Goal: Task Accomplishment & Management: Use online tool/utility

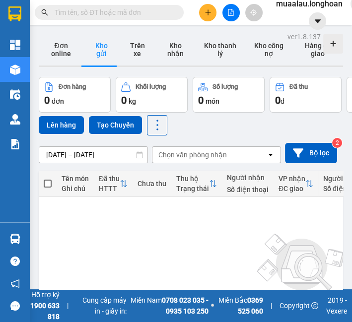
click at [110, 16] on input "text" at bounding box center [113, 12] width 117 height 11
paste input "VPMD0208250049"
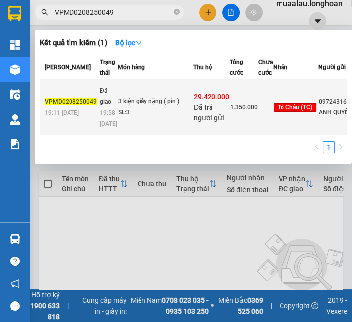
type input "VPMD0208250049"
click at [97, 107] on td "Đã giao 19:58 [DATE]" at bounding box center [107, 107] width 20 height 56
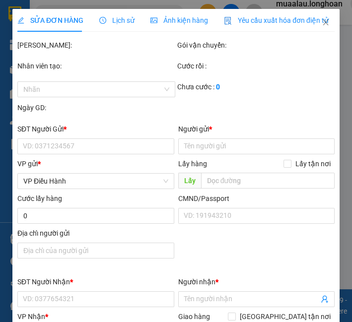
type input "0972431692"
type input "ANH QUYẾT"
type input "0949777703"
type input "[PERSON_NAME]"
type input "[PERSON_NAME] ([GEOGRAPHIC_DATA]) - [PERSON_NAME] (TC): [GEOGRAPHIC_DATA], [GEO…"
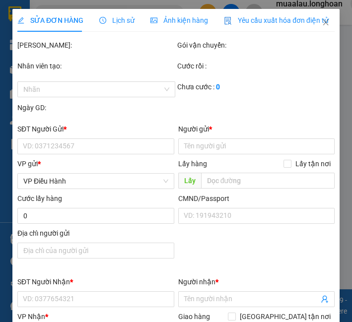
type input "hàng ko đồng kiểm giao nguyên kiện hư vỡ k đền"
checkbox input "true"
type input "29.420.000"
type input "60.000"
type input "1.350.000"
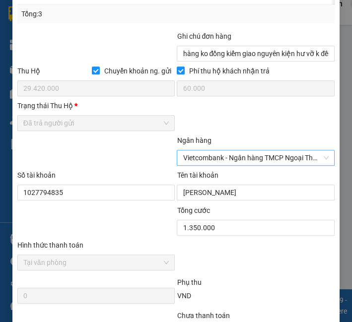
scroll to position [595, 0]
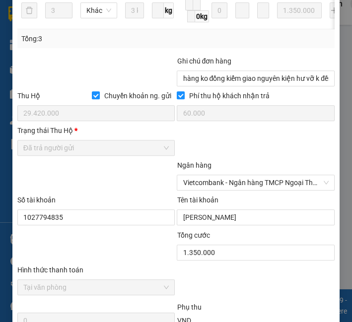
click at [88, 153] on span "Đã trả người gửi" at bounding box center [96, 147] width 146 height 15
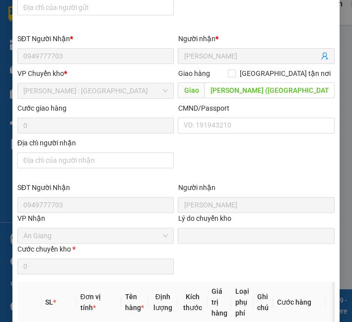
scroll to position [0, 0]
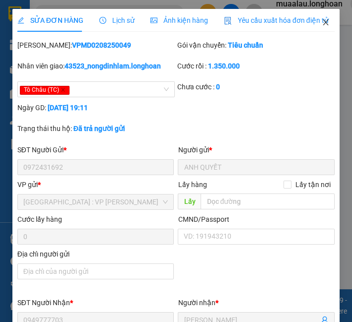
click at [321, 22] on icon "close" at bounding box center [325, 22] width 8 height 8
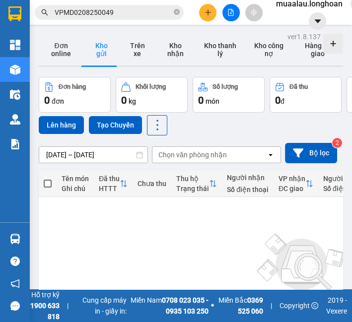
click at [127, 25] on main "ver 1.8.137 Đơn online Kho gửi Trên xe Kho nhận Kho thanh lý Kho công nợ Hàng đ…" at bounding box center [176, 144] width 352 height 289
click at [126, 13] on input "VPMD0208250049" at bounding box center [113, 12] width 117 height 11
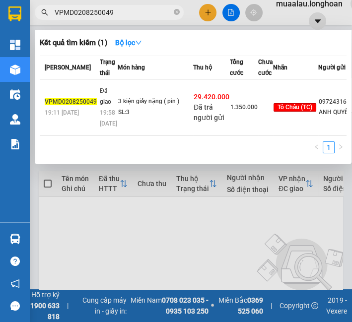
click at [126, 13] on input "VPMD0208250049" at bounding box center [113, 12] width 117 height 11
paste input "HBT0508250031"
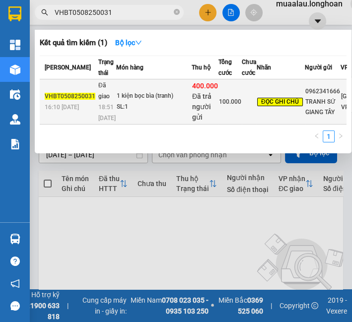
type input "VHBT0508250031"
click at [130, 112] on td "1 kiện bọc bìa (tranh) SL: 1" at bounding box center [153, 101] width 75 height 45
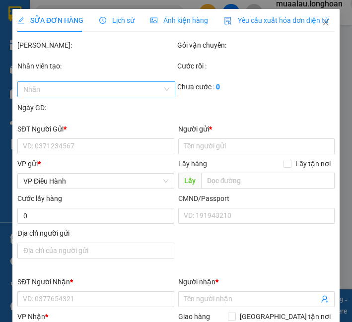
type input "0962341666"
type input "TRANH SỨ GIANG TÂY"
type input "0948923094"
type input "[PERSON_NAME]"
type input "Gara Hưng Phát, [PERSON_NAME] [GEOGRAPHIC_DATA]"
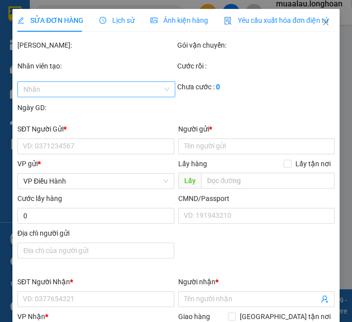
type input "Gọi khách trước 2 tiếng. Cho khách kiểm tra hàng"
checkbox input "true"
type input "400.000"
type input "5.000"
type input "100.000"
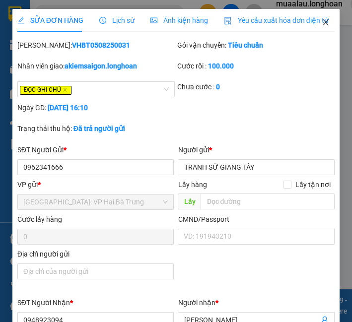
click at [321, 26] on icon "close" at bounding box center [325, 22] width 8 height 8
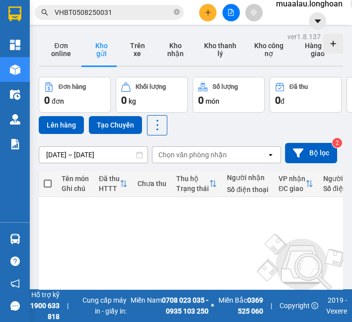
click at [154, 15] on input "VHBT0508250031" at bounding box center [113, 12] width 117 height 11
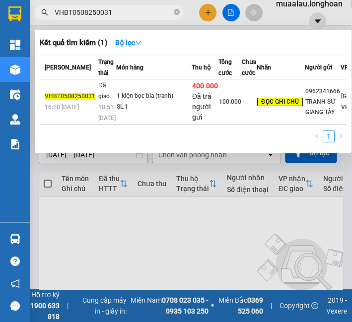
click at [154, 15] on input "VHBT0508250031" at bounding box center [113, 12] width 117 height 11
paste input "PMD0508250015"
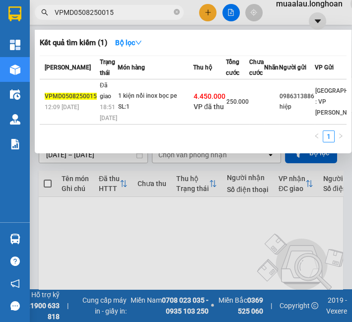
type input "VPMD0508250015"
click at [144, 113] on div "SL: 1" at bounding box center [155, 107] width 74 height 11
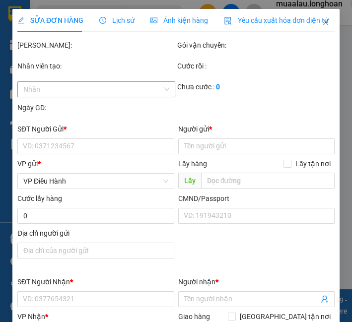
type input "0986313886"
type input "hiệp"
type input "0979343399"
type input "a chuyên"
type input "tx hoài nhơn bình định ql 1a"
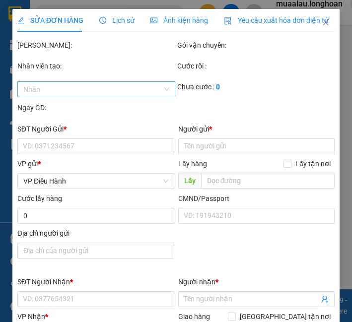
checkbox input "true"
type input "4.450.000"
type input "20.000"
type input "250.000"
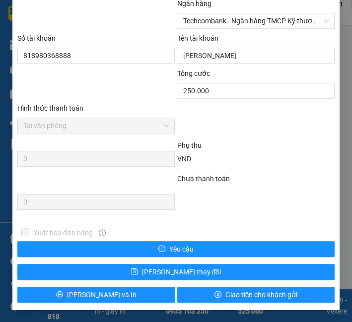
scroll to position [548, 0]
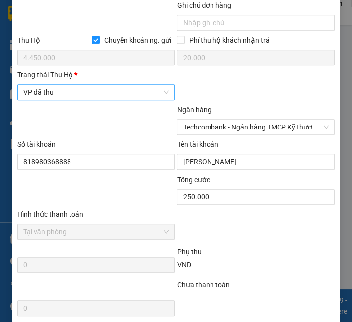
click at [69, 91] on span "VP đã thu" at bounding box center [96, 92] width 146 height 15
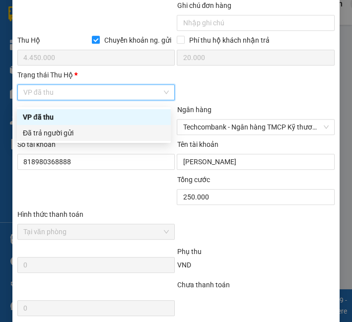
click at [91, 134] on div "Đã trả người gửi" at bounding box center [94, 132] width 142 height 11
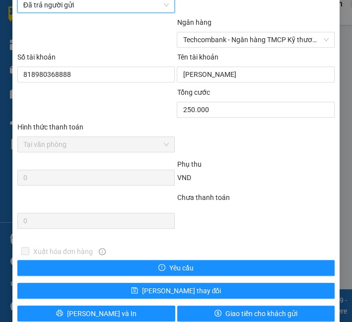
scroll to position [658, 0]
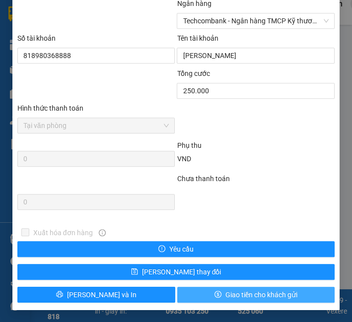
click at [236, 293] on span "Giao tiền cho khách gửi" at bounding box center [261, 294] width 72 height 11
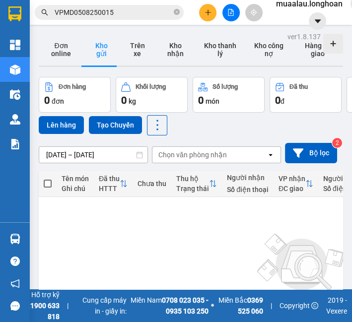
click at [109, 13] on input "VPMD0508250015" at bounding box center [113, 12] width 117 height 11
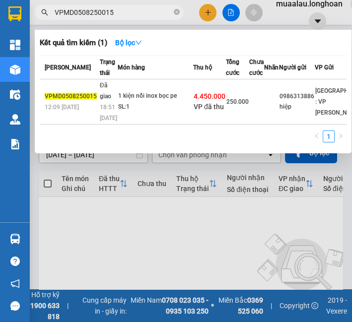
click at [109, 13] on input "VPMD0508250015" at bounding box center [113, 12] width 117 height 11
paste input "HQTP0608250002"
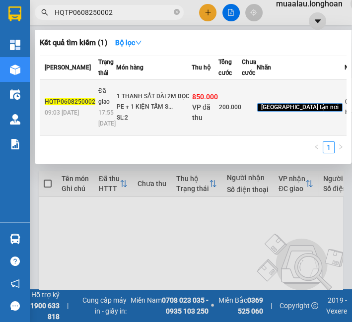
type input "HQTP0608250002"
click at [124, 116] on td "1 THANH SẮT DÀI 2M BỌC PE + 1 KIỆN TẤM S... SL: 2" at bounding box center [153, 107] width 75 height 56
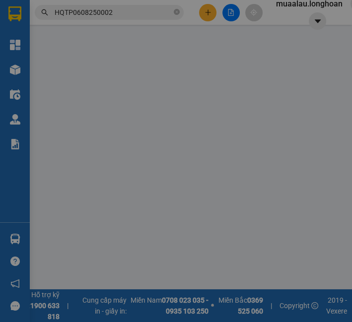
type input "0965822471"
type input "HÙNG"
type input "0935913388"
type input "LAN"
checkbox input "true"
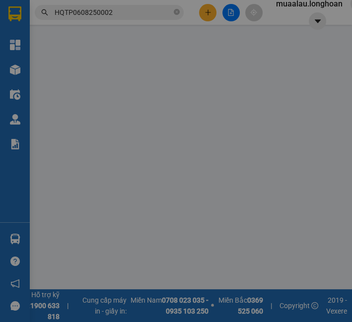
type input "11/2 [PERSON_NAME], QUY NHƠN, [GEOGRAPHIC_DATA]"
checkbox input "true"
type input "850.000"
type input "10.000"
type input "200.000"
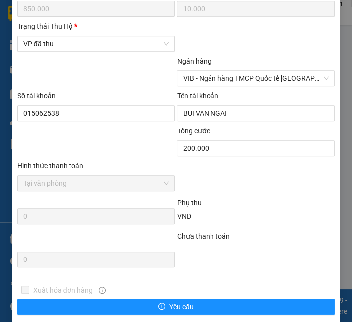
scroll to position [571, 0]
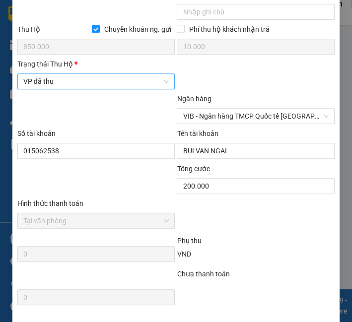
click at [82, 89] on span "VP đã thu" at bounding box center [96, 81] width 146 height 15
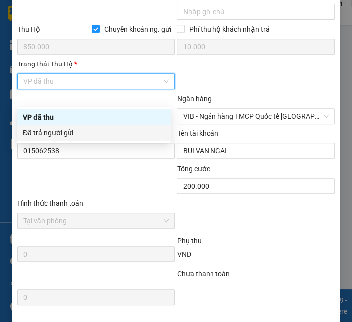
click at [95, 135] on div "Đã trả người gửi" at bounding box center [94, 132] width 142 height 11
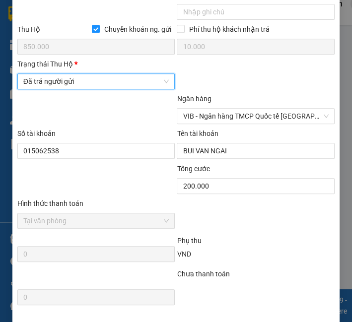
scroll to position [681, 0]
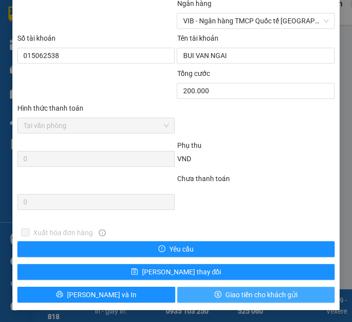
click at [255, 293] on span "Giao tiền cho khách gửi" at bounding box center [261, 294] width 72 height 11
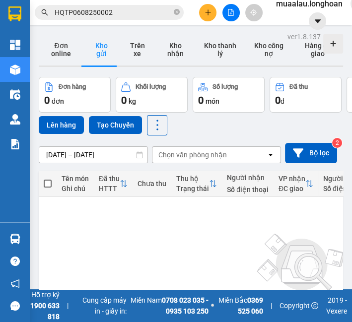
click at [156, 14] on input "HQTP0608250002" at bounding box center [113, 12] width 117 height 11
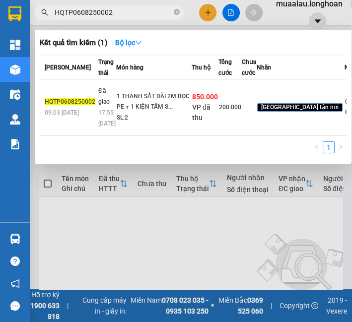
click at [156, 14] on input "HQTP0608250002" at bounding box center [113, 12] width 117 height 11
paste input "NTH0508250003"
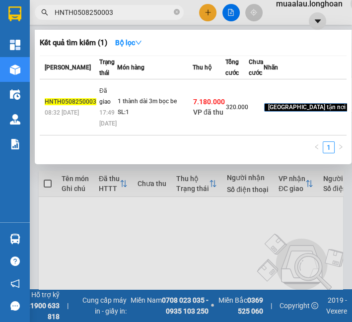
type input "HNTH0508250003"
click at [112, 127] on span "17:49 [DATE]" at bounding box center [107, 118] width 17 height 18
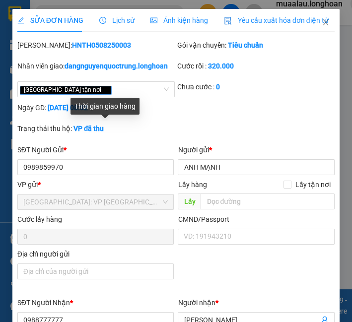
type input "0989859970"
type input "ANH MẠNH"
type input "0988777777"
type input "[PERSON_NAME]"
checkbox input "true"
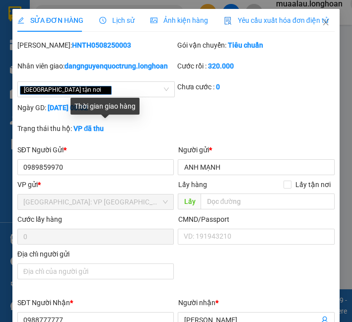
type input "15/3 [PERSON_NAME] , p thị nại [GEOGRAPHIC_DATA]"
checkbox input "true"
type input "7.180.000"
type input "25.000"
type input "320.000"
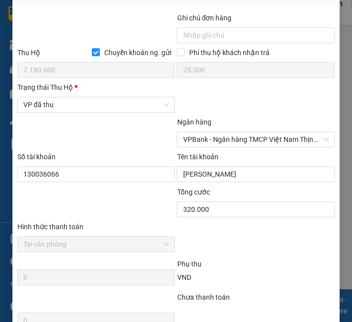
scroll to position [551, 0]
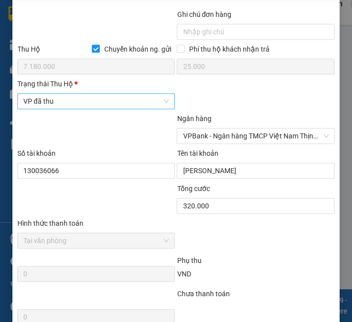
click at [57, 109] on span "VP đã thu" at bounding box center [96, 101] width 146 height 15
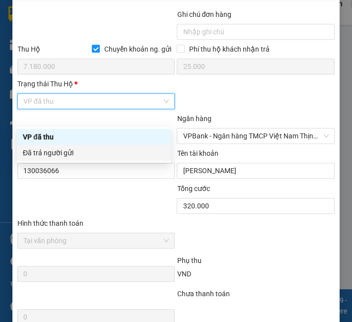
click at [60, 150] on div "Đã trả người gửi" at bounding box center [94, 152] width 142 height 11
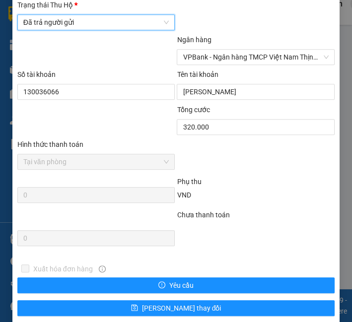
scroll to position [681, 0]
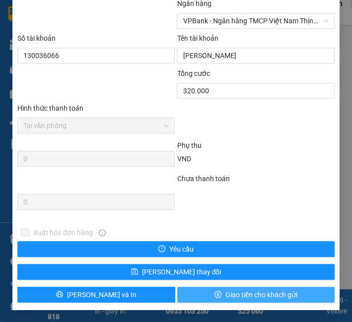
click at [261, 290] on span "Giao tiền cho khách gửi" at bounding box center [261, 294] width 72 height 11
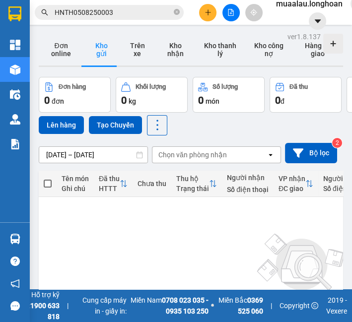
click at [114, 11] on input "HNTH0508250003" at bounding box center [113, 12] width 117 height 11
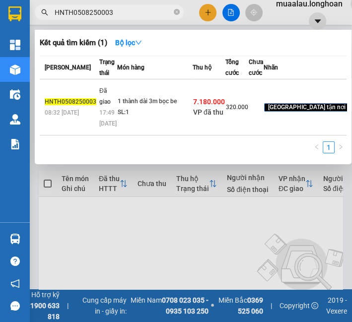
click at [114, 11] on input "HNTH0508250003" at bounding box center [113, 12] width 117 height 11
paste input "VPMD050825003"
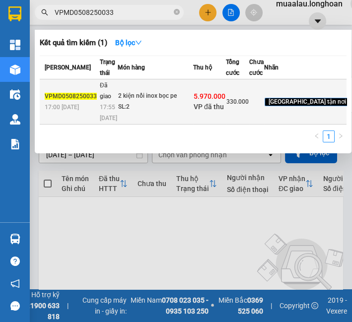
type input "VPMD0508250033"
click at [101, 121] on span "17:55 [DATE]" at bounding box center [108, 113] width 17 height 18
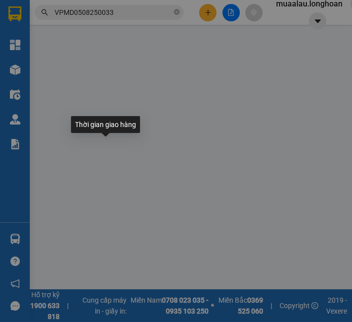
type input "0963217091"
type input "[PERSON_NAME]"
type input "0989821435"
type input "trang"
checkbox input "true"
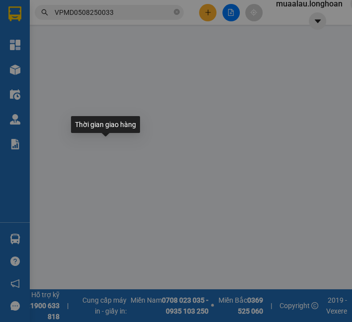
type input "lô 28 29 nội bộ [PERSON_NAME] đống đa tp quy nhơn"
type input "hư méo móp ko chịu trách nhiệm xếp hàng hết sức cẩn thận đã báo người gửi"
checkbox input "true"
type input "5.970.000"
type input "25.000"
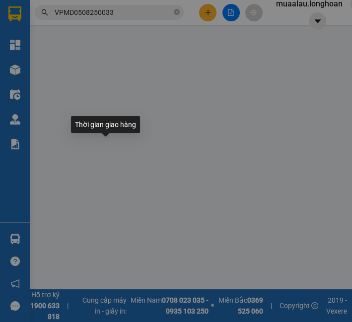
type input "330.000"
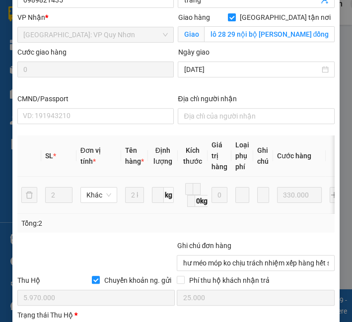
scroll to position [440, 0]
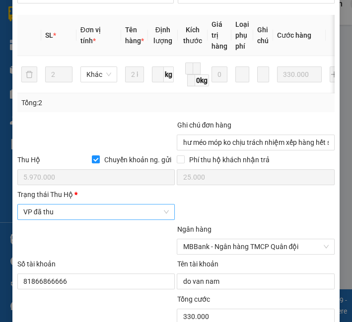
click at [49, 219] on span "VP đã thu" at bounding box center [96, 211] width 146 height 15
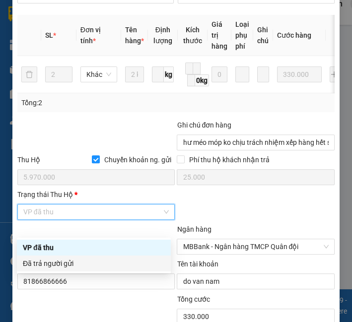
click at [44, 261] on div "Đã trả người gửi" at bounding box center [94, 263] width 142 height 11
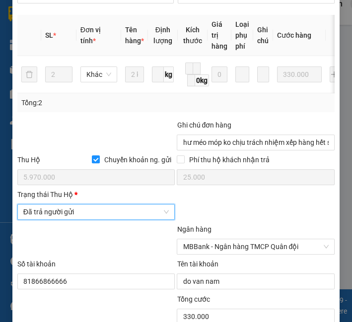
scroll to position [681, 0]
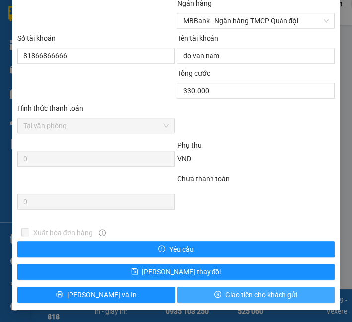
click at [227, 297] on span "Giao tiền cho khách gửi" at bounding box center [261, 294] width 72 height 11
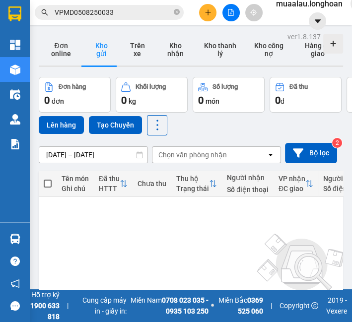
click at [65, 16] on input "VPMD0508250033" at bounding box center [113, 12] width 117 height 11
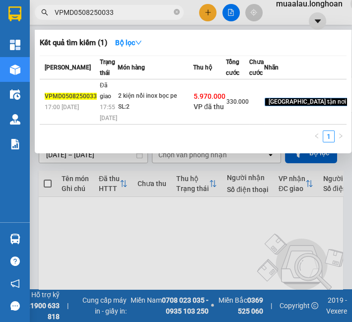
click at [65, 16] on input "VPMD0508250033" at bounding box center [113, 12] width 117 height 11
paste input "108250025"
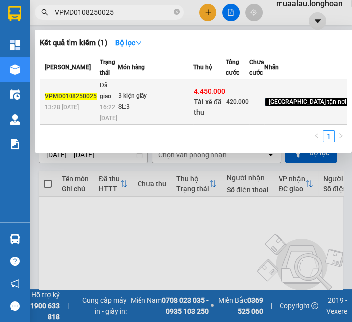
type input "VPMD0108250025"
click at [155, 124] on td "3 kiện giấy SL: 3" at bounding box center [155, 101] width 75 height 45
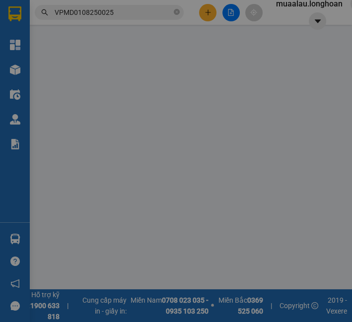
type input "0981847888"
type input "A Việt"
type input "0356880753"
type input "phong"
checkbox input "true"
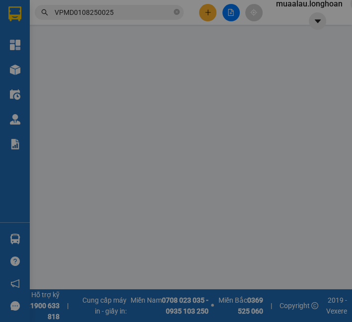
type input "xưởng apt kp 8 an thới [GEOGRAPHIC_DATA]"
type input "hàng ko đồng kiểm giao nguyên kiện hư vỡ k đền ( đã báo khách gửi )"
checkbox input "true"
type input "4.450.000"
type input "20.000"
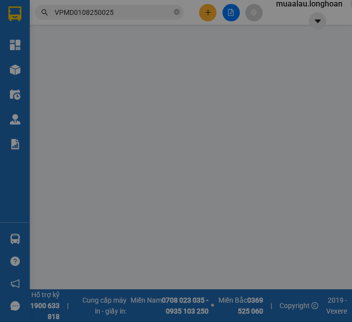
type input "420.000"
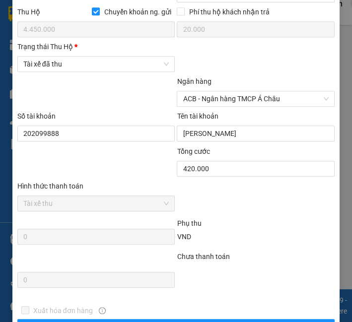
scroll to position [560, 0]
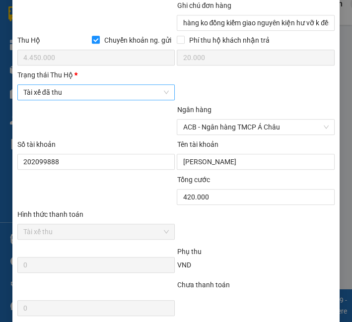
click at [68, 100] on span "Tài xế đã thu" at bounding box center [96, 92] width 146 height 15
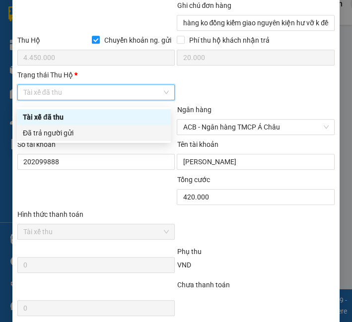
click at [72, 137] on div "Đã trả người gửi" at bounding box center [94, 132] width 142 height 11
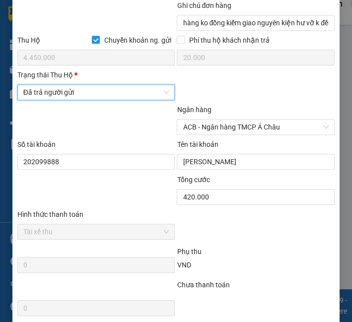
scroll to position [670, 0]
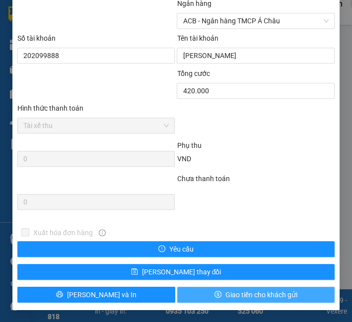
click at [238, 295] on span "Giao tiền cho khách gửi" at bounding box center [261, 294] width 72 height 11
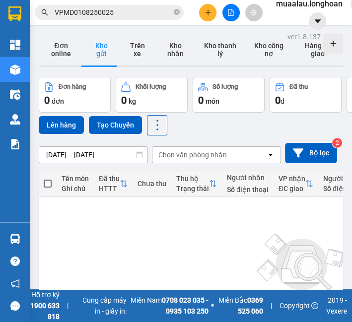
click at [146, 22] on div "Kết quả tìm kiếm ( 1 ) Bộ lọc Mã ĐH Trạng thái Món hàng Thu hộ Tổng cước Chưa c…" at bounding box center [176, 12] width 352 height 25
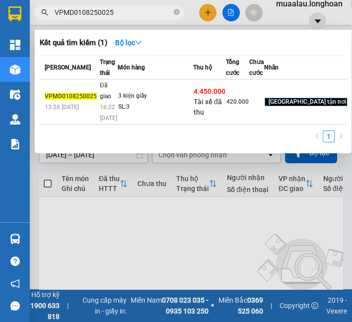
click at [146, 15] on input "VPMD0108250025" at bounding box center [113, 12] width 117 height 11
paste input "HBT0308250010"
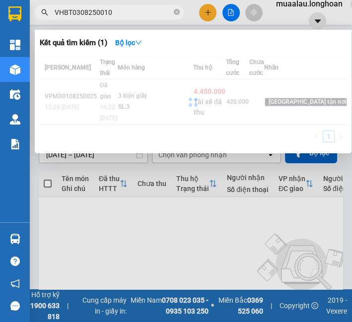
type input "VHBT0308250010"
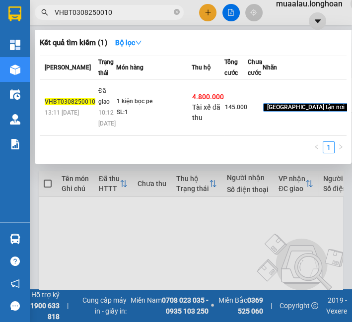
click at [121, 107] on div "1 kiện bọc pe" at bounding box center [154, 101] width 74 height 11
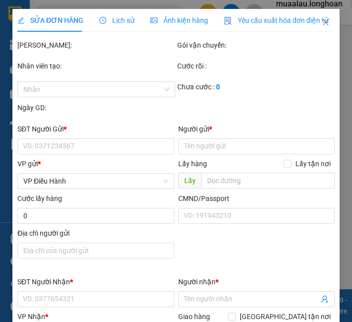
type input "0389078799"
type input "A sơn"
type input "0939457111"
type input "Tình"
checkbox input "true"
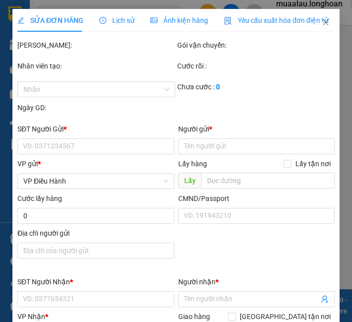
type input "240 KV1, thường thạnh, cái răng, cần thơ"
checkbox input "true"
type input "4.800.000"
type input "20.000"
type input "145.000"
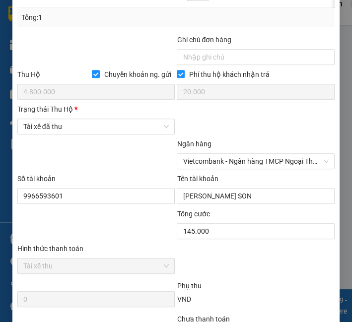
scroll to position [505, 0]
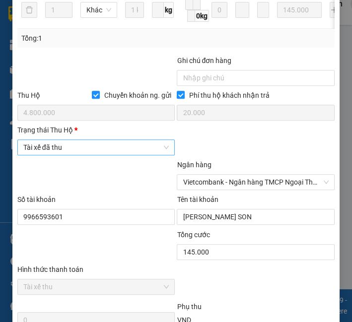
click at [108, 152] on span "Tài xế đã thu" at bounding box center [96, 147] width 146 height 15
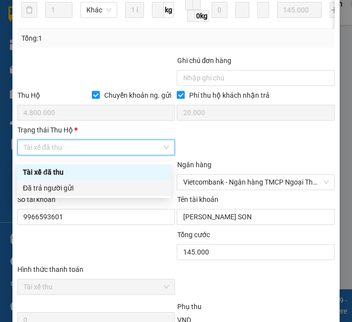
click at [118, 192] on div "Đã trả người gửi" at bounding box center [94, 187] width 142 height 11
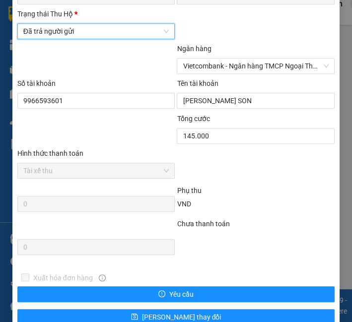
scroll to position [670, 0]
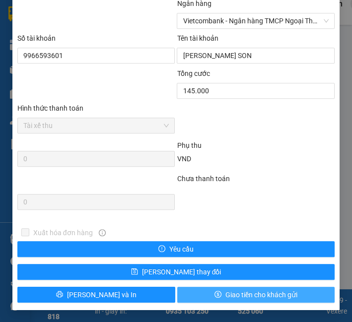
click at [234, 291] on span "Giao tiền cho khách gửi" at bounding box center [261, 294] width 72 height 11
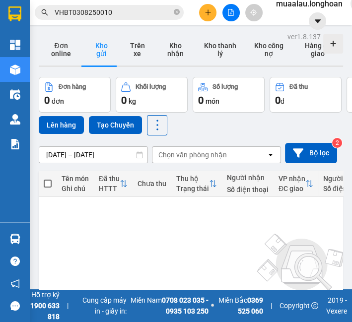
click at [75, 15] on input "VHBT0308250010" at bounding box center [113, 12] width 117 height 11
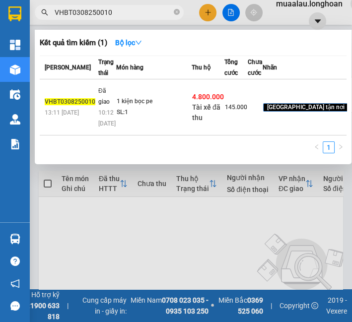
click at [75, 15] on input "VHBT0308250010" at bounding box center [113, 12] width 117 height 11
paste input "PBT0608250011"
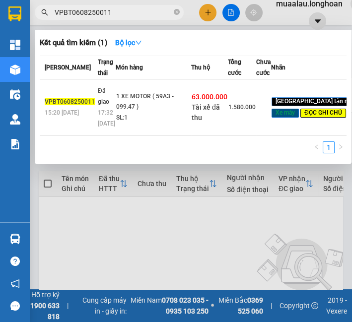
type input "VPBT0608250011"
click at [109, 105] on td "Đã giao 17:32 [DATE]" at bounding box center [105, 107] width 20 height 56
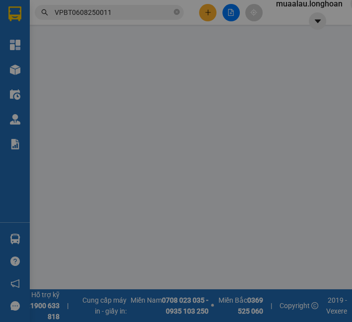
type input "0975336611"
type input "MR.TÙNG MOTOR"
type input "0967668379"
type input "MR.HIỆP"
checkbox input "true"
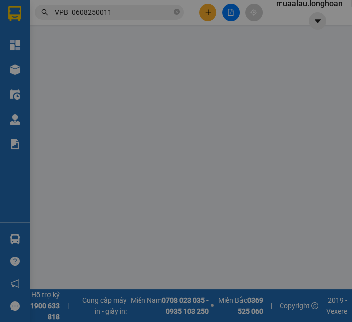
type input "ĐƯỜNG CỬA LẤP SUỐI MÂY - [GEOGRAPHIC_DATA] - [GEOGRAPHIC_DATA] - [GEOGRAPHIC_DA…"
type input "CHÌA KHÓA + GIẤY TỜ XE QUẤN TAY LÁI"
checkbox input "true"
type input "63.000.000"
type input "110.000"
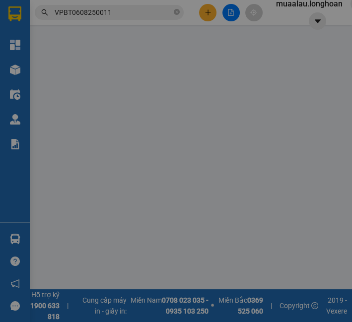
type input "1.580.000"
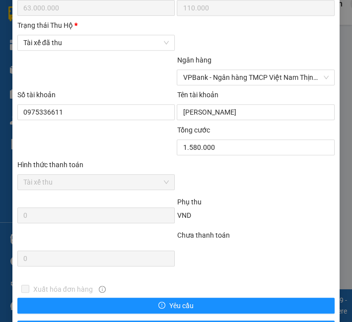
scroll to position [562, 0]
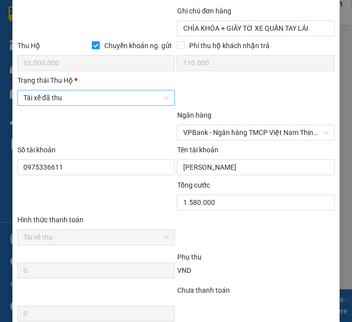
click at [82, 94] on span "Tài xế đã thu" at bounding box center [96, 97] width 146 height 15
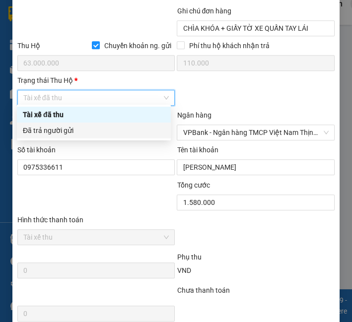
click at [88, 126] on div "Đã trả người gửi" at bounding box center [94, 130] width 142 height 11
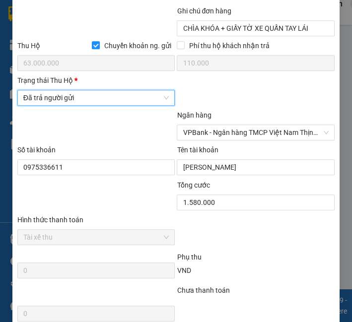
scroll to position [670, 0]
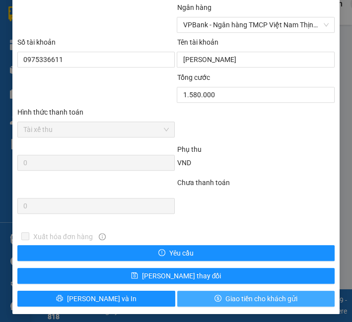
click at [287, 294] on span "Giao tiền cho khách gửi" at bounding box center [261, 298] width 72 height 11
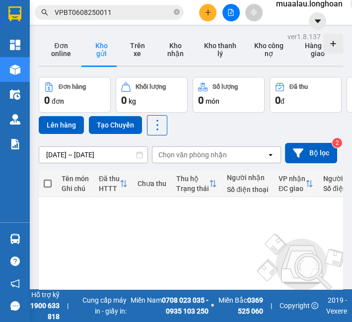
click at [177, 13] on icon "close-circle" at bounding box center [177, 12] width 6 height 6
paste input "HNHD0308250016"
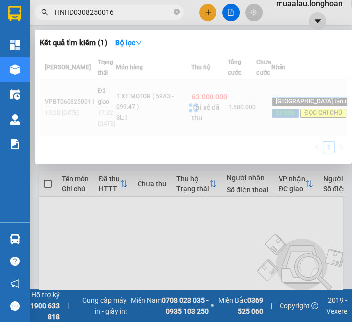
type input "HNHD0308250016"
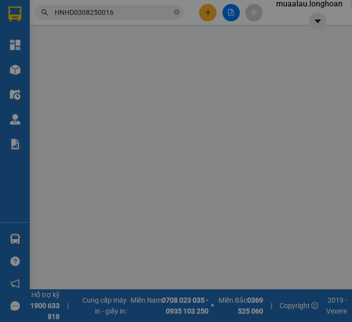
type input "0906007246"
type input "tiến trang"
type input "0706605567"
type input "Chị Thảo"
checkbox input "true"
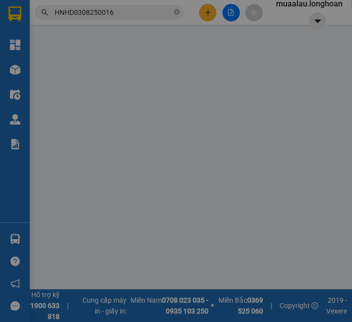
type input "Hẻm 256 sa bình long đức [GEOGRAPHIC_DATA]"
type input "Giao nguyên kiện"
checkbox input "true"
type input "1.980.000"
type input "10.000"
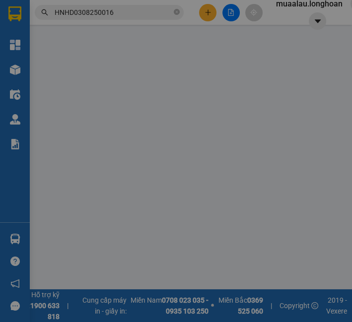
type input "190.000"
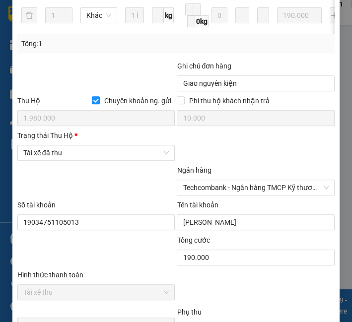
scroll to position [551, 0]
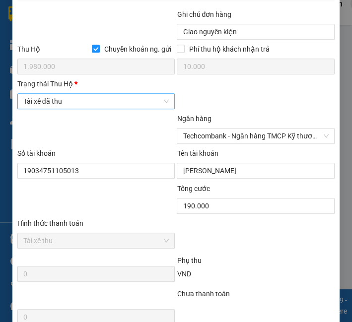
click at [113, 106] on span "Tài xế đã thu" at bounding box center [96, 101] width 146 height 15
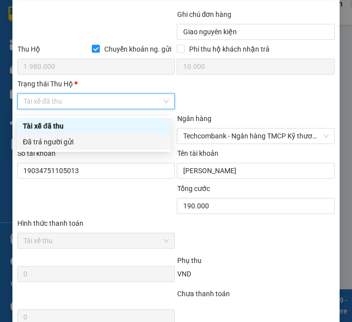
click at [106, 158] on div "Số tài khoản" at bounding box center [96, 155] width 158 height 15
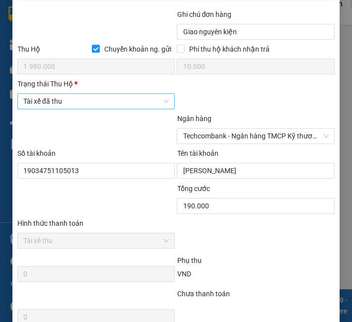
click at [113, 109] on span "Tài xế đã thu" at bounding box center [96, 101] width 146 height 15
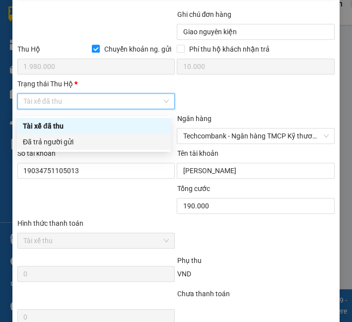
click at [114, 139] on div "Đã trả người gửi" at bounding box center [94, 141] width 142 height 11
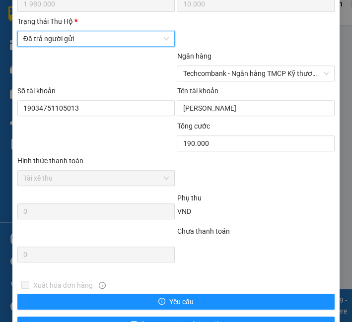
scroll to position [670, 0]
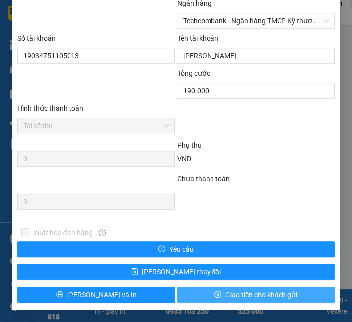
click at [214, 295] on icon "dollar" at bounding box center [217, 294] width 7 height 7
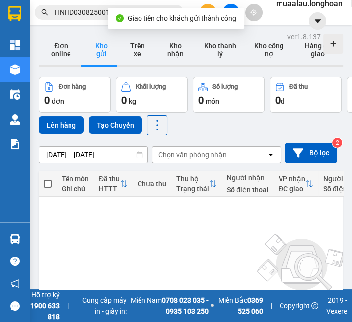
click at [98, 17] on input "HNHD0308250016" at bounding box center [113, 12] width 117 height 11
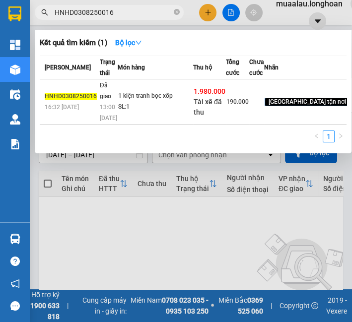
click at [98, 17] on input "HNHD0308250016" at bounding box center [113, 12] width 117 height 11
paste input "VPMD0608250052"
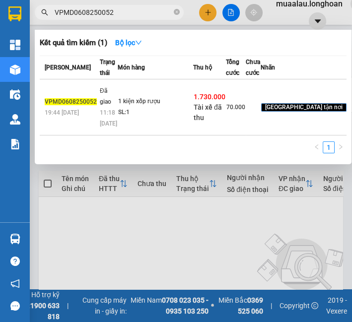
type input "VPMD0608250052"
click at [102, 105] on span "Đã giao" at bounding box center [105, 96] width 11 height 18
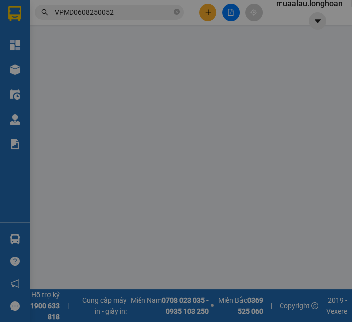
type input "0395138868"
type input "Quý"
type input "0968707566"
type input "tuấn anh"
checkbox input "true"
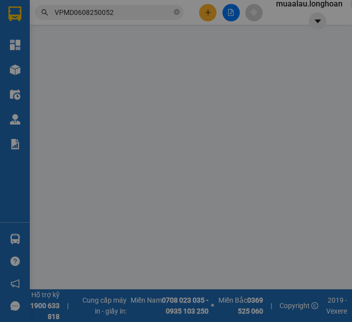
type input "sn 64 tân lập đình bảng từ [GEOGRAPHIC_DATA]"
checkbox input "true"
type input "1.730.000"
type input "10.000"
type input "70.000"
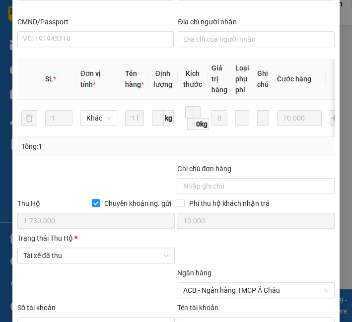
scroll to position [440, 0]
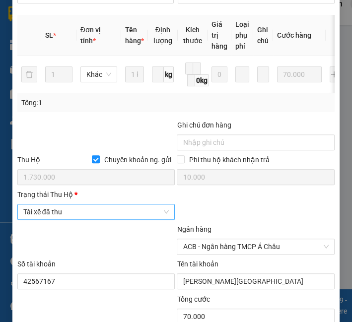
click at [69, 219] on span "Tài xế đã thu" at bounding box center [96, 211] width 146 height 15
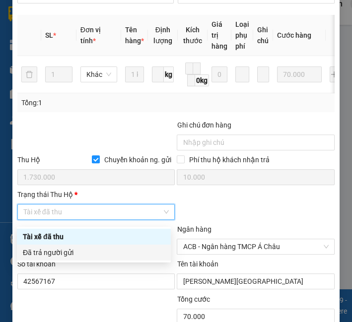
click at [66, 253] on div "Đã trả người gửi" at bounding box center [94, 252] width 142 height 11
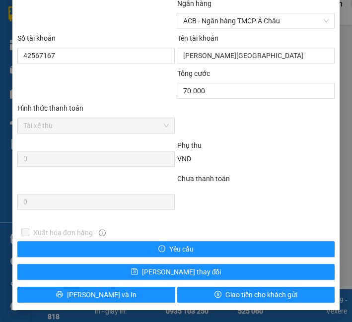
scroll to position [670, 0]
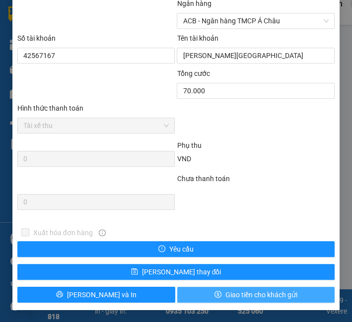
click at [202, 292] on button "Giao tiền cho khách gửi" at bounding box center [256, 295] width 158 height 16
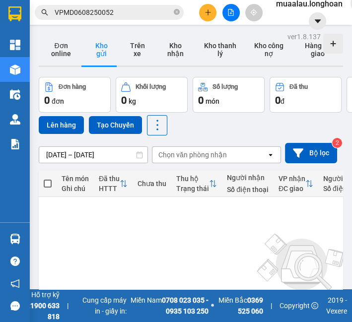
click at [113, 13] on input "VPMD0608250052" at bounding box center [113, 12] width 117 height 11
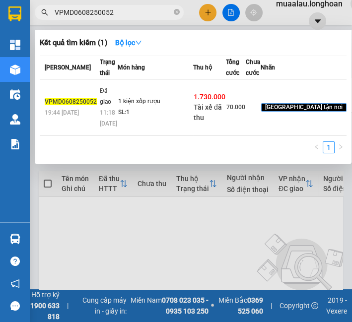
click at [113, 13] on input "VPMD0608250052" at bounding box center [113, 12] width 117 height 11
paste input "BXMT0408250006"
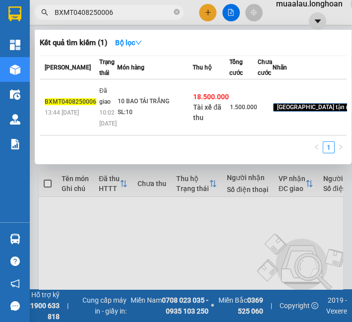
type input "BXMT0408250006"
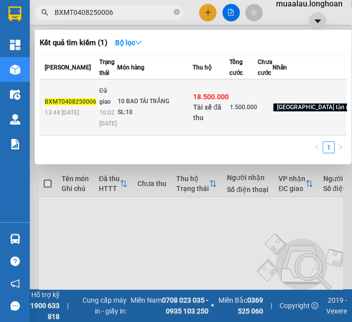
drag, startPoint x: 108, startPoint y: 104, endPoint x: 110, endPoint y: 135, distance: 31.3
click at [110, 135] on td "Đã giao 10:02 [DATE]" at bounding box center [107, 107] width 20 height 56
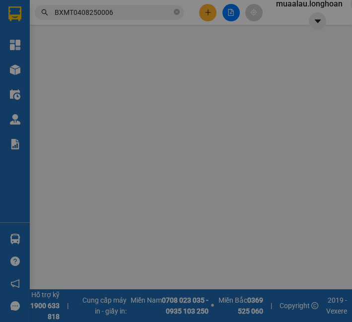
type input "0344450979"
type input "[PERSON_NAME]"
type input "0983054220"
type input "CHỊ GIANG ANH TRÁI CÂY"
checkbox input "true"
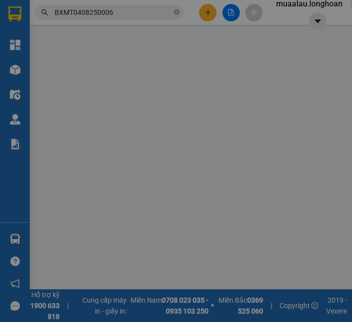
type input "KIOT SỐ 57 [GEOGRAPHIC_DATA] , [GEOGRAPHIC_DATA] , [GEOGRAPHIC_DATA] , [GEOGRAP…"
checkbox input "true"
type input "18.500.000"
type input "35.000"
type input "1.500.000"
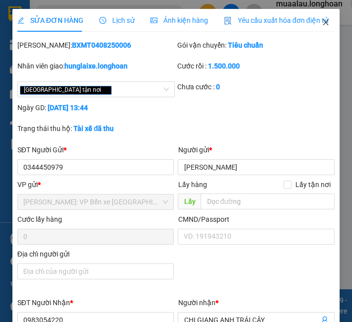
drag, startPoint x: 314, startPoint y: 22, endPoint x: 153, endPoint y: 21, distance: 161.7
click at [321, 22] on icon "close" at bounding box center [325, 22] width 8 height 8
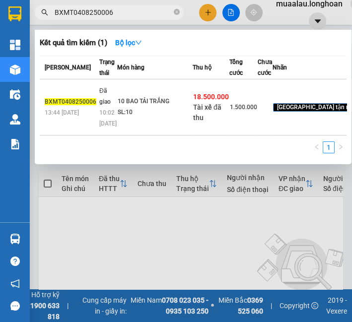
click at [79, 13] on input "BXMT0408250006" at bounding box center [113, 12] width 117 height 11
paste input "QU120408250013"
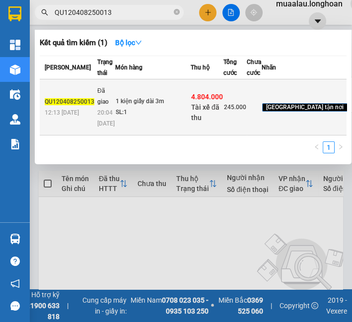
type input "QU120408250013"
click at [106, 122] on td "Đã giao 20:04 [DATE]" at bounding box center [105, 107] width 20 height 56
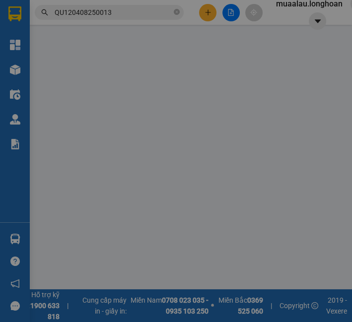
type input "0911443702"
type input "cty minh thành phát"
type input "0971928730"
type input "đá xẻ Duy Tiến"
checkbox input "true"
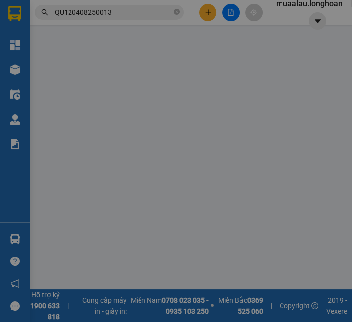
type input "khu 9 Hương Nộn, [GEOGRAPHIC_DATA], [GEOGRAPHIC_DATA]"
type input "nhận theo kiện - hư hỏng ko chịu trách nhiệm"
checkbox input "true"
type input "4.804.000"
type input "20.000"
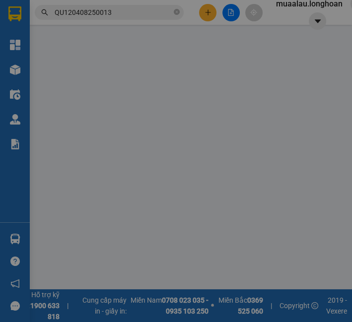
type input "245.000"
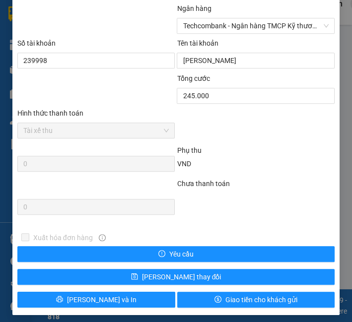
scroll to position [606, 0]
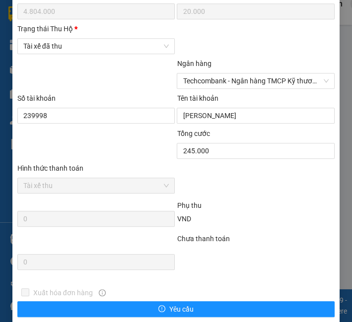
click at [80, 58] on div "Trạng thái Thu Hộ * Tài xế đã thu" at bounding box center [96, 40] width 158 height 35
click at [80, 54] on span "Tài xế đã thu" at bounding box center [96, 46] width 146 height 15
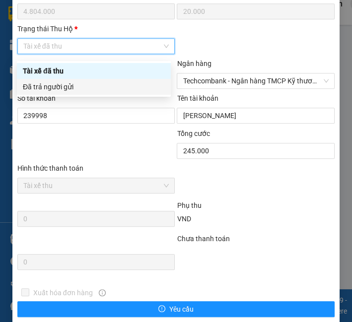
click at [88, 89] on div "Đã trả người gửi" at bounding box center [94, 86] width 142 height 11
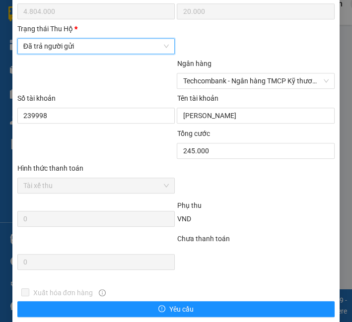
scroll to position [670, 0]
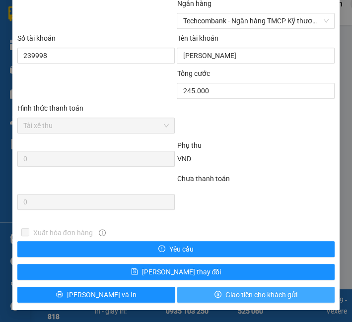
click at [250, 297] on span "Giao tiền cho khách gửi" at bounding box center [261, 294] width 72 height 11
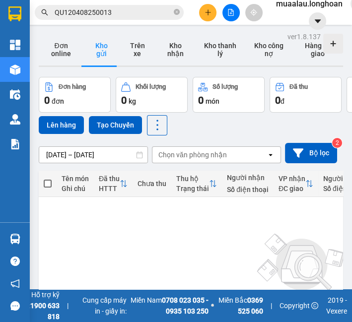
click at [113, 16] on input "QU120408250013" at bounding box center [113, 12] width 117 height 11
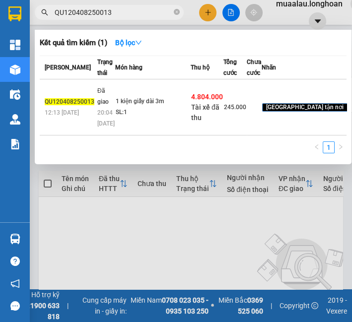
click at [113, 16] on input "QU120408250013" at bounding box center [113, 12] width 117 height 11
paste input "HCMQ90208250008"
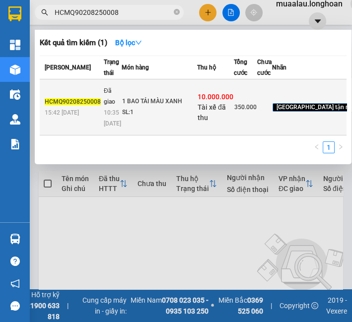
type input "HCMQ90208250008"
click at [127, 110] on td "1 BAO TẢI MÀU XANH SL: 1" at bounding box center [158, 107] width 75 height 56
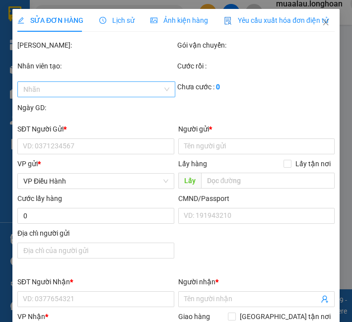
type input "0932411018"
type input "[PERSON_NAME]"
type input "0966324758"
type input "PHƯƠNG ANH"
checkbox input "true"
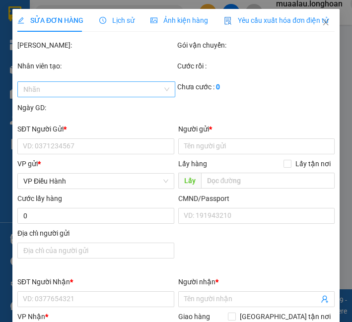
type input "47 HÒA MÃ, [GEOGRAPHIC_DATA], [GEOGRAPHIC_DATA]"
checkbox input "true"
type input "10.000.000"
type input "30.000"
type input "350.000"
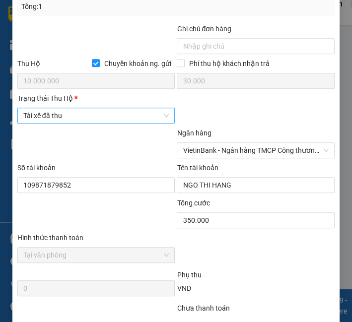
scroll to position [551, 0]
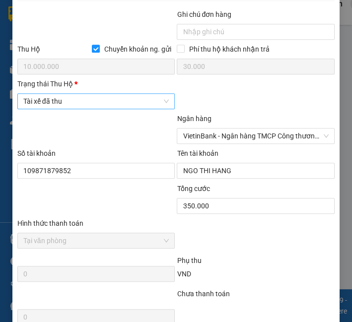
click at [115, 103] on span "Tài xế đã thu" at bounding box center [96, 101] width 146 height 15
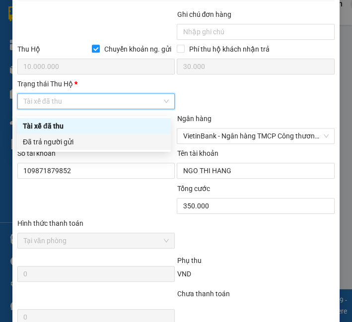
click at [106, 139] on div "Đã trả người gửi" at bounding box center [94, 141] width 142 height 11
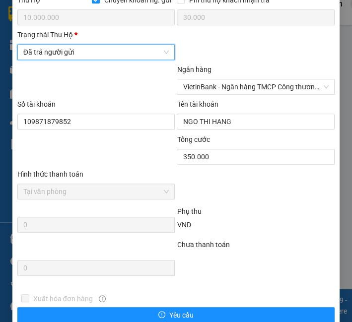
scroll to position [670, 0]
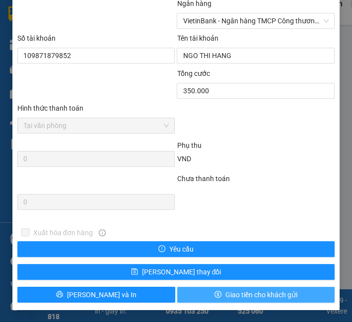
click at [269, 293] on span "Giao tiền cho khách gửi" at bounding box center [261, 294] width 72 height 11
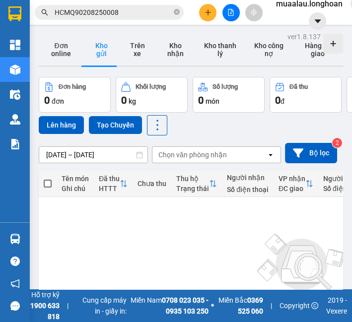
click at [145, 10] on input "HCMQ90208250008" at bounding box center [113, 12] width 117 height 11
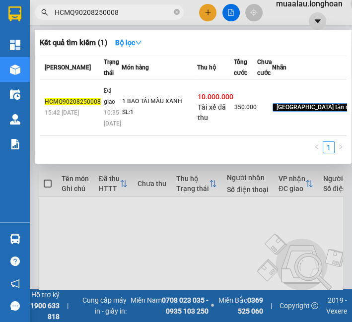
click at [145, 10] on input "HCMQ90208250008" at bounding box center [113, 12] width 117 height 11
paste input "VPTX05"
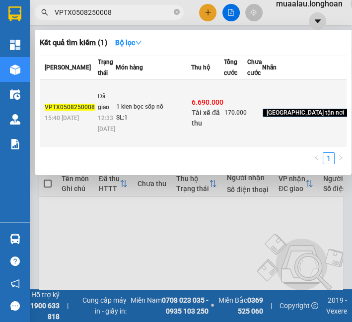
type input "VPTX0508250008"
click at [124, 121] on td "1 kien bọc sốp nổ SL: 1" at bounding box center [153, 112] width 75 height 67
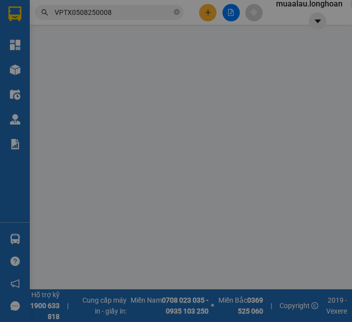
type input "0973083666"
type input "a chung"
type input "77 bui xương trạch khương đình hn"
type input "0966132999"
type input "hải"
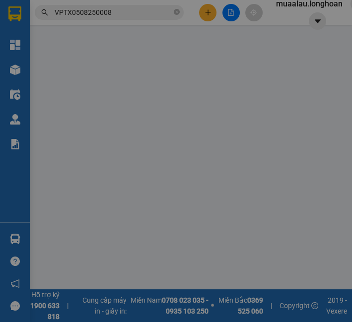
checkbox input "true"
type input "167 duong [PERSON_NAME],tổ dân phố [GEOGRAPHIC_DATA],[GEOGRAPHIC_DATA],[GEOGRAP…"
checkbox input "true"
type input "6.690.000"
type input "25.000"
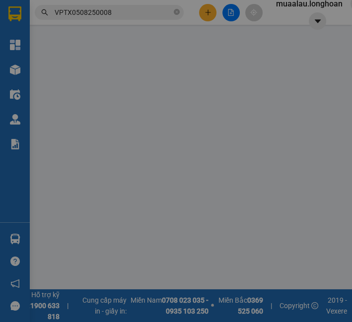
type input "170.000"
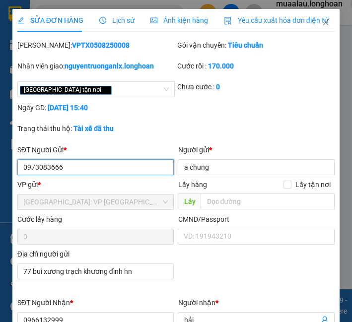
scroll to position [440, 0]
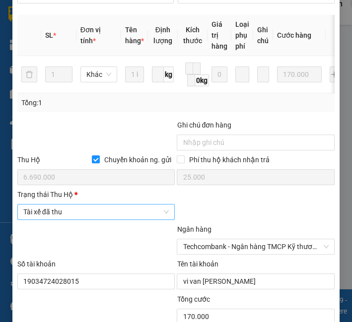
click at [103, 216] on span "Tài xế đã thu" at bounding box center [96, 211] width 146 height 15
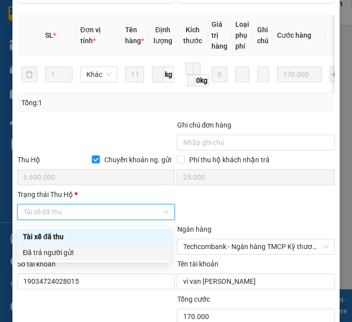
drag, startPoint x: 105, startPoint y: 261, endPoint x: 103, endPoint y: 251, distance: 10.0
click at [105, 261] on body "Kết quả tìm kiếm ( 1 ) Bộ lọc Mã ĐH Trạng thái Món hàng Thu hộ Tổng cước Chưa c…" at bounding box center [176, 161] width 352 height 322
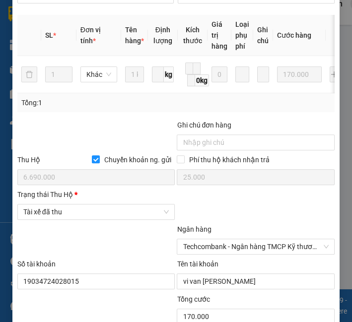
click at [103, 250] on div at bounding box center [96, 241] width 160 height 35
drag, startPoint x: 105, startPoint y: 215, endPoint x: 99, endPoint y: 240, distance: 25.4
click at [104, 217] on span "Tài xế đã thu" at bounding box center [96, 211] width 146 height 15
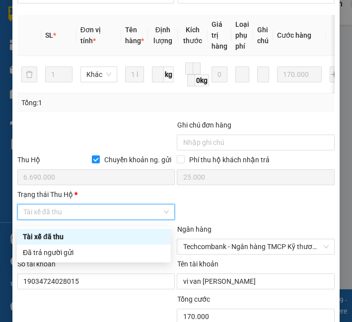
drag, startPoint x: 99, startPoint y: 241, endPoint x: 98, endPoint y: 247, distance: 5.5
click at [98, 245] on div "Tài xế đã thu Đã trả người gửi" at bounding box center [94, 245] width 154 height 32
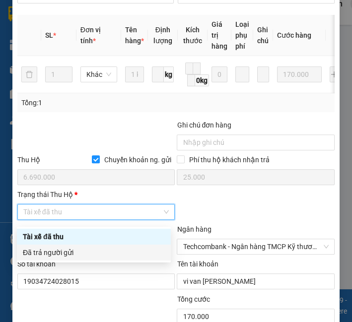
click at [98, 247] on div "Đã trả người gửi" at bounding box center [94, 252] width 142 height 11
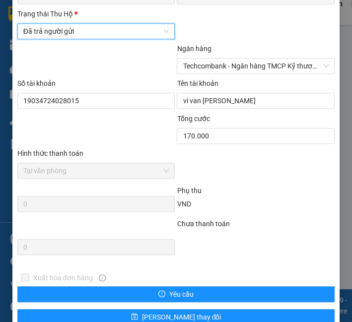
scroll to position [670, 0]
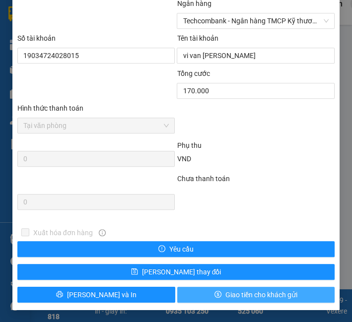
click at [216, 294] on button "Giao tiền cho khách gửi" at bounding box center [256, 295] width 158 height 16
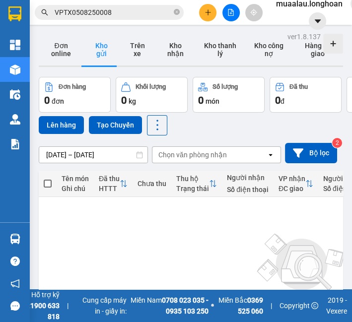
click at [110, 19] on span "VPTX0508250008" at bounding box center [109, 12] width 149 height 15
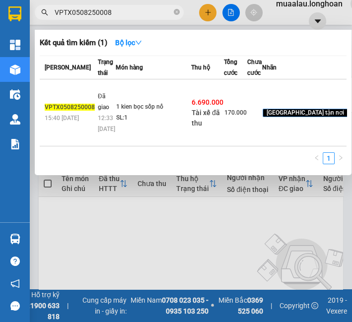
click at [108, 10] on input "VPTX0508250008" at bounding box center [113, 12] width 117 height 11
paste input "HCMQ90208250010"
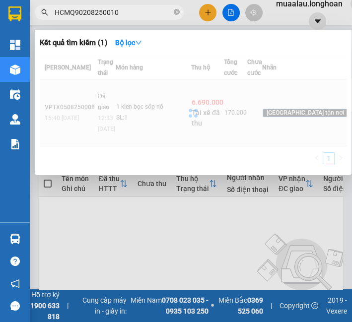
click at [110, 158] on div at bounding box center [193, 113] width 306 height 115
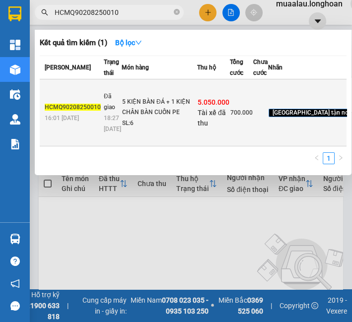
click at [109, 134] on div "18:27 [DATE]" at bounding box center [112, 124] width 17 height 22
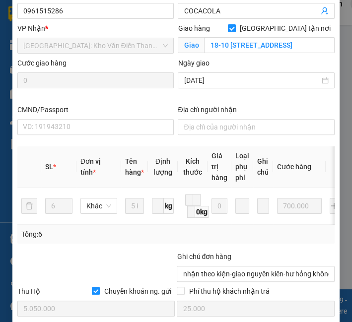
scroll to position [385, 0]
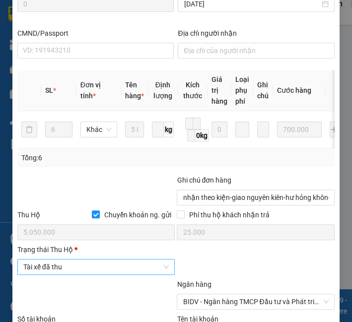
click at [88, 274] on span "Tài xế đã thu" at bounding box center [96, 266] width 146 height 15
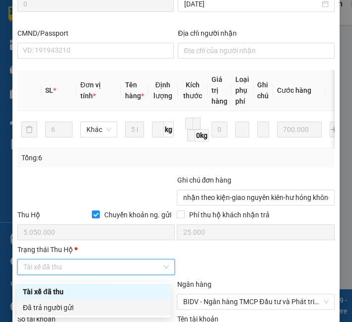
click at [84, 303] on div "Đã trả người gửi" at bounding box center [94, 307] width 142 height 11
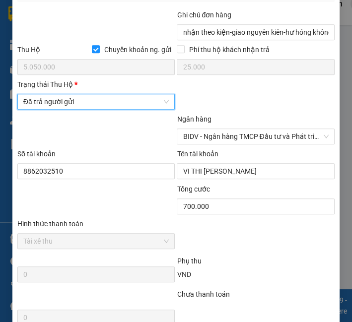
scroll to position [670, 0]
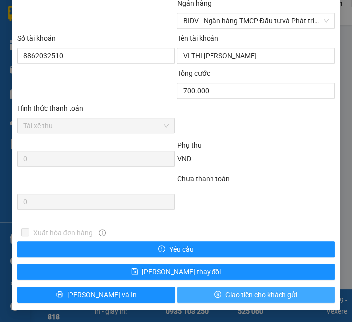
click at [217, 295] on button "Giao tiền cho khách gửi" at bounding box center [256, 295] width 158 height 16
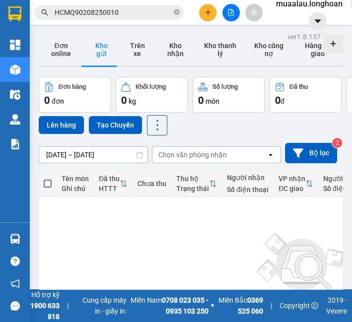
click at [103, 21] on div "Kết quả tìm kiếm ( 1 ) Bộ lọc Mã ĐH Trạng thái Món hàng Thu hộ Tổng cước Chưa c…" at bounding box center [96, 12] width 193 height 17
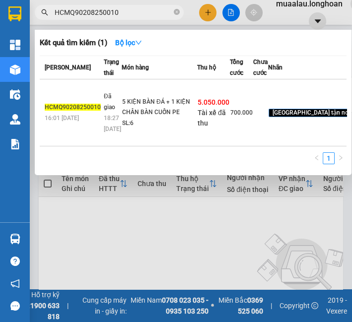
click at [105, 16] on input "HCMQ90208250010" at bounding box center [113, 12] width 117 height 11
paste input "QTP0408250009"
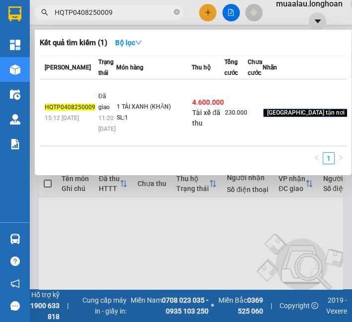
type input "HQTP0408250009"
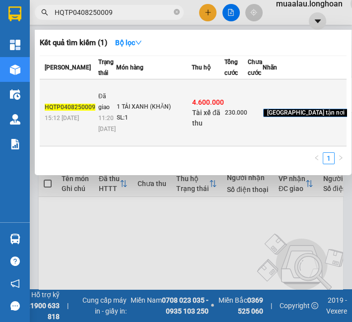
click at [92, 116] on td "HQTP0408250009 15:12 [DATE]" at bounding box center [68, 112] width 56 height 67
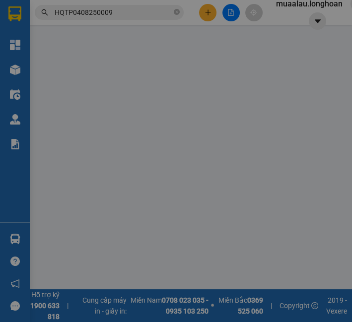
type input "0346656848"
type input "[PERSON_NAME]"
type input "0369909308"
type input "CHỊ [PERSON_NAME]"
checkbox input "true"
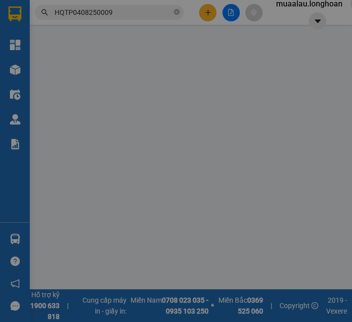
type input "123 [PERSON_NAME], NHÂN CHÍNH, [PERSON_NAME], [GEOGRAPHIC_DATA]"
checkbox input "true"
type input "4.600.000"
type input "20.000"
type input "230.000"
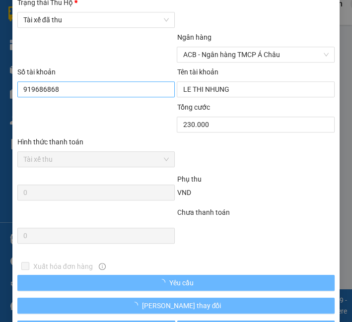
scroll to position [615, 0]
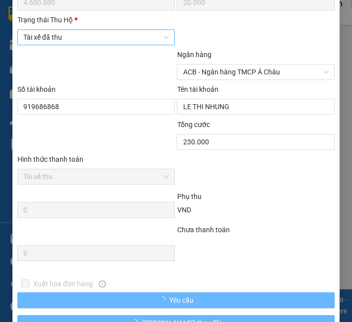
click at [80, 35] on span "Tài xế đã thu" at bounding box center [96, 37] width 146 height 15
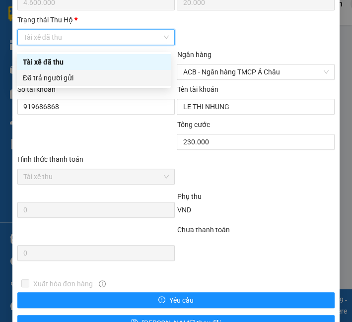
click at [83, 75] on div "Đã trả người gửi" at bounding box center [94, 77] width 142 height 11
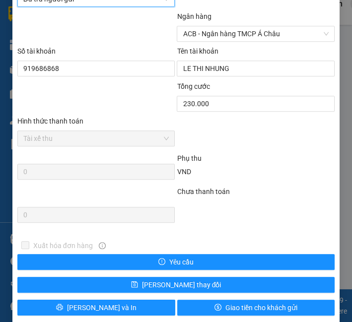
scroll to position [670, 0]
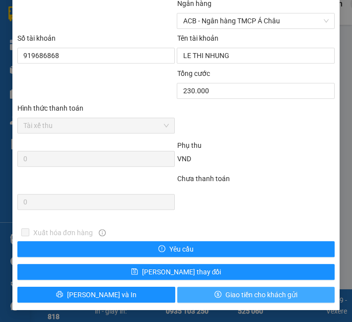
click at [275, 302] on button "Giao tiền cho khách gửi" at bounding box center [256, 295] width 158 height 16
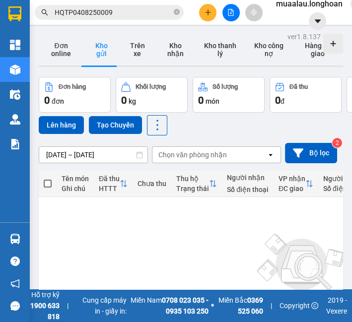
click at [120, 15] on input "HQTP0408250009" at bounding box center [113, 12] width 117 height 11
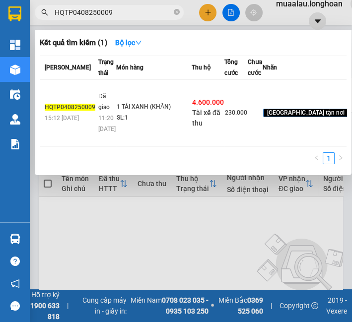
click at [120, 15] on input "HQTP0408250009" at bounding box center [113, 12] width 117 height 11
paste input "VPLB0608250015"
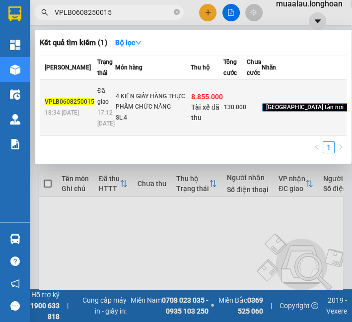
type input "VPLB0608250015"
click at [144, 109] on td "4 KIỆN GIẤY HÀNG THỰC PHẨM CHỨC NĂNG SL: 4" at bounding box center [152, 107] width 75 height 56
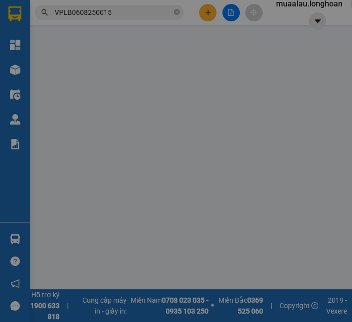
type input "0969234562"
type input "CHỊ [PERSON_NAME]"
type input "0333642222"
type input "ANH HIỆP"
checkbox input "true"
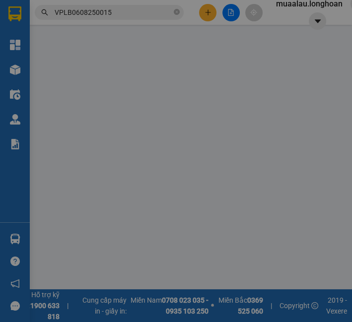
type input "Quầy thuốc Hiệp Lan , [GEOGRAPHIC_DATA] , [GEOGRAPHIC_DATA], [GEOGRAPHIC_DATA]"
type input "HÀNG DỄ VỠ, NHẸ TAY HƯ VỠ KHÔNG ĐỀN GIÁ TRỊ HÀNG"
checkbox input "true"
type input "8.855.000"
type input "25.000"
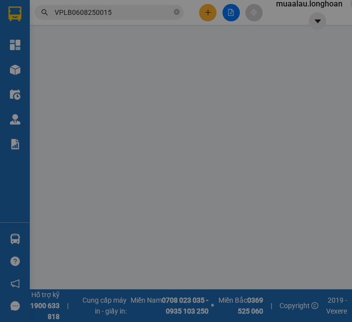
type input "130.000"
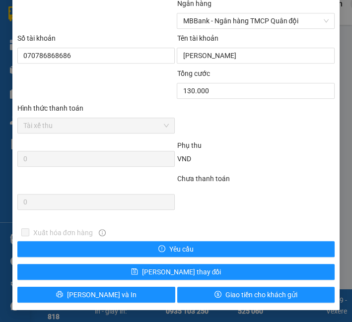
scroll to position [615, 0]
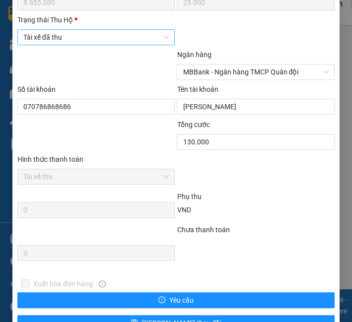
click at [67, 40] on span "Tài xế đã thu" at bounding box center [96, 37] width 146 height 15
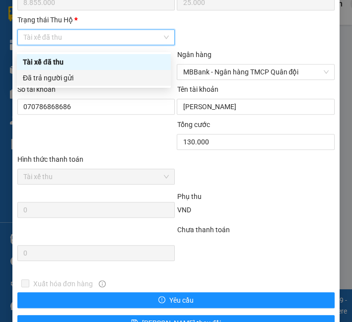
click at [80, 79] on div "Đã trả người gửi" at bounding box center [94, 77] width 142 height 11
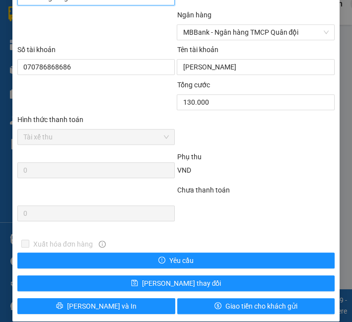
scroll to position [670, 0]
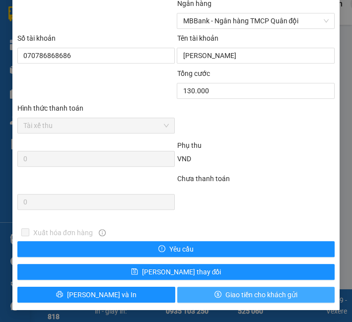
click at [266, 295] on span "Giao tiền cho khách gửi" at bounding box center [261, 294] width 72 height 11
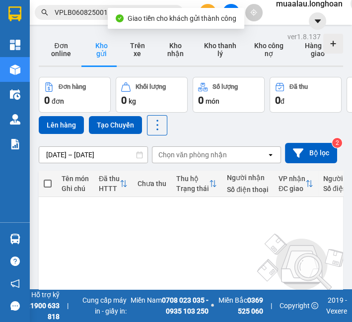
click at [80, 12] on input "VPLB0608250015" at bounding box center [113, 12] width 117 height 11
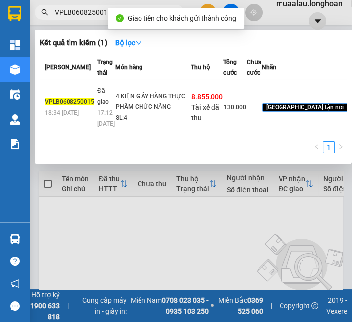
click at [80, 12] on input "VPLB0608250015" at bounding box center [113, 12] width 117 height 11
paste input "MD0608250051"
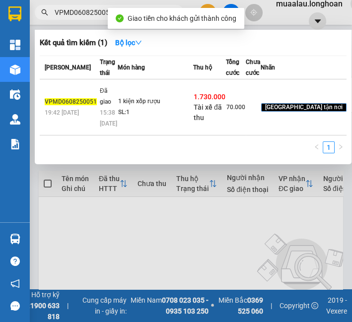
click at [97, 135] on td "Đã giao 15:38 [DATE]" at bounding box center [107, 107] width 20 height 56
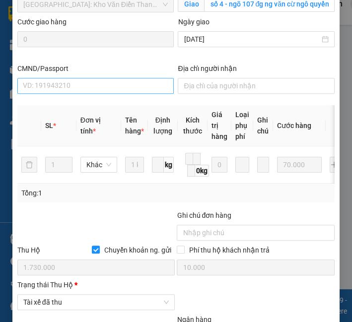
scroll to position [472, 0]
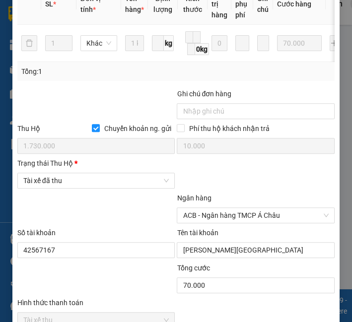
click at [72, 186] on span "Tài xế đã thu" at bounding box center [96, 180] width 146 height 15
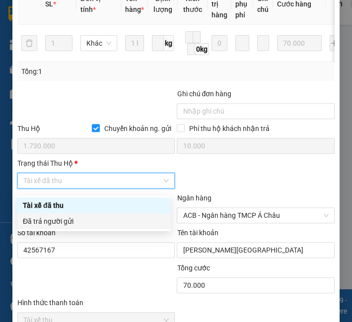
click at [70, 224] on div "Đã trả người gửi" at bounding box center [94, 221] width 142 height 11
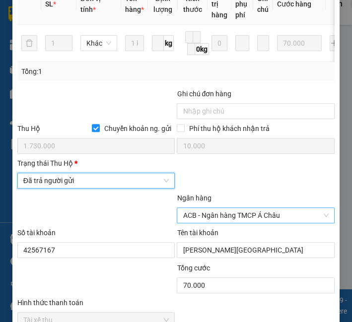
scroll to position [670, 0]
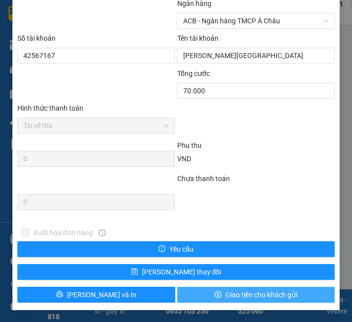
click at [239, 294] on span "Giao tiền cho khách gửi" at bounding box center [261, 294] width 72 height 11
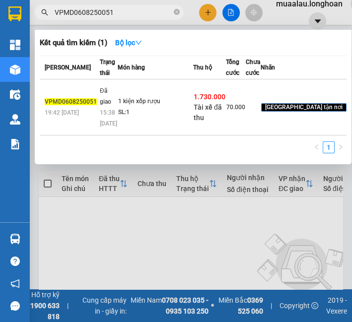
click at [131, 8] on input "VPMD0608250051" at bounding box center [113, 12] width 117 height 11
paste input "HBT0608250016"
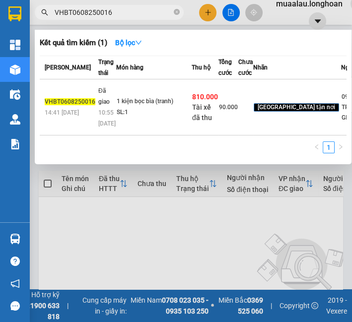
type input "VHBT0608250016"
click at [140, 107] on div "1 kiện bọc bìa (tranh)" at bounding box center [154, 101] width 74 height 11
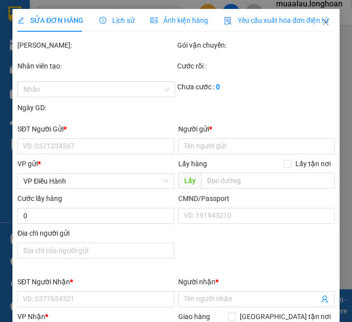
type input "0962341666"
type input "TRANH SỨ GIANG TÂY"
type input "0915027095"
type input "[PERSON_NAME]"
checkbox input "true"
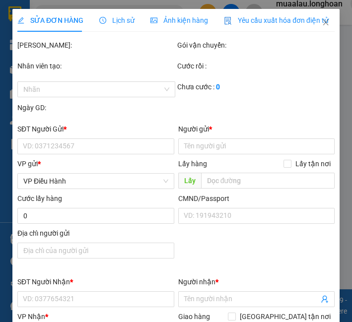
type input "Thôn Sông. Liêm Thuận. Thanh Liêm .[GEOGRAPHIC_DATA]"
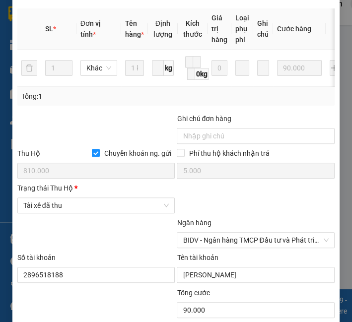
scroll to position [469, 0]
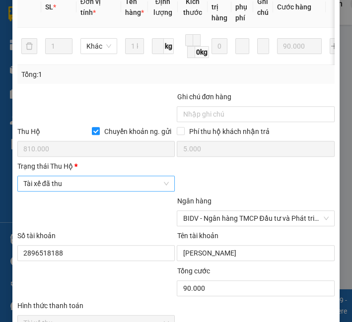
click at [100, 187] on span "Tài xế đã thu" at bounding box center [96, 183] width 146 height 15
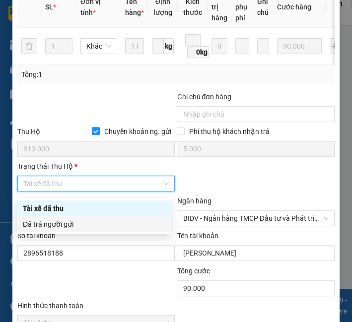
click at [97, 218] on div "Đã trả người gửi" at bounding box center [94, 224] width 154 height 16
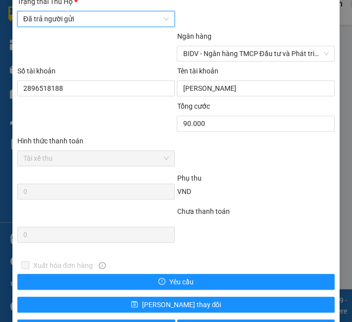
scroll to position [670, 0]
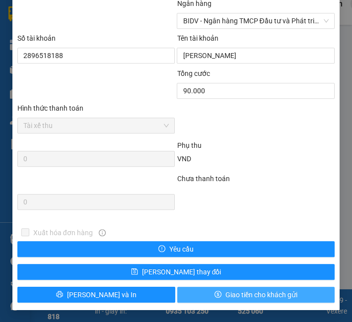
click at [218, 299] on button "Giao tiền cho khách gửi" at bounding box center [256, 295] width 158 height 16
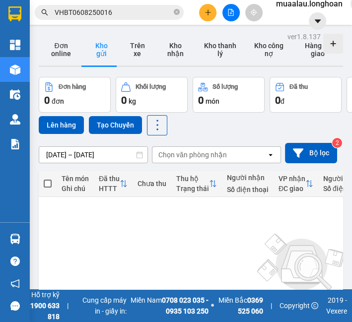
click at [104, 16] on input "VHBT0608250016" at bounding box center [113, 12] width 117 height 11
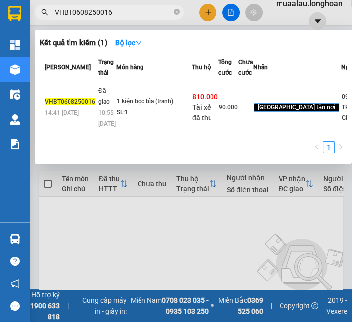
click at [104, 16] on input "VHBT0608250016" at bounding box center [113, 12] width 117 height 11
paste input "SGTB3007250008"
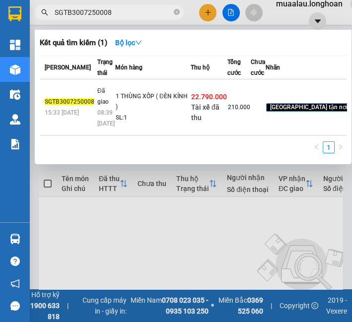
click at [107, 111] on td "Đã giao 08:39 [DATE]" at bounding box center [105, 107] width 20 height 56
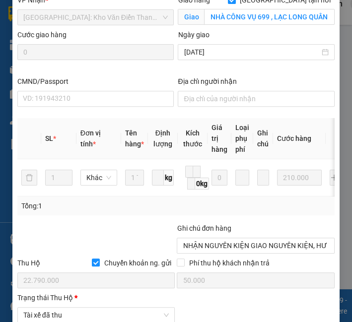
scroll to position [469, 0]
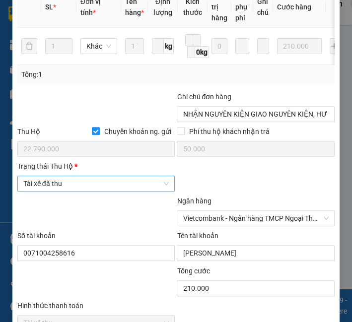
click at [81, 191] on span "Tài xế đã thu" at bounding box center [96, 183] width 146 height 15
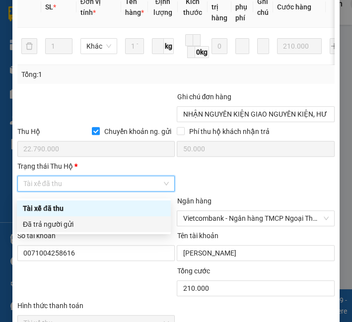
click at [67, 222] on div "Đã trả người gửi" at bounding box center [94, 224] width 142 height 11
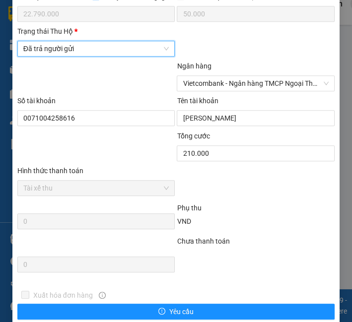
scroll to position [670, 0]
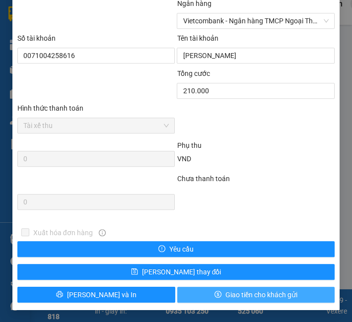
click at [225, 298] on span "Giao tiền cho khách gửi" at bounding box center [261, 294] width 72 height 11
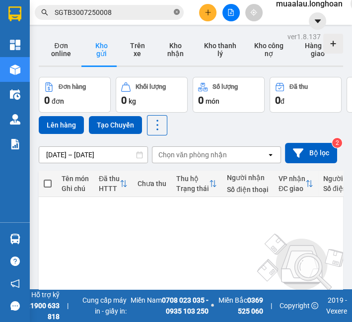
click at [175, 12] on icon "close-circle" at bounding box center [177, 12] width 6 height 6
paste input "VP100408250007"
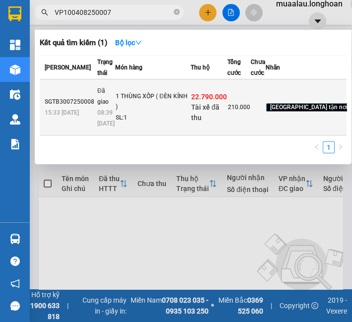
click at [119, 152] on div "Mã ĐH Trạng thái Món hàng Thu hộ Tổng cước Chưa cước Nhãn Người gửi VP Gửi Ngườ…" at bounding box center [193, 108] width 306 height 104
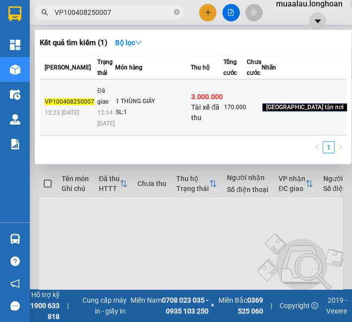
click at [100, 91] on td "Đã giao 12:14 [DATE]" at bounding box center [105, 107] width 20 height 56
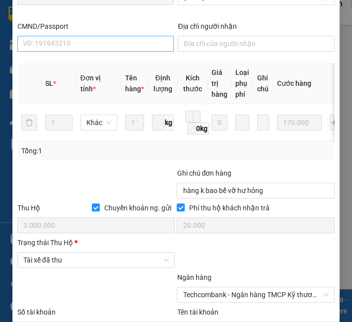
scroll to position [396, 0]
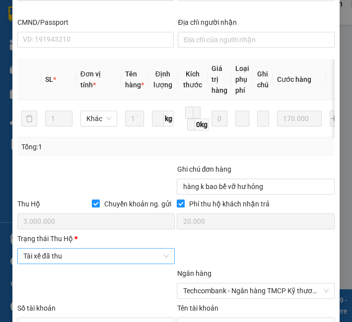
click at [45, 255] on span "Tài xế đã thu" at bounding box center [96, 255] width 146 height 15
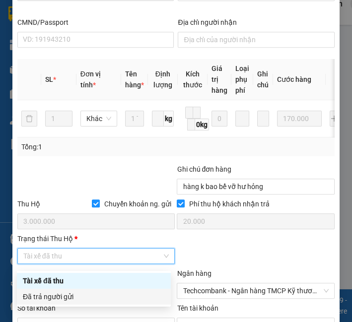
click at [42, 299] on div "Đã trả người gửi" at bounding box center [94, 296] width 142 height 11
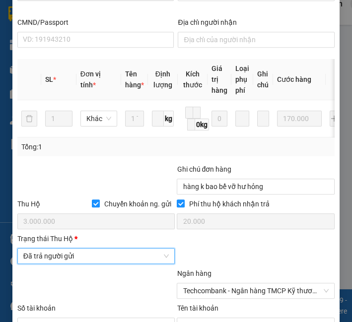
scroll to position [670, 0]
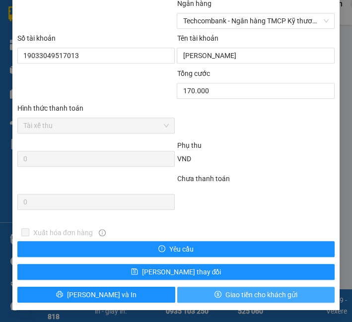
click at [225, 298] on span "Giao tiền cho khách gửi" at bounding box center [261, 294] width 72 height 11
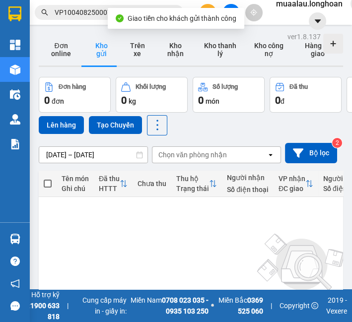
click at [91, 18] on span "VP100408250007" at bounding box center [109, 12] width 149 height 15
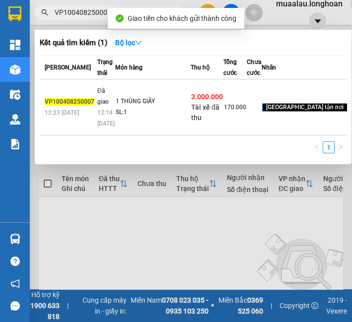
click at [91, 17] on span "VP100408250007" at bounding box center [109, 12] width 149 height 15
click at [91, 15] on input "VP100408250007" at bounding box center [113, 12] width 117 height 11
paste input "HNVD0608250031"
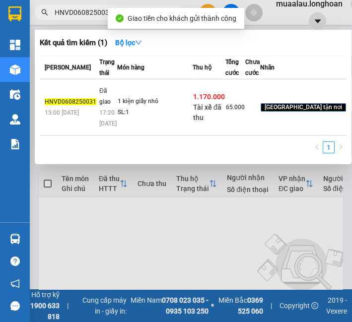
click at [141, 107] on div "1 kiện giấy nhỏ" at bounding box center [155, 101] width 74 height 11
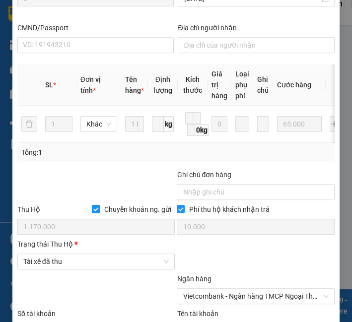
scroll to position [611, 0]
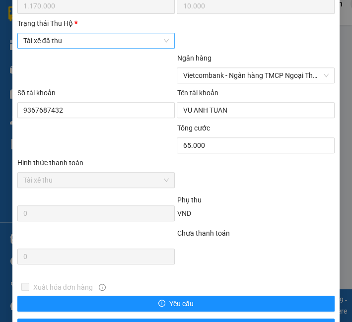
click at [87, 42] on span "Tài xế đã thu" at bounding box center [96, 40] width 146 height 15
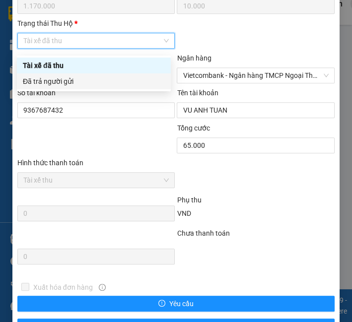
click at [91, 80] on div "Đã trả người gửi" at bounding box center [94, 81] width 142 height 11
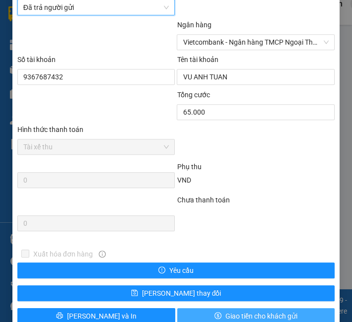
scroll to position [670, 0]
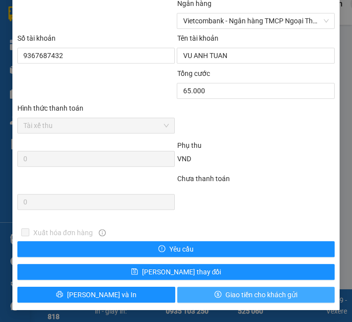
click at [240, 297] on span "Giao tiền cho khách gửi" at bounding box center [261, 294] width 72 height 11
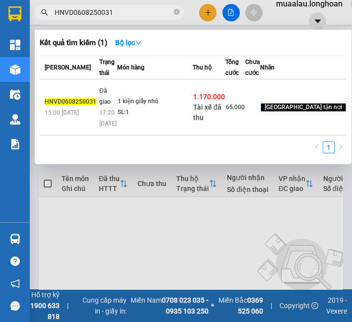
click at [145, 14] on input "HNVD0608250031" at bounding box center [113, 12] width 117 height 11
paste input "HD060825002"
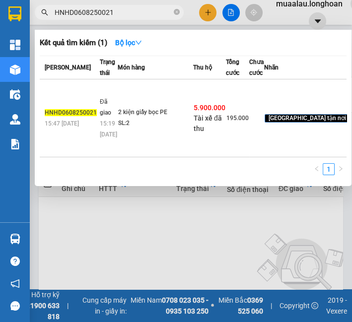
click at [146, 129] on div "SL: 2" at bounding box center [155, 123] width 74 height 11
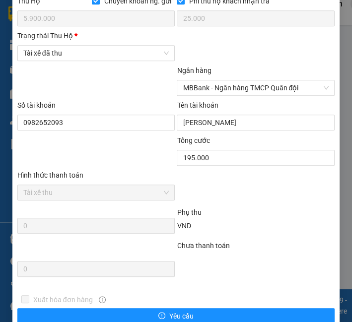
scroll to position [560, 0]
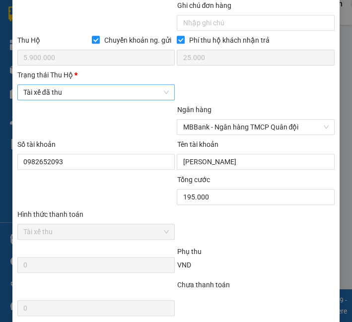
click at [77, 95] on span "Tài xế đã thu" at bounding box center [96, 92] width 146 height 15
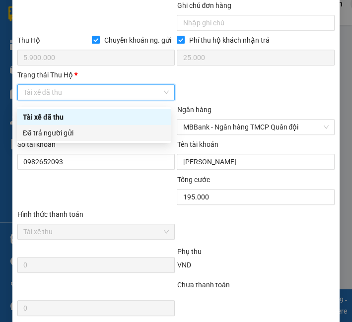
click at [83, 129] on div "Đã trả người gửi" at bounding box center [94, 132] width 142 height 11
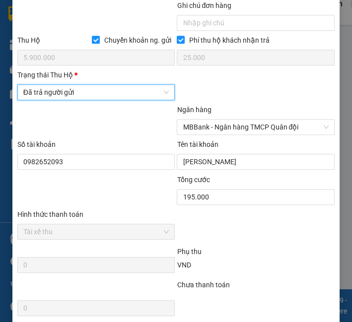
scroll to position [670, 0]
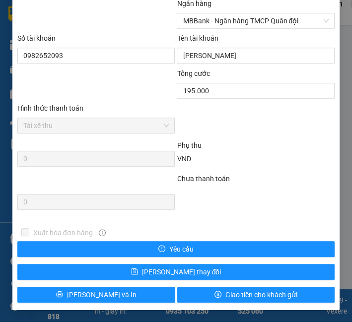
click at [253, 283] on div "[PERSON_NAME] thay đổi" at bounding box center [175, 272] width 319 height 24
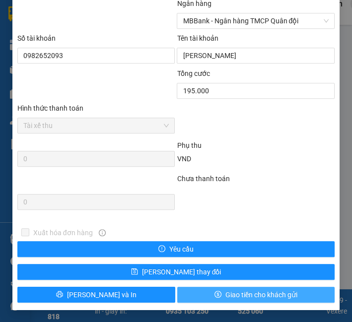
click at [247, 291] on span "Giao tiền cho khách gửi" at bounding box center [261, 294] width 72 height 11
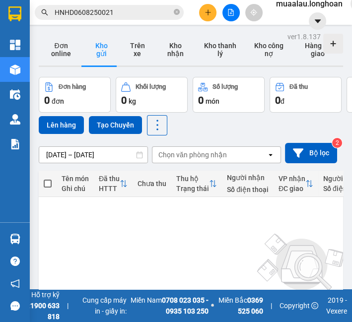
click at [137, 7] on input "HNHD0608250021" at bounding box center [113, 12] width 117 height 11
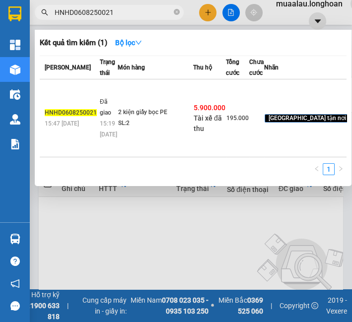
click at [137, 7] on input "HNHD0608250021" at bounding box center [113, 12] width 117 height 11
paste input "VPMD0608250050"
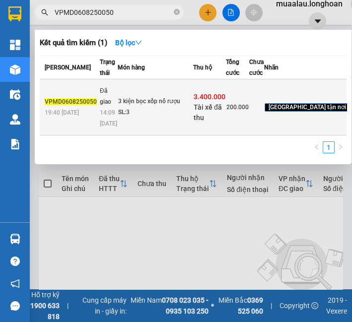
click at [88, 134] on td "VPMD0608250050 19:40 [DATE]" at bounding box center [69, 107] width 58 height 56
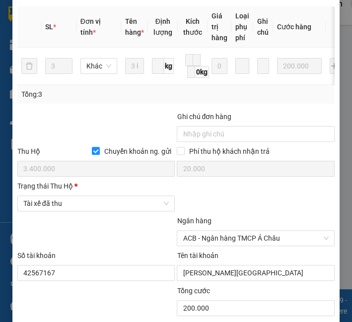
scroll to position [520, 0]
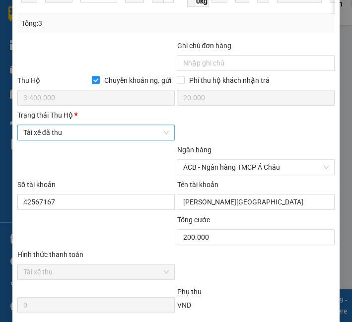
click at [72, 136] on span "Tài xế đã thu" at bounding box center [96, 132] width 146 height 15
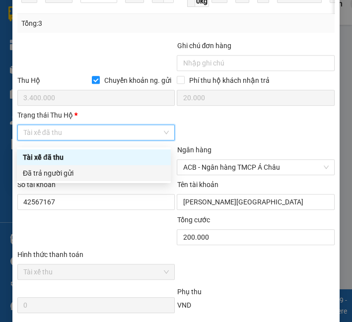
click at [66, 172] on div "Đã trả người gửi" at bounding box center [94, 173] width 142 height 11
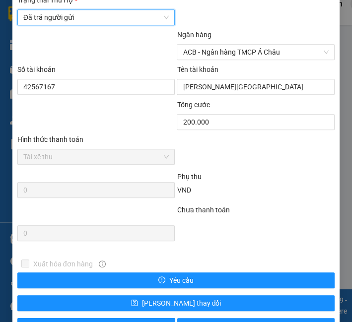
scroll to position [670, 0]
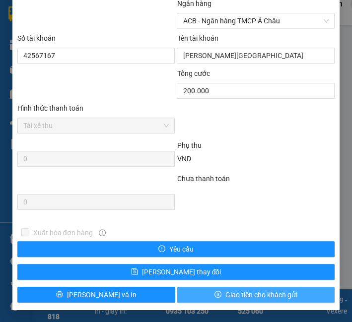
click at [214, 292] on icon "dollar" at bounding box center [217, 294] width 7 height 7
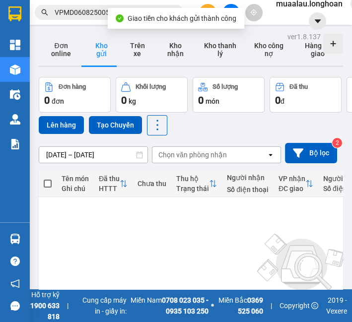
click at [82, 14] on input "VPMD0608250050" at bounding box center [113, 12] width 117 height 11
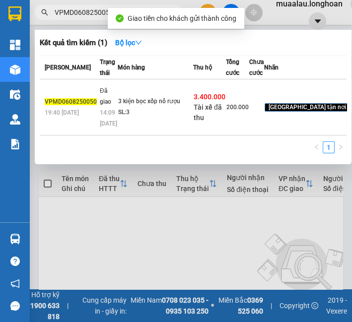
click at [82, 14] on input "VPMD0608250050" at bounding box center [113, 12] width 117 height 11
paste input "KQ120408250021"
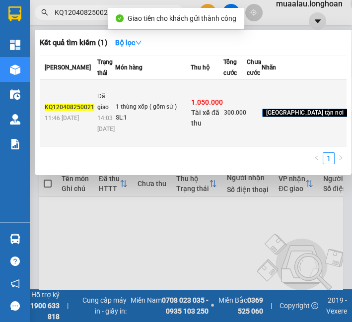
click at [137, 137] on td "1 thùng xốp ( gốm sứ ) SL: 1" at bounding box center [152, 112] width 75 height 67
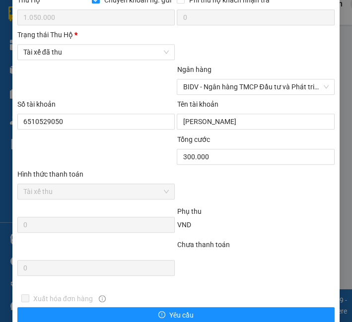
scroll to position [560, 0]
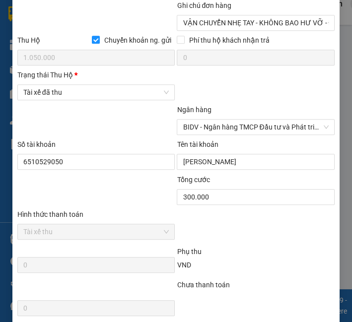
click at [86, 110] on div at bounding box center [96, 121] width 160 height 35
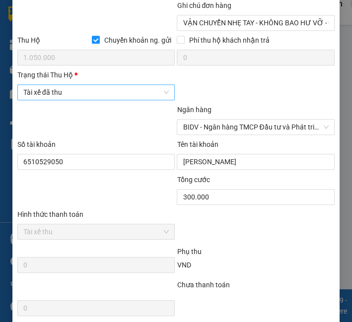
click at [86, 97] on span "Tài xế đã thu" at bounding box center [96, 92] width 146 height 15
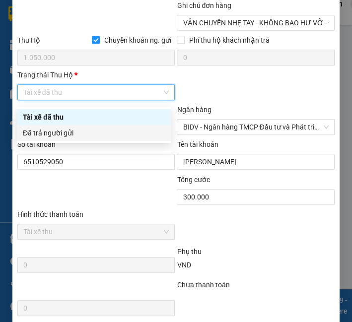
click at [90, 135] on div "Đã trả người gửi" at bounding box center [94, 132] width 142 height 11
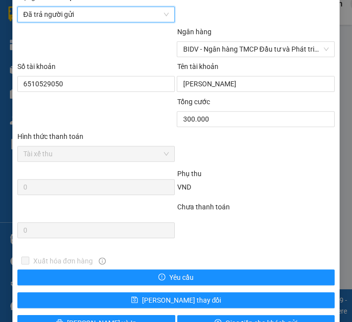
scroll to position [670, 0]
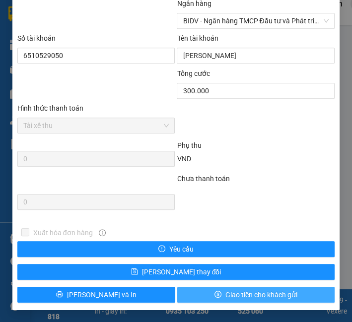
click at [227, 292] on span "Giao tiền cho khách gửi" at bounding box center [261, 294] width 72 height 11
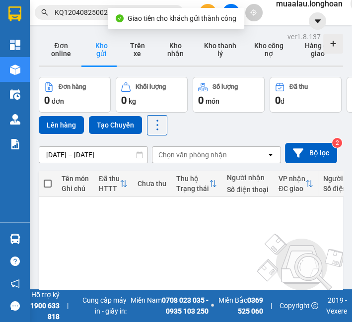
click at [100, 12] on input "KQ120408250021" at bounding box center [113, 12] width 117 height 11
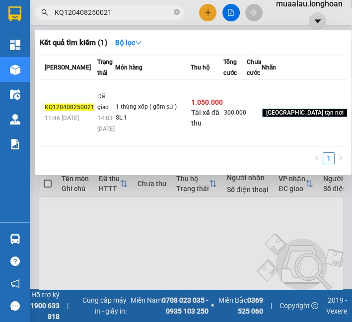
click at [99, 11] on input "KQ120408250021" at bounding box center [113, 12] width 117 height 11
paste input "BXMT0208250012"
click at [96, 12] on input "KQ120408250021" at bounding box center [113, 12] width 117 height 11
paste input "BXMT0208250012"
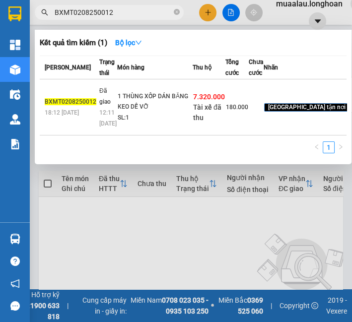
click at [146, 116] on td "1 THÙNG XỐP DÁN BĂNG KEO DỄ VỠ SL: 1" at bounding box center [154, 107] width 75 height 56
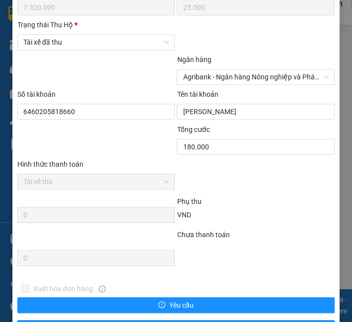
scroll to position [560, 0]
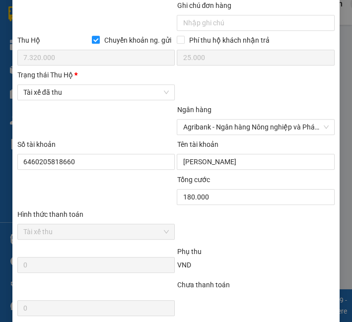
click at [139, 104] on div "Trạng thái Thu Hộ * Tài xế đã thu" at bounding box center [96, 86] width 158 height 35
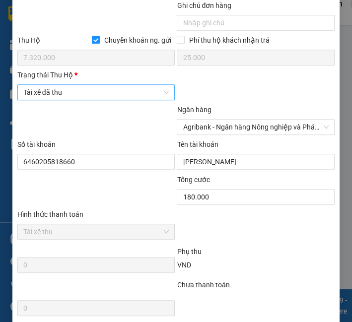
click at [141, 100] on span "Tài xế đã thu" at bounding box center [96, 92] width 146 height 15
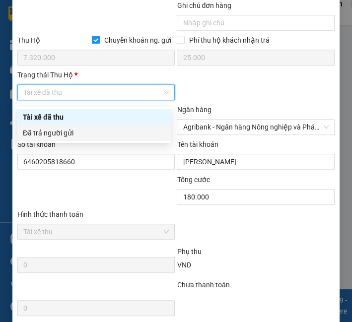
click at [119, 133] on div "Đã trả người gửi" at bounding box center [94, 132] width 142 height 11
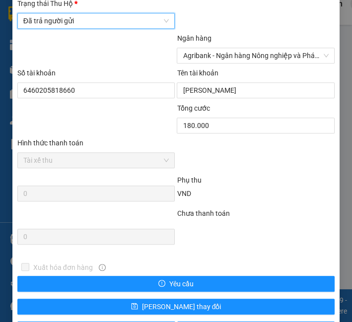
scroll to position [670, 0]
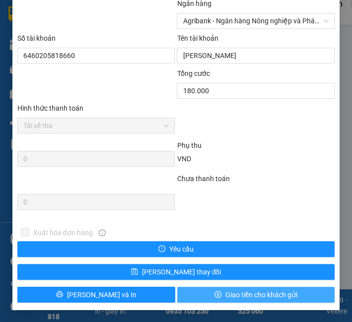
click at [209, 301] on button "Giao tiền cho khách gửi" at bounding box center [256, 295] width 158 height 16
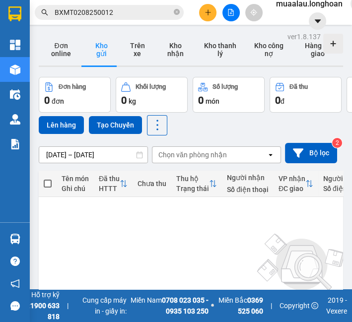
click at [92, 13] on input "BXMT0208250012" at bounding box center [113, 12] width 117 height 11
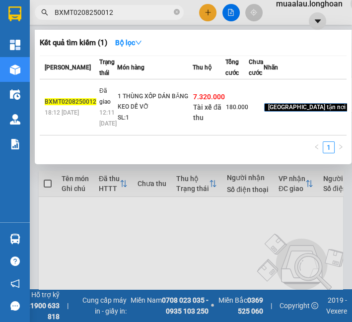
click at [92, 13] on input "BXMT0208250012" at bounding box center [113, 12] width 117 height 11
paste input "VPMD0608250017"
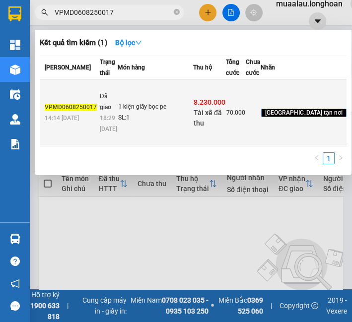
click at [131, 113] on div "1 kiện giấy bọc pe" at bounding box center [155, 107] width 74 height 11
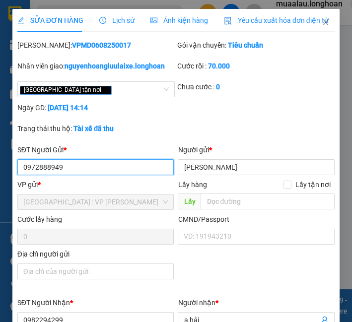
scroll to position [496, 0]
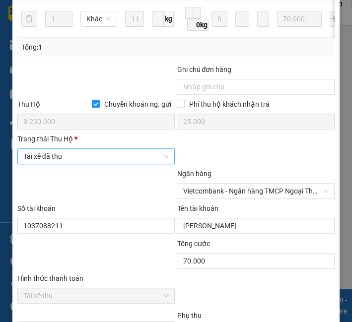
click at [127, 162] on span "Tài xế đã thu" at bounding box center [96, 156] width 146 height 15
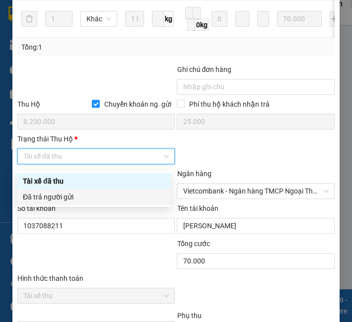
click at [110, 195] on div "Đã trả người gửi" at bounding box center [94, 196] width 142 height 11
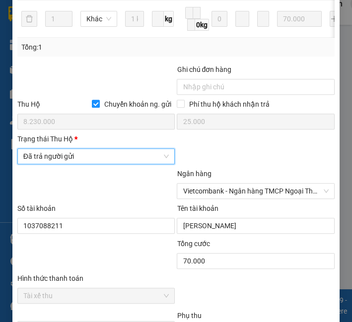
scroll to position [670, 0]
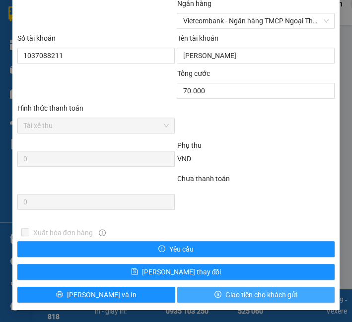
click at [221, 288] on button "Giao tiền cho khách gửi" at bounding box center [256, 295] width 158 height 16
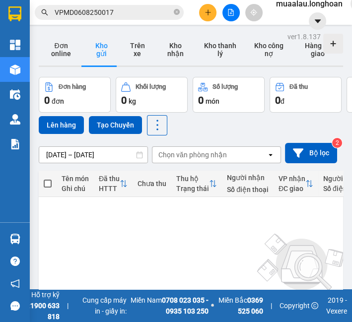
click at [79, 8] on input "VPMD0608250017" at bounding box center [113, 12] width 117 height 11
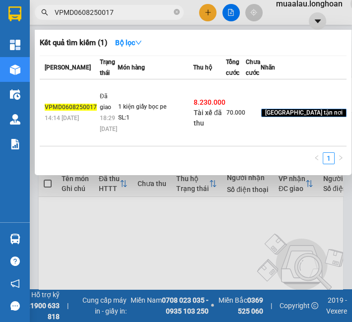
click at [79, 8] on input "VPMD0608250017" at bounding box center [113, 12] width 117 height 11
paste input "HNHD0508250029"
click at [126, 5] on span "VPMD0608250017" at bounding box center [109, 12] width 149 height 15
click at [127, 6] on span "VPMD0608250017" at bounding box center [109, 12] width 149 height 15
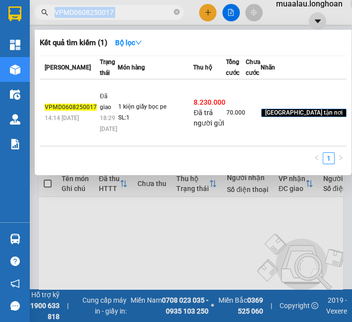
click at [127, 6] on span "VPMD0608250017" at bounding box center [109, 12] width 149 height 15
click at [98, 11] on input "VPMD0608250017" at bounding box center [113, 12] width 117 height 11
paste input "HNHD0508250029"
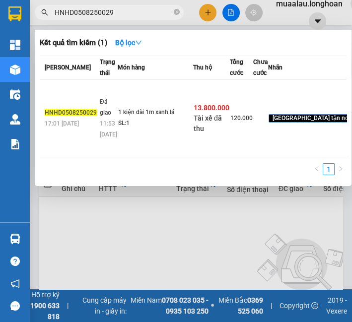
drag, startPoint x: 119, startPoint y: 101, endPoint x: 118, endPoint y: 143, distance: 41.7
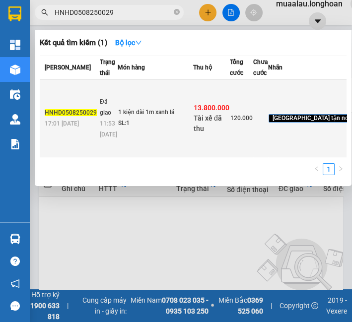
click at [118, 129] on div "SL: 1" at bounding box center [155, 123] width 74 height 11
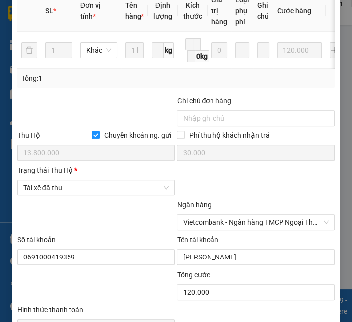
scroll to position [500, 0]
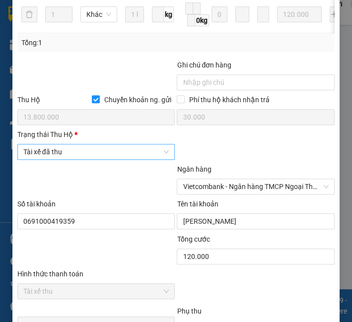
click at [68, 158] on span "Tài xế đã thu" at bounding box center [96, 151] width 146 height 15
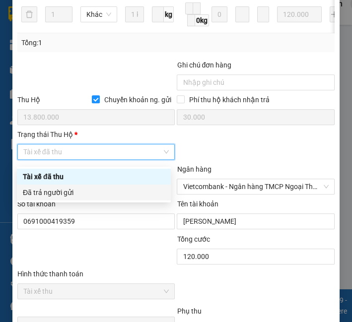
click at [57, 198] on div "Đã trả người gửi" at bounding box center [94, 192] width 154 height 16
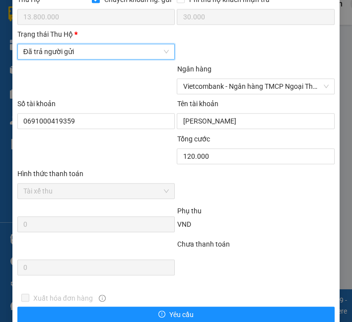
scroll to position [670, 0]
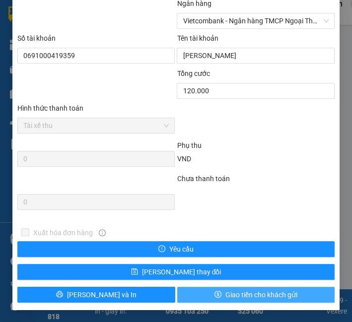
click at [227, 294] on span "Giao tiền cho khách gửi" at bounding box center [261, 294] width 72 height 11
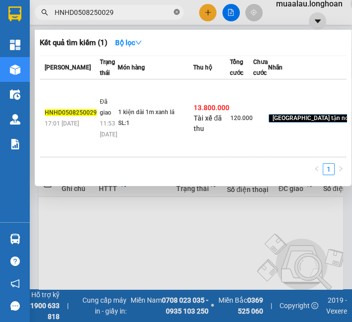
click at [177, 14] on icon "close-circle" at bounding box center [177, 12] width 6 height 6
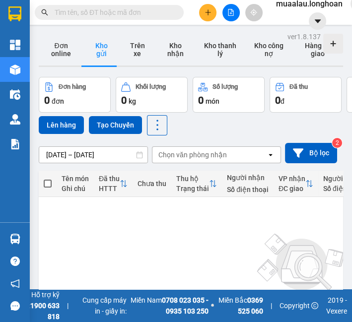
paste input "BXMT0408250006"
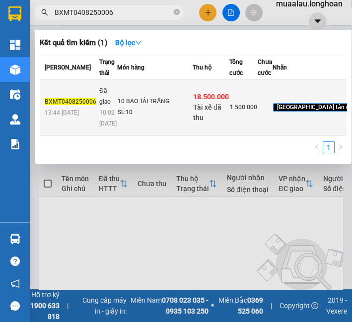
click at [134, 125] on td "10 BAO TẢI TRẮNG SL: 10" at bounding box center [154, 107] width 75 height 56
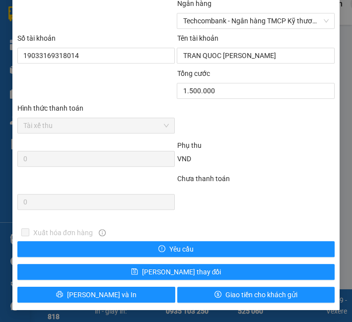
scroll to position [505, 0]
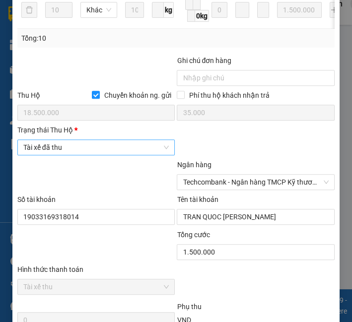
click at [84, 155] on span "Tài xế đã thu" at bounding box center [96, 147] width 146 height 15
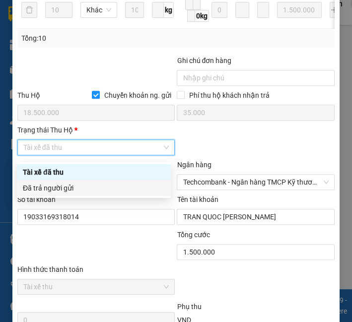
click at [62, 187] on div "Đã trả người gửi" at bounding box center [94, 187] width 142 height 11
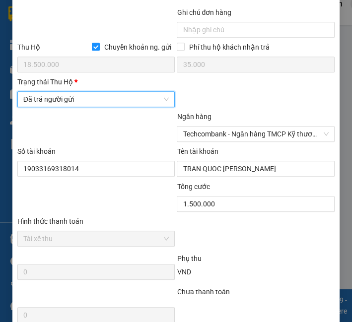
scroll to position [670, 0]
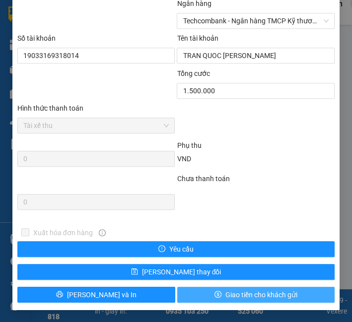
click at [225, 294] on span "Giao tiền cho khách gửi" at bounding box center [261, 294] width 72 height 11
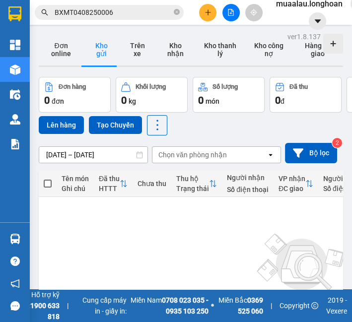
click at [81, 12] on input "BXMT0408250006" at bounding box center [113, 12] width 117 height 11
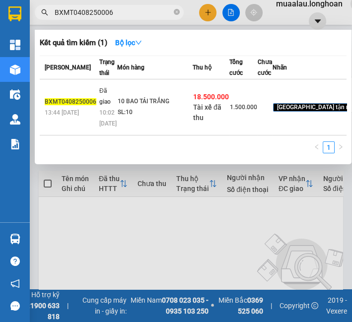
click at [81, 12] on input "BXMT0408250006" at bounding box center [113, 12] width 117 height 11
paste input "HQTP"
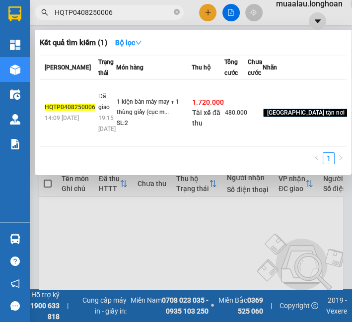
click at [116, 141] on td "1 kiện bàn máy may + 1 thùng giấy (cục m... SL: 2" at bounding box center [153, 112] width 75 height 67
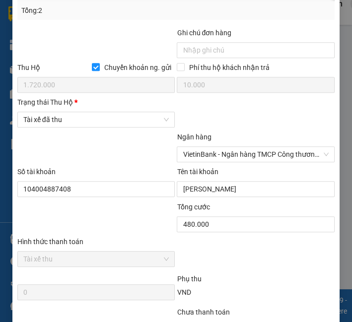
scroll to position [574, 0]
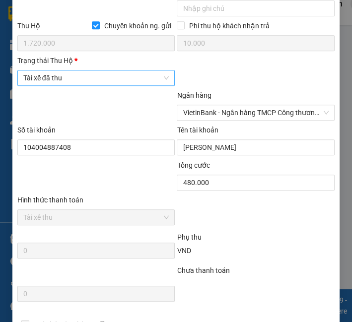
click at [99, 83] on span "Tài xế đã thu" at bounding box center [96, 77] width 146 height 15
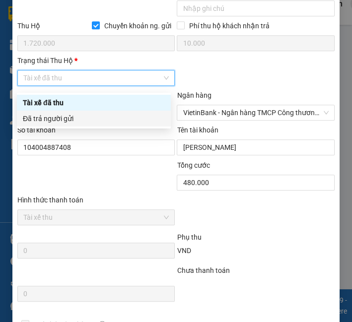
click at [85, 119] on div "Đã trả người gửi" at bounding box center [94, 118] width 142 height 11
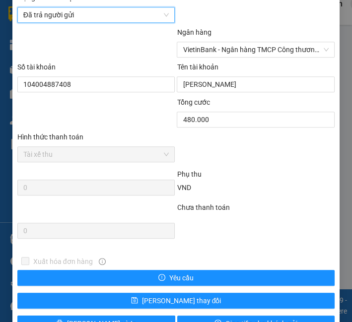
scroll to position [670, 0]
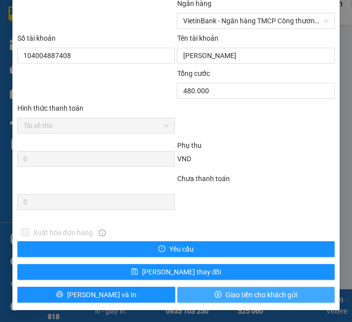
click at [265, 297] on span "Giao tiền cho khách gửi" at bounding box center [261, 294] width 72 height 11
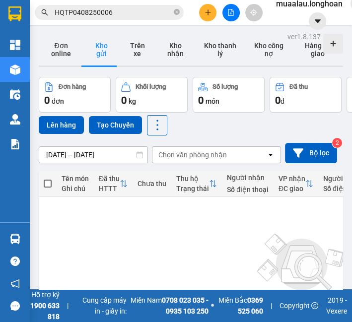
drag, startPoint x: 167, startPoint y: 14, endPoint x: 162, endPoint y: 17, distance: 6.2
click at [167, 14] on input "HQTP0408250006" at bounding box center [113, 12] width 117 height 11
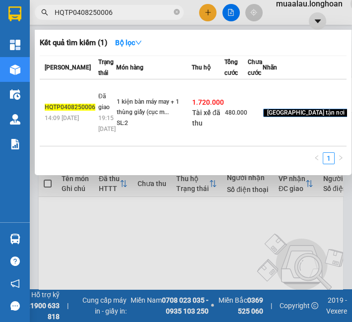
click at [160, 17] on input "HQTP0408250006" at bounding box center [113, 12] width 117 height 11
click at [159, 17] on input "HQTP0408250006" at bounding box center [113, 12] width 117 height 11
paste input "QU120408250033"
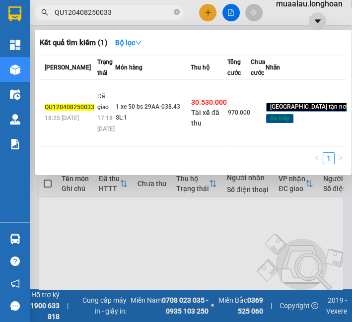
click at [154, 118] on td "1 xe 50 bs 29AA-038.43 SL: 1" at bounding box center [152, 112] width 75 height 67
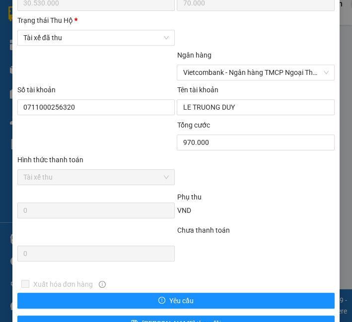
scroll to position [560, 0]
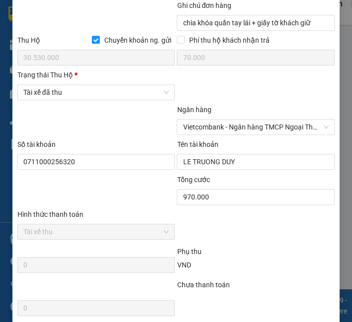
click at [125, 104] on div "Trạng thái Thu Hộ * Tài xế đã thu" at bounding box center [96, 86] width 158 height 35
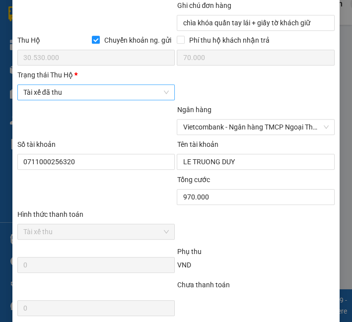
click at [130, 94] on span "Tài xế đã thu" at bounding box center [96, 92] width 146 height 15
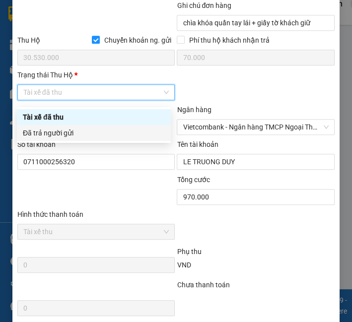
click at [105, 132] on div "Đã trả người gửi" at bounding box center [94, 132] width 142 height 11
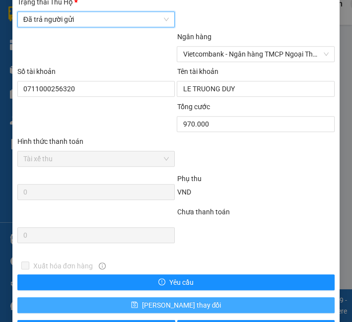
scroll to position [670, 0]
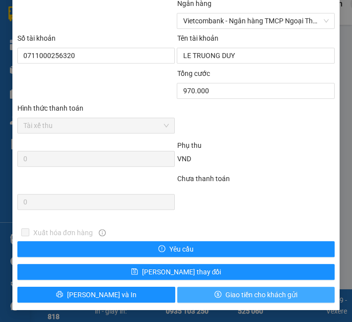
click at [249, 295] on span "Giao tiền cho khách gửi" at bounding box center [261, 294] width 72 height 11
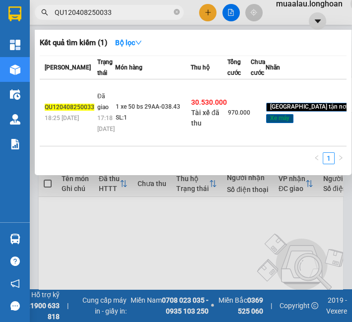
click at [130, 10] on input "QU120408250033" at bounding box center [113, 12] width 117 height 11
paste input "VPMD0308250012"
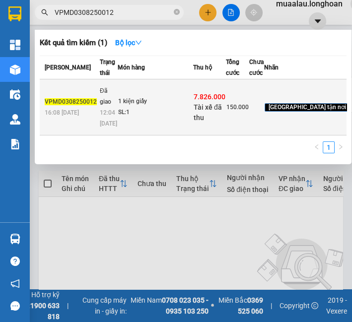
click at [130, 135] on td "1 kiện giấy SL: 1" at bounding box center [155, 107] width 75 height 56
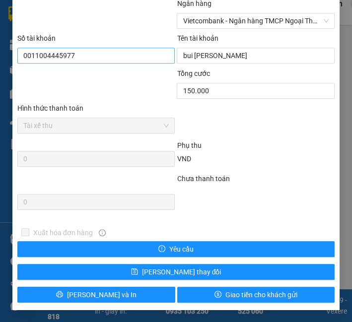
scroll to position [615, 0]
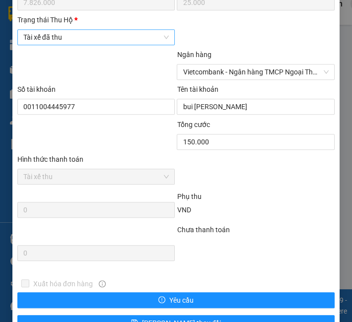
click at [105, 40] on span "Tài xế đã thu" at bounding box center [96, 37] width 146 height 15
click at [90, 86] on body "Kết quả tìm kiếm ( 1 ) Bộ lọc Mã ĐH Trạng thái Món hàng Thu hộ Tổng cước Chưa c…" at bounding box center [176, 161] width 352 height 322
click at [119, 42] on span "Tài xế đã thu" at bounding box center [96, 37] width 146 height 15
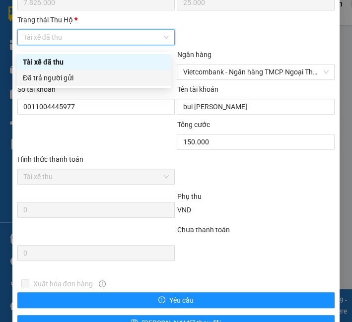
click at [103, 77] on div "Đã trả người gửi" at bounding box center [94, 77] width 142 height 11
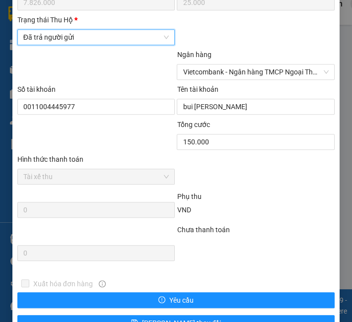
scroll to position [670, 0]
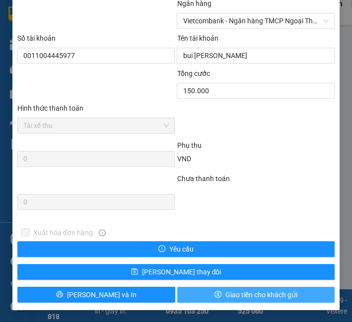
click at [231, 291] on span "Giao tiền cho khách gửi" at bounding box center [261, 294] width 72 height 11
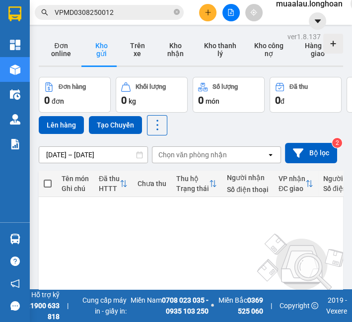
click at [149, 13] on input "VPMD0308250012" at bounding box center [113, 12] width 117 height 11
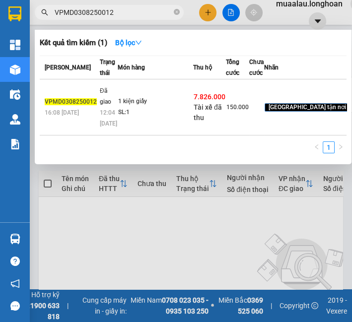
click at [149, 13] on input "VPMD0308250012" at bounding box center [113, 12] width 117 height 11
paste input "QU123007250023"
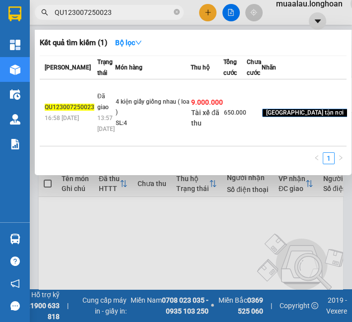
click at [115, 146] on td "4 kiện giấy giống nhau ( loa ) SL: 4" at bounding box center [152, 112] width 75 height 67
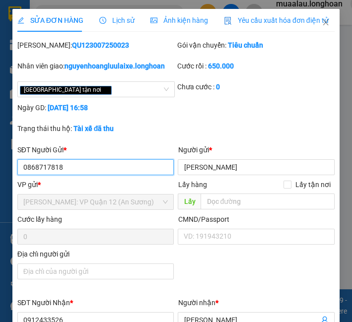
scroll to position [426, 0]
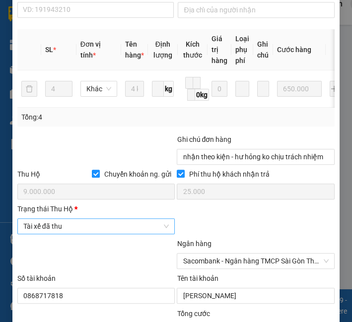
click at [68, 234] on span "Tài xế đã thu" at bounding box center [96, 226] width 146 height 15
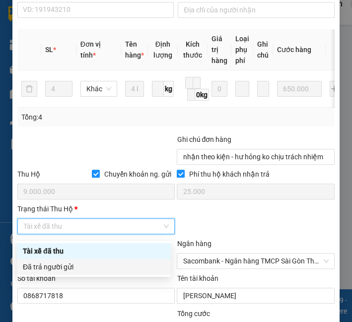
click at [68, 259] on div "Đã trả người gửi" at bounding box center [94, 267] width 154 height 16
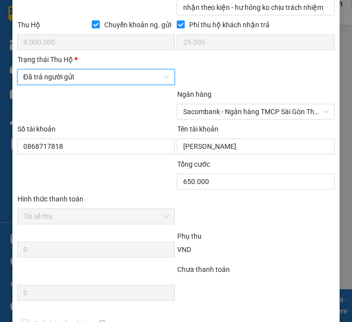
scroll to position [670, 0]
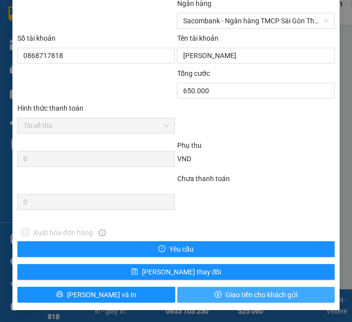
click at [225, 297] on span "Giao tiền cho khách gửi" at bounding box center [261, 294] width 72 height 11
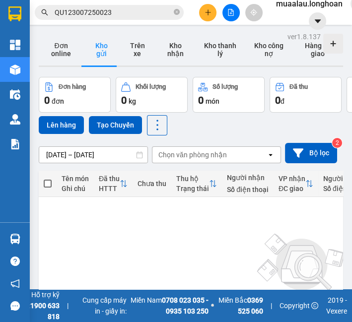
click at [138, 11] on input "QU123007250023" at bounding box center [113, 12] width 117 height 11
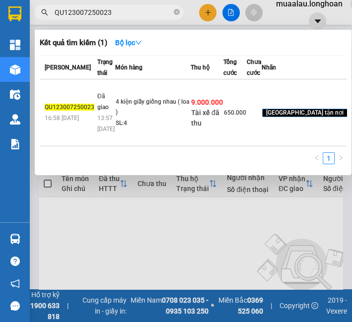
click at [138, 11] on input "QU123007250023" at bounding box center [113, 12] width 117 height 11
paste input "HNVD0408250030"
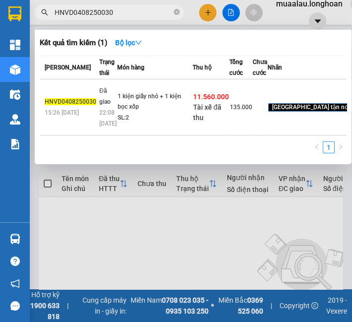
click at [133, 113] on div "1 kiện giấy nhỏ + 1 kiện bọc xốp" at bounding box center [155, 101] width 74 height 21
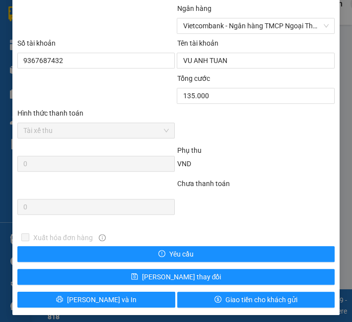
scroll to position [606, 0]
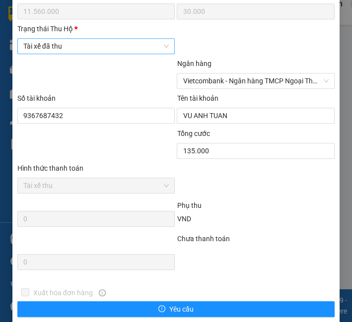
click at [127, 50] on span "Tài xế đã thu" at bounding box center [96, 46] width 146 height 15
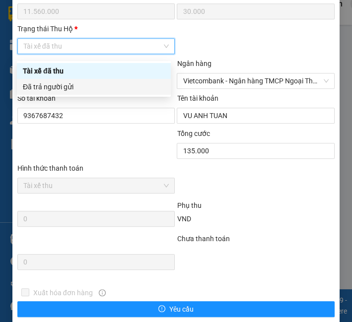
click at [114, 91] on div "Đã trả người gửi" at bounding box center [94, 86] width 142 height 11
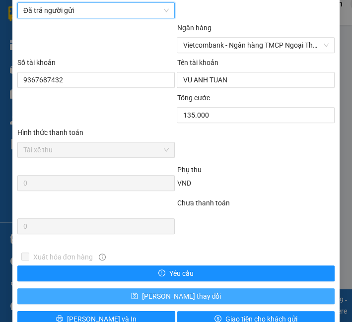
scroll to position [670, 0]
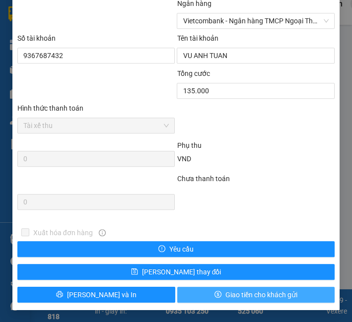
click at [187, 296] on button "Giao tiền cho khách gửi" at bounding box center [256, 295] width 158 height 16
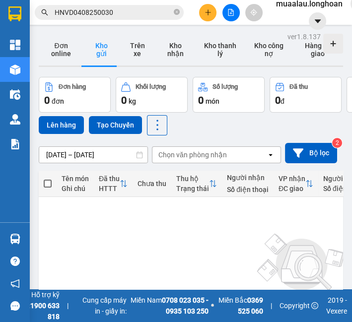
click at [107, 9] on span "HNVD0408250030" at bounding box center [109, 12] width 149 height 15
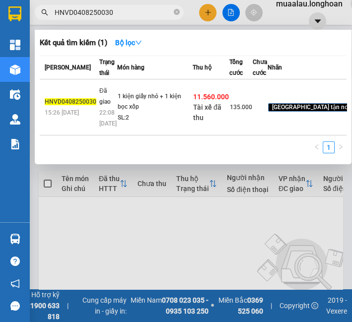
click at [107, 11] on input "HNVD0408250030" at bounding box center [113, 12] width 117 height 11
paste input "VPMD0308250017"
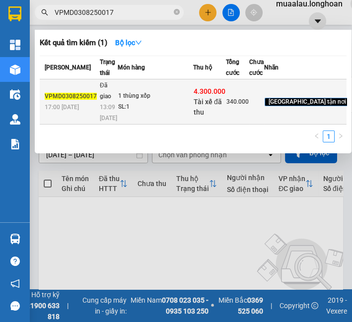
click at [123, 124] on td "1 thùng xốp SL: 1" at bounding box center [155, 101] width 75 height 45
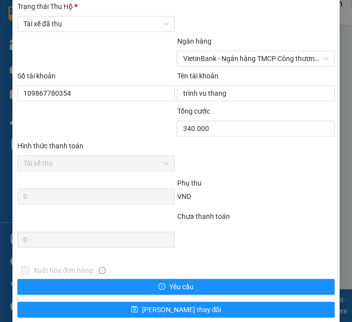
scroll to position [612, 0]
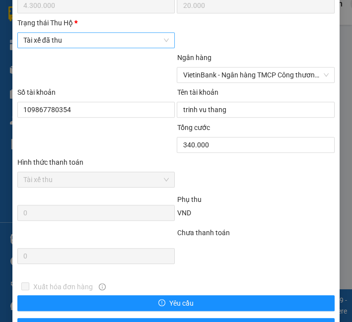
click at [75, 47] on span "Tài xế đã thu" at bounding box center [96, 40] width 146 height 15
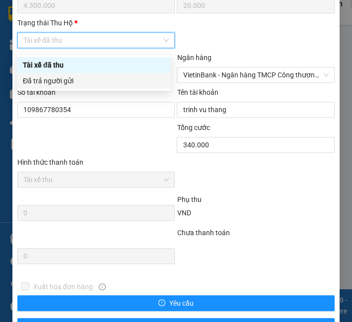
click at [83, 77] on div "Đã trả người gửi" at bounding box center [94, 80] width 142 height 11
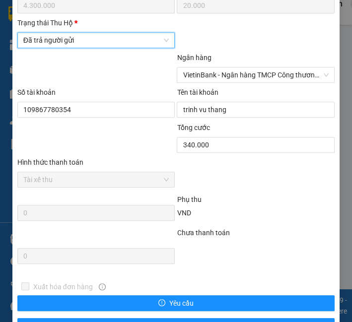
scroll to position [670, 0]
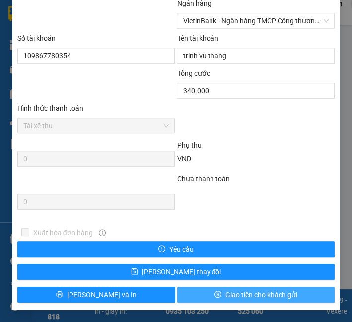
click at [229, 301] on button "Giao tiền cho khách gửi" at bounding box center [256, 295] width 158 height 16
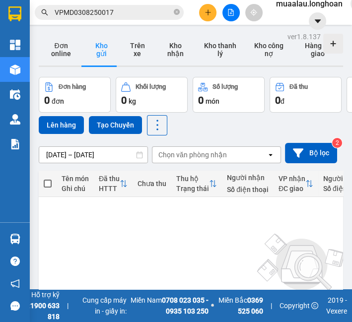
click at [156, 12] on input "VPMD0308250017" at bounding box center [113, 12] width 117 height 11
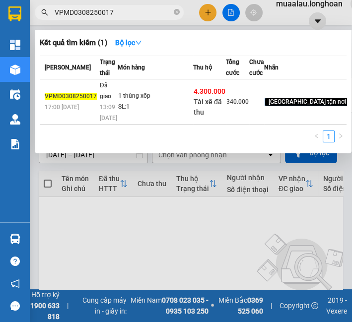
click at [156, 13] on input "VPMD0308250017" at bounding box center [113, 12] width 117 height 11
paste input "HNVD0108250032"
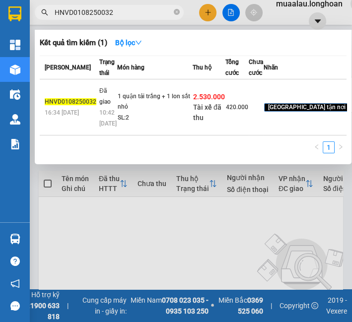
click at [118, 123] on div "SL: 2" at bounding box center [155, 118] width 74 height 11
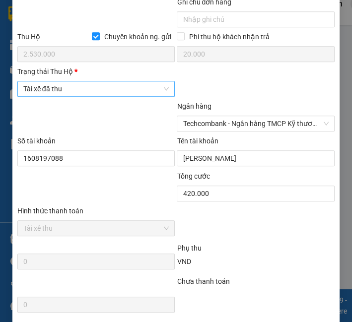
scroll to position [560, 0]
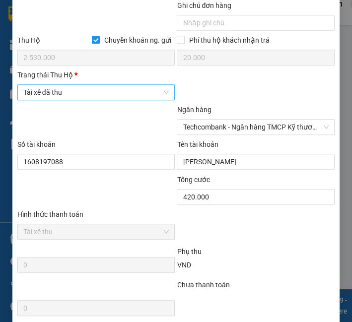
click at [102, 97] on span "Tài xế đã thu" at bounding box center [96, 92] width 146 height 15
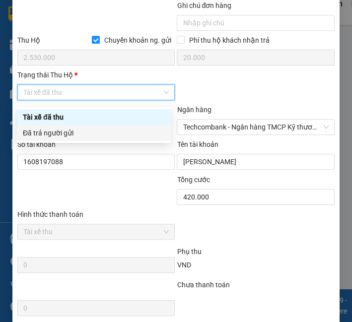
click at [93, 138] on div "Đã trả người gửi" at bounding box center [94, 132] width 142 height 11
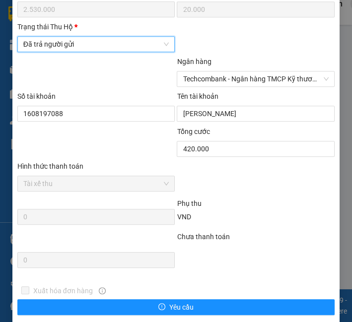
scroll to position [670, 0]
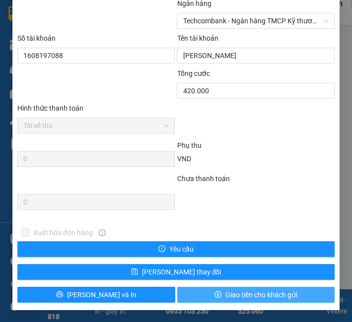
click at [280, 297] on span "Giao tiền cho khách gửi" at bounding box center [261, 294] width 72 height 11
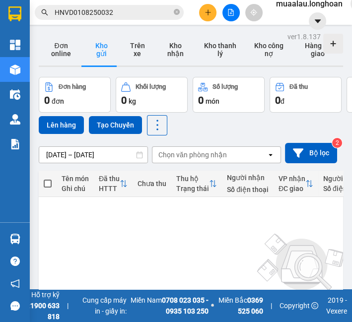
click at [131, 11] on input "HNVD0108250032" at bounding box center [113, 12] width 117 height 11
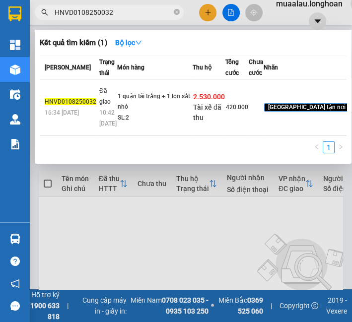
click at [131, 11] on input "HNVD0108250032" at bounding box center [113, 12] width 117 height 11
paste input "VHBT020825002"
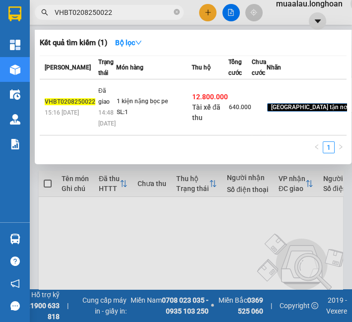
click at [144, 135] on td "1 kiện nặng bọc pe SL: 1" at bounding box center [153, 107] width 75 height 56
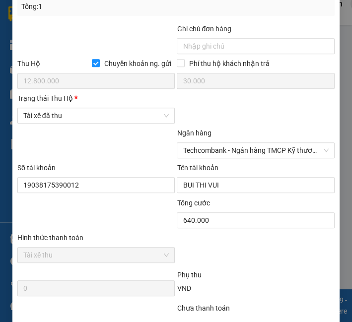
scroll to position [571, 0]
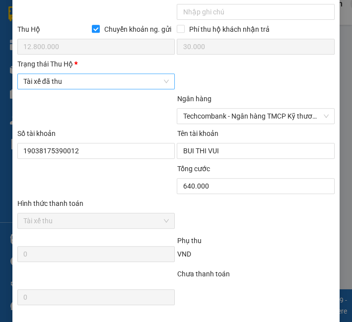
click at [145, 82] on span "Tài xế đã thu" at bounding box center [96, 81] width 146 height 15
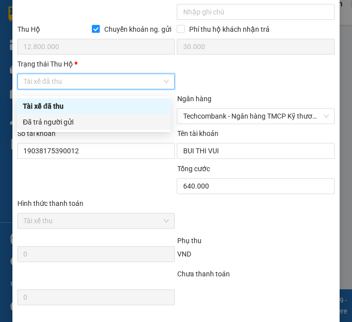
click at [130, 121] on div "Đã trả người gửi" at bounding box center [94, 122] width 142 height 11
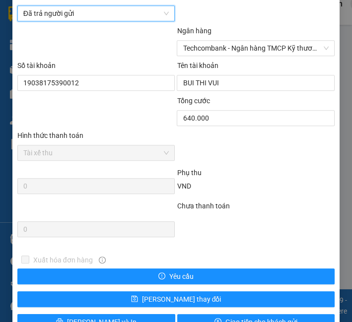
scroll to position [670, 0]
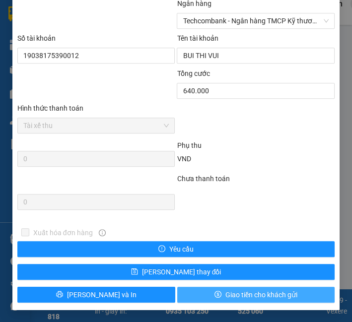
click at [231, 302] on button "Giao tiền cho khách gửi" at bounding box center [256, 295] width 158 height 16
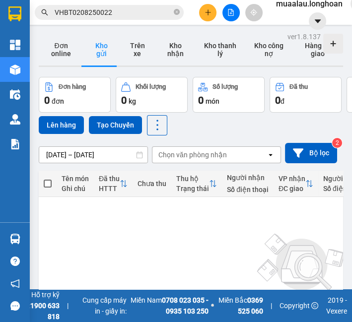
click at [75, 5] on span "VHBT0208250022" at bounding box center [109, 12] width 149 height 15
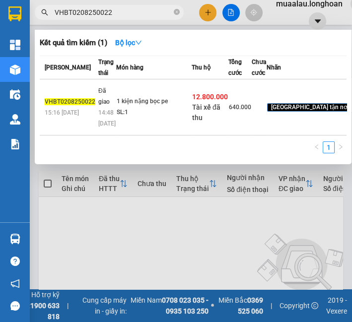
click at [74, 5] on span "VHBT0208250022" at bounding box center [109, 12] width 149 height 15
click at [75, 12] on input "VHBT0208250022" at bounding box center [113, 12] width 117 height 11
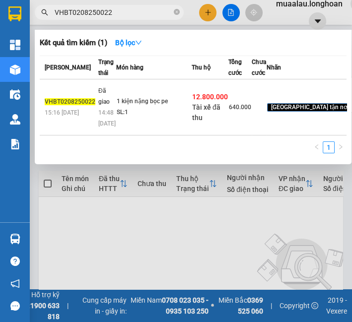
paste input "PMD0308250015"
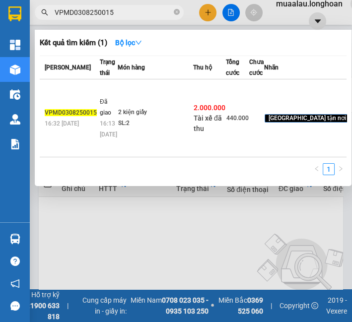
click at [109, 126] on td "Đã giao 16:13 [DATE]" at bounding box center [107, 118] width 20 height 78
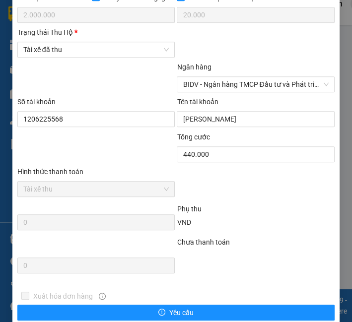
scroll to position [604, 0]
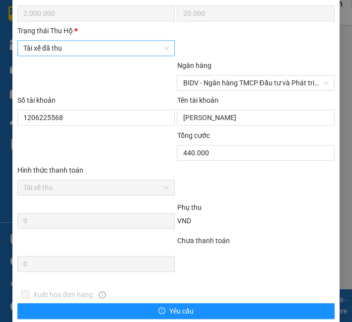
click at [92, 51] on span "Tài xế đã thu" at bounding box center [96, 48] width 146 height 15
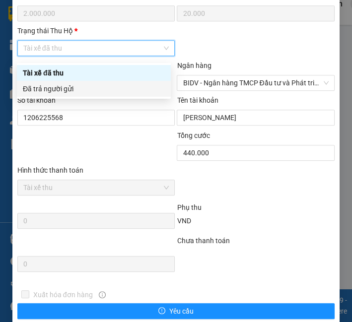
click at [83, 89] on div "Đã trả người gửi" at bounding box center [94, 88] width 142 height 11
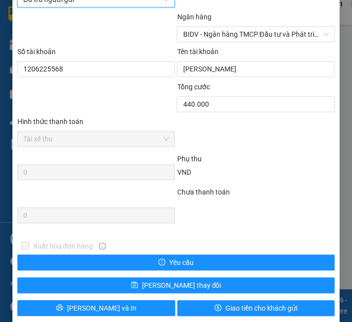
scroll to position [670, 0]
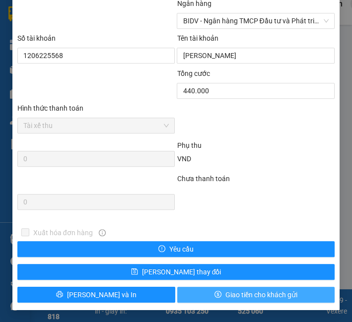
click at [228, 297] on span "Giao tiền cho khách gửi" at bounding box center [261, 294] width 72 height 11
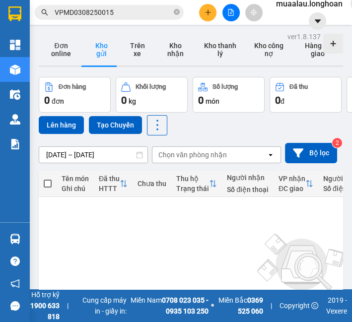
click at [80, 12] on input "VPMD0308250015" at bounding box center [113, 12] width 117 height 11
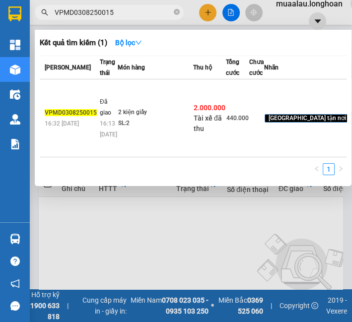
click at [80, 12] on input "VPMD0308250015" at bounding box center [113, 12] width 117 height 11
paste input "HBT0308250012"
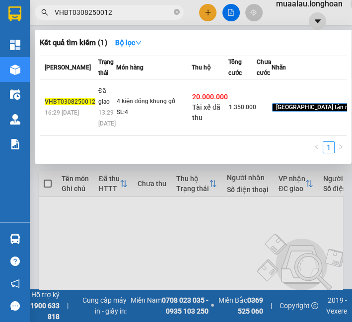
click at [151, 107] on div "4 kiện đóng khung gỗ" at bounding box center [154, 101] width 74 height 11
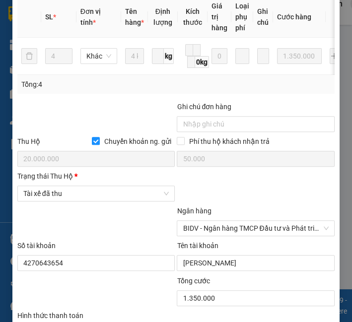
scroll to position [538, 0]
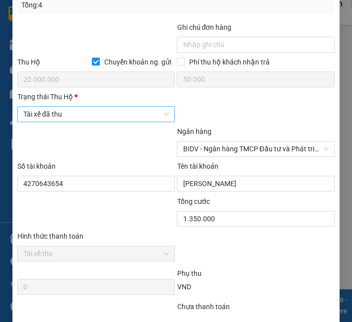
click at [122, 118] on span "Tài xế đã thu" at bounding box center [96, 114] width 146 height 15
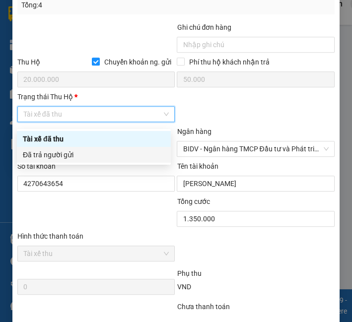
click at [106, 149] on div "Đã trả người gửi" at bounding box center [94, 154] width 142 height 11
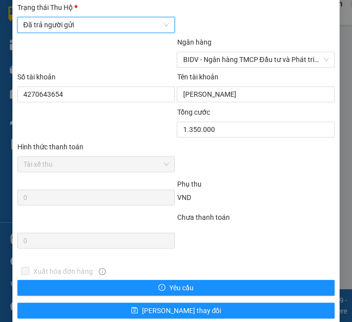
scroll to position [670, 0]
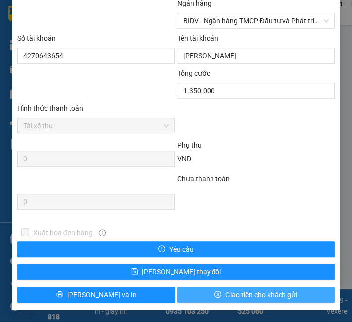
click at [263, 292] on span "Giao tiền cho khách gửi" at bounding box center [261, 294] width 72 height 11
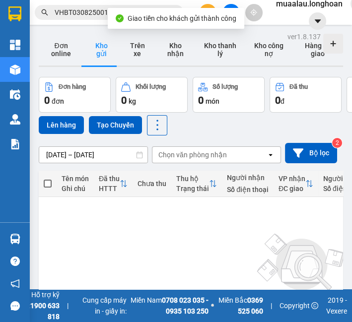
click at [80, 16] on input "VHBT0308250012" at bounding box center [113, 12] width 117 height 11
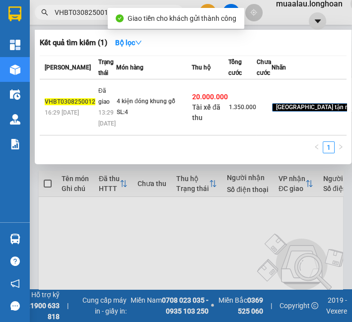
click at [80, 16] on input "VHBT0308250012" at bounding box center [113, 12] width 117 height 11
paste input "PMD0308250016"
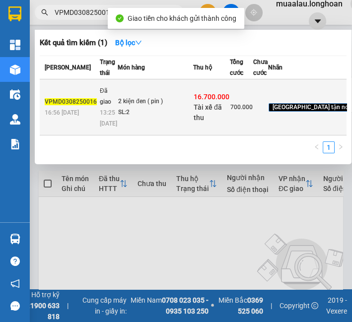
click at [121, 131] on td "2 kiện đen ( pin ) SL: 2" at bounding box center [155, 107] width 75 height 56
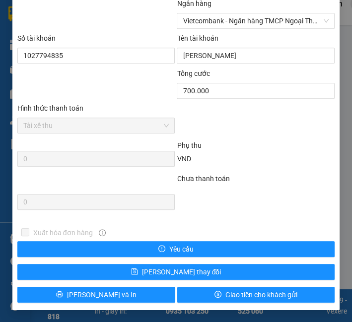
scroll to position [615, 0]
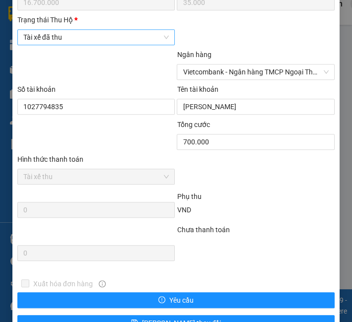
click at [101, 44] on span "Tài xế đã thu" at bounding box center [96, 37] width 146 height 15
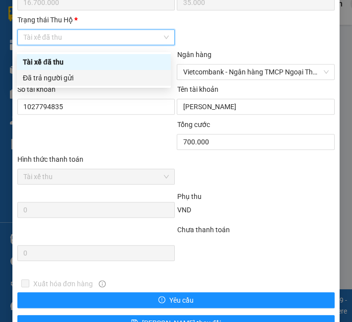
click at [94, 84] on div "Đã trả người gửi" at bounding box center [94, 78] width 154 height 16
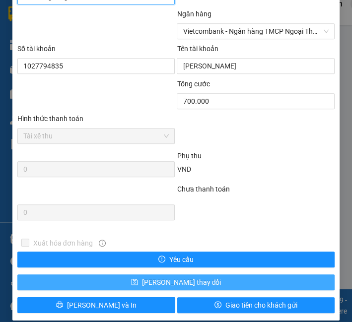
scroll to position [670, 0]
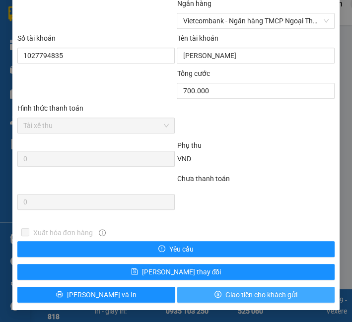
click at [207, 290] on button "Giao tiền cho khách gửi" at bounding box center [256, 295] width 158 height 16
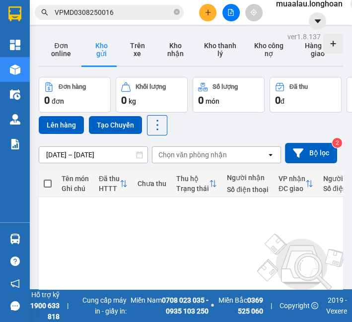
click at [86, 3] on div "Kết quả tìm kiếm ( 1 ) Bộ lọc Mã ĐH Trạng thái Món hàng Thu hộ Tổng cước Chưa c…" at bounding box center [176, 12] width 352 height 25
click at [83, 8] on input "VPMD0308250016" at bounding box center [113, 12] width 117 height 11
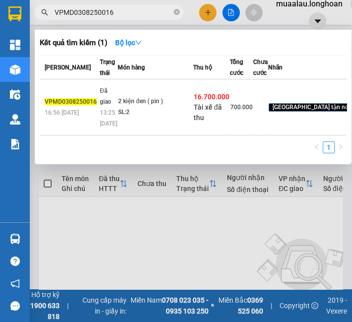
click at [83, 8] on input "VPMD0308250016" at bounding box center [113, 12] width 117 height 11
paste input "2"
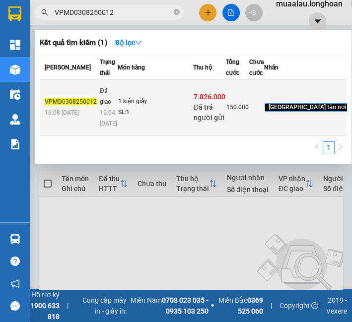
click at [127, 132] on td "1 kiện giấy SL: 1" at bounding box center [155, 107] width 75 height 56
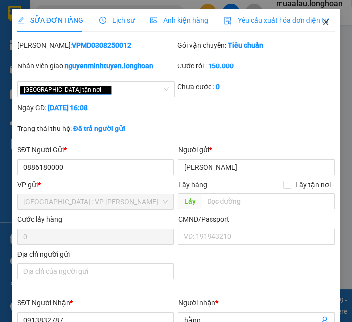
click at [321, 20] on icon "close" at bounding box center [325, 22] width 8 height 8
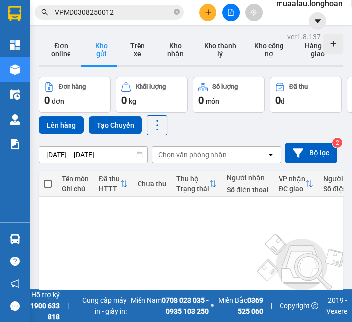
click at [109, 10] on input "VPMD0308250012" at bounding box center [113, 12] width 117 height 11
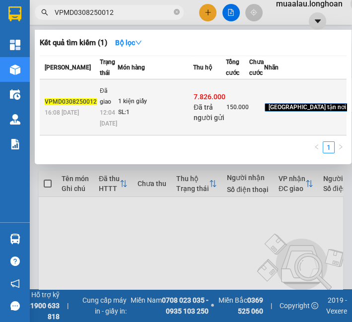
click at [118, 107] on div "1 kiện giấy" at bounding box center [155, 101] width 74 height 11
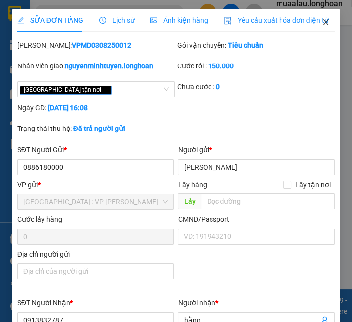
click at [321, 20] on icon "close" at bounding box center [325, 22] width 8 height 8
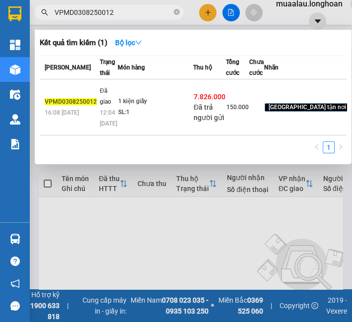
click at [101, 16] on input "VPMD0308250012" at bounding box center [113, 12] width 117 height 11
paste input "DNTK0208250007"
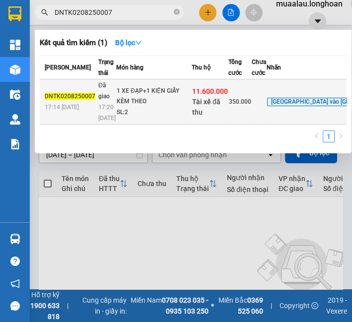
click at [146, 124] on td "1 XE ĐẠP+1 KIỆN GIẤY KÈM THEO SL: 2" at bounding box center [153, 101] width 75 height 45
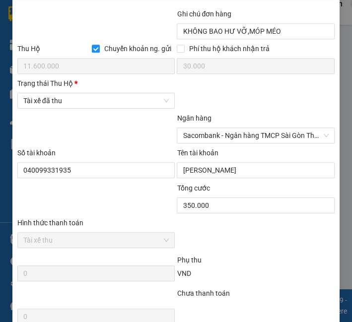
scroll to position [560, 0]
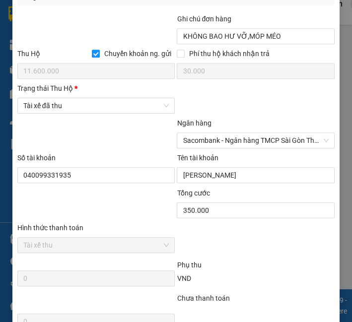
click at [99, 107] on div "Trạng thái Thu Hộ * Tài xế đã thu" at bounding box center [96, 100] width 158 height 35
click at [103, 98] on span "Tài xế đã thu" at bounding box center [96, 105] width 146 height 15
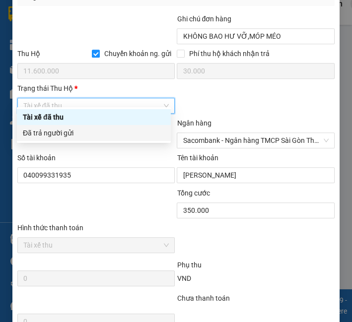
click at [93, 131] on div "Đã trả người gửi" at bounding box center [94, 132] width 142 height 11
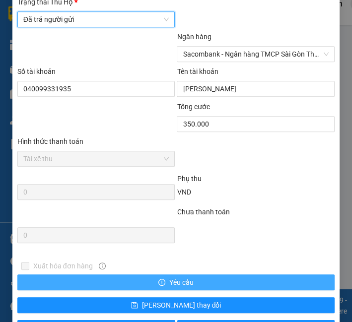
scroll to position [670, 0]
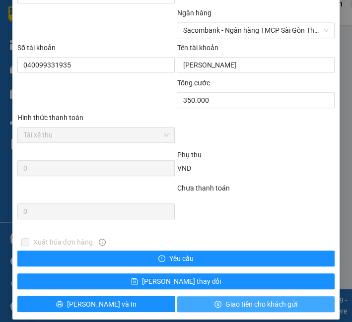
click at [225, 299] on span "Giao tiền cho khách gửi" at bounding box center [261, 304] width 72 height 11
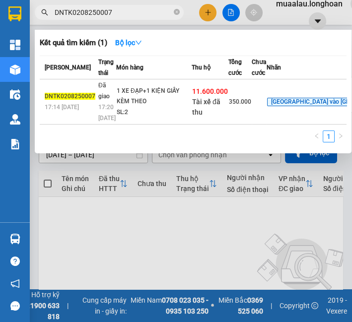
click at [67, 9] on input "DNTK0208250007" at bounding box center [113, 12] width 117 height 11
paste input "VPMD0408250006"
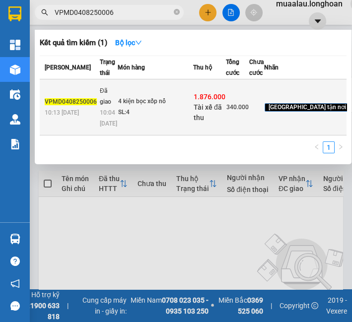
click at [177, 118] on div "SL: 4" at bounding box center [155, 112] width 74 height 11
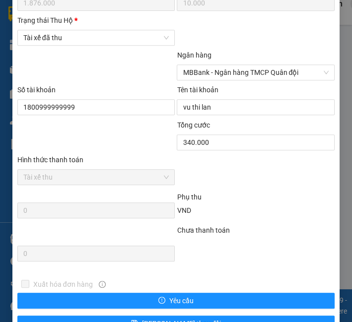
scroll to position [560, 0]
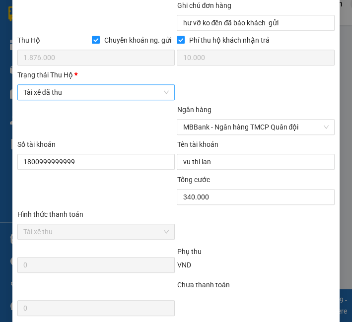
click at [85, 97] on span "Tài xế đã thu" at bounding box center [96, 92] width 146 height 15
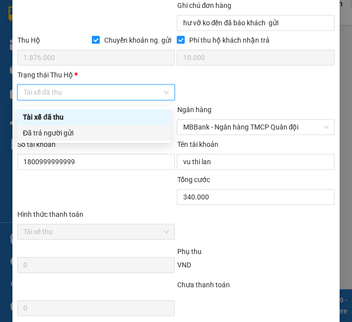
click at [75, 136] on div "Đã trả người gửi" at bounding box center [94, 132] width 142 height 11
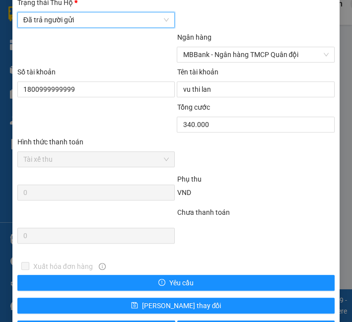
scroll to position [670, 0]
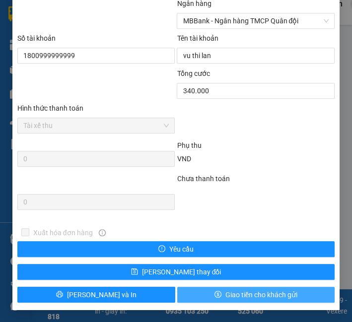
click at [237, 298] on span "Giao tiền cho khách gửi" at bounding box center [261, 294] width 72 height 11
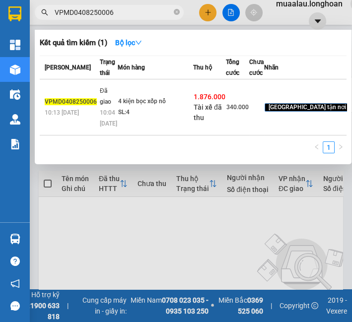
click at [111, 16] on input "VPMD0408250006" at bounding box center [113, 12] width 117 height 11
paste input "HNHD0408250008"
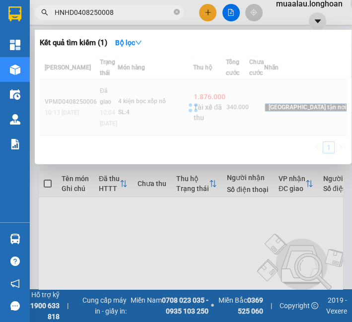
click at [132, 113] on div at bounding box center [193, 108] width 306 height 104
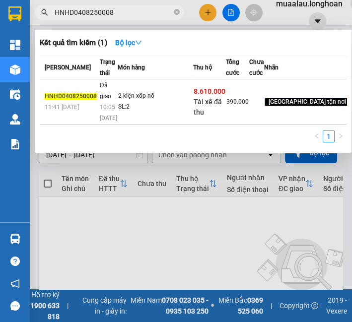
click at [132, 113] on td "2 kiện xốp nổ SL: 2" at bounding box center [155, 101] width 75 height 45
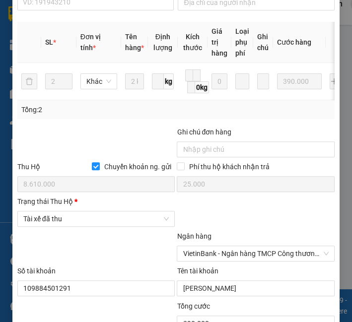
scroll to position [440, 0]
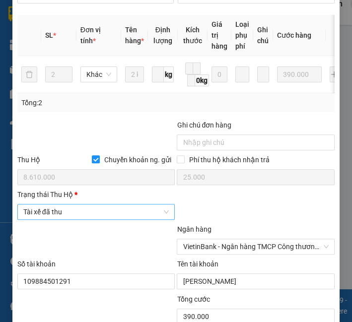
click at [77, 217] on span "Tài xế đã thu" at bounding box center [96, 211] width 146 height 15
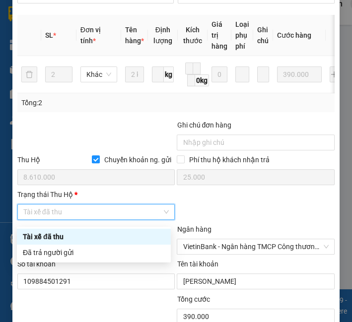
click at [77, 217] on span "Tài xế đã thu" at bounding box center [96, 211] width 146 height 15
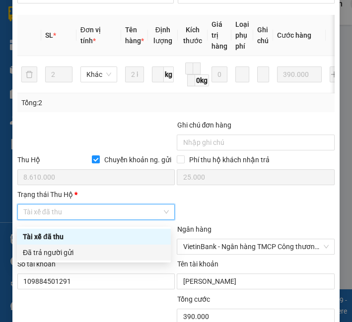
click at [65, 259] on div "Đã trả người gửi" at bounding box center [94, 252] width 154 height 16
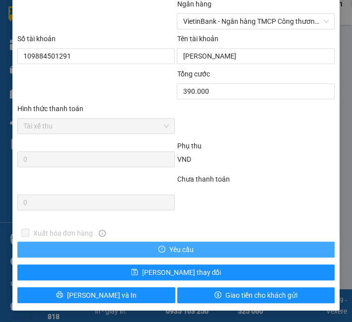
scroll to position [670, 0]
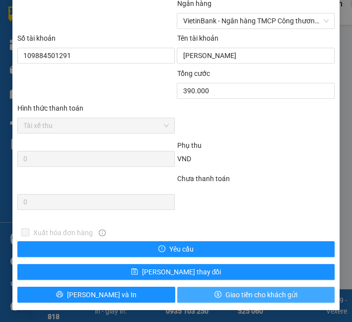
click at [194, 289] on button "Giao tiền cho khách gửi" at bounding box center [256, 295] width 158 height 16
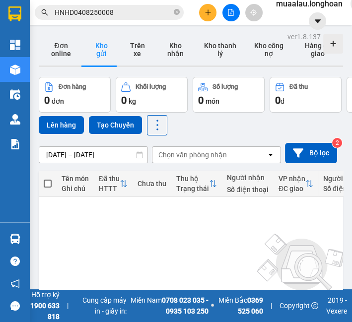
click at [85, 22] on div "Kết quả tìm kiếm ( 1 ) Bộ lọc Mã ĐH Trạng thái Món hàng Thu hộ Tổng cước Chưa c…" at bounding box center [176, 12] width 352 height 25
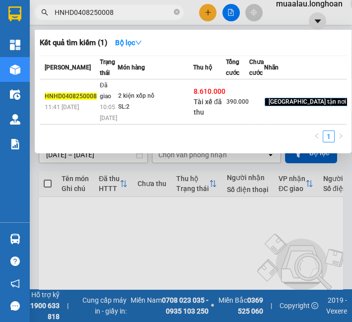
click at [88, 12] on input "HNHD0408250008" at bounding box center [113, 12] width 117 height 11
paste input "text"
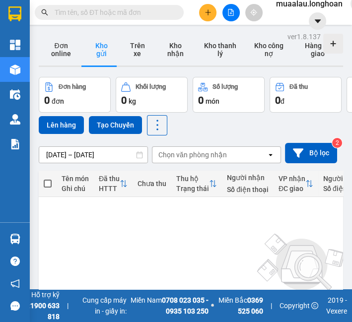
click at [161, 7] on input "text" at bounding box center [113, 12] width 117 height 11
paste input "HNHD0408250008"
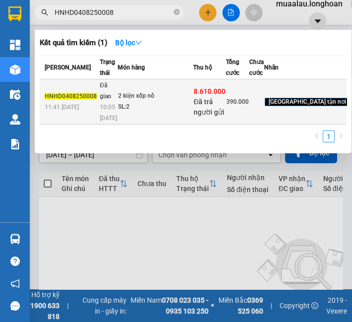
click at [138, 113] on div "SL: 2" at bounding box center [155, 107] width 74 height 11
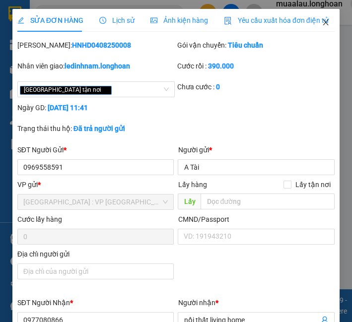
click at [321, 22] on icon "close" at bounding box center [325, 22] width 8 height 8
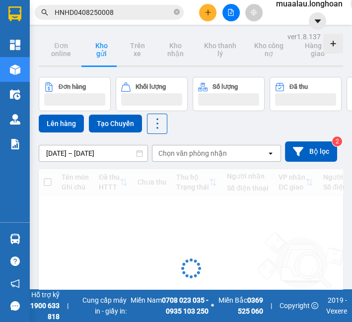
click at [110, 13] on input "HNHD0408250008" at bounding box center [113, 12] width 117 height 11
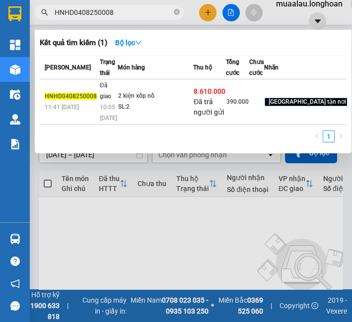
click at [110, 13] on input "HNHD0408250008" at bounding box center [113, 12] width 117 height 11
paste input "VPMD0408250004"
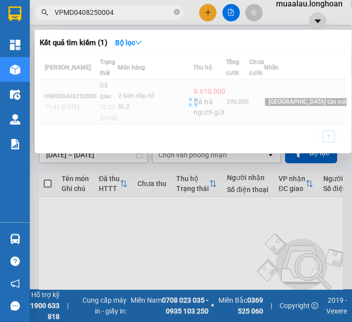
click at [124, 111] on div at bounding box center [193, 102] width 306 height 93
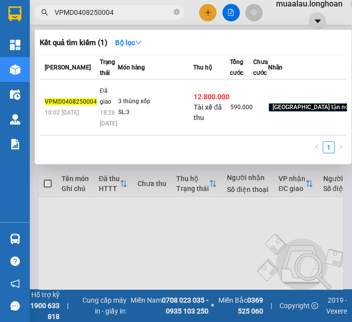
click at [124, 111] on td "3 thùng xốp SL: 3" at bounding box center [155, 107] width 75 height 56
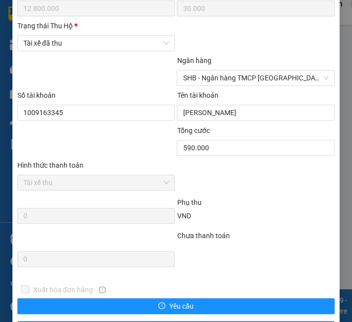
scroll to position [592, 0]
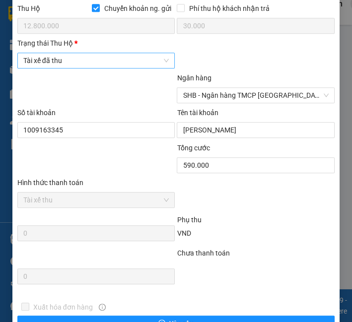
click at [111, 68] on span "Tài xế đã thu" at bounding box center [96, 60] width 146 height 15
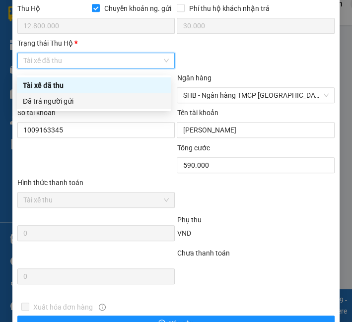
click at [105, 99] on div "Đã trả người gửi" at bounding box center [94, 101] width 142 height 11
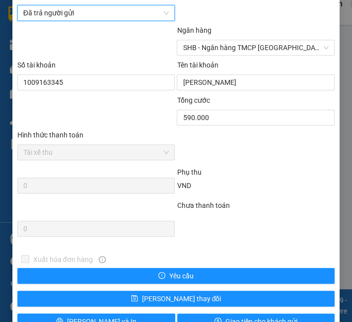
scroll to position [670, 0]
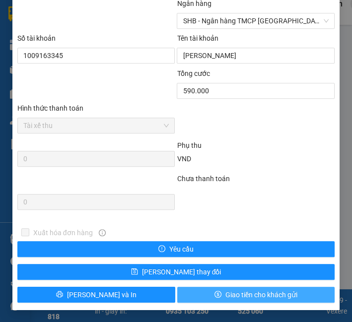
drag, startPoint x: 216, startPoint y: 295, endPoint x: 201, endPoint y: 283, distance: 19.4
click at [216, 295] on button "Giao tiền cho khách gửi" at bounding box center [256, 295] width 158 height 16
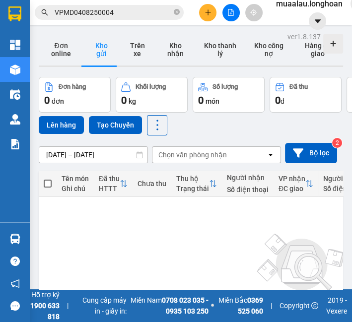
click at [130, 13] on input "VPMD0408250004" at bounding box center [113, 12] width 117 height 11
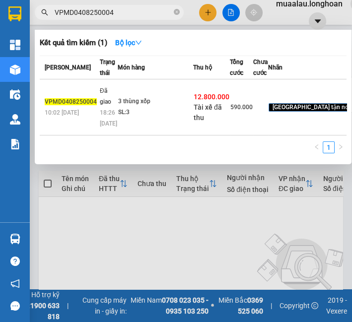
click at [130, 13] on input "VPMD0408250004" at bounding box center [113, 12] width 117 height 11
paste input "HNHD0408250033"
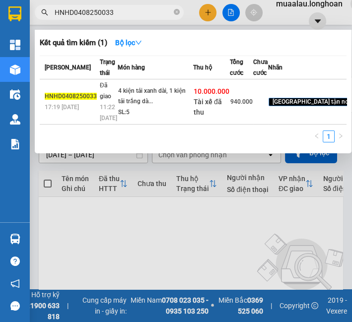
click at [124, 107] on div "4 kiện tải xanh dài, 1 kiện tải trắng dà..." at bounding box center [155, 96] width 74 height 21
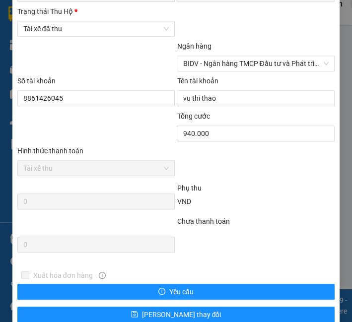
scroll to position [606, 0]
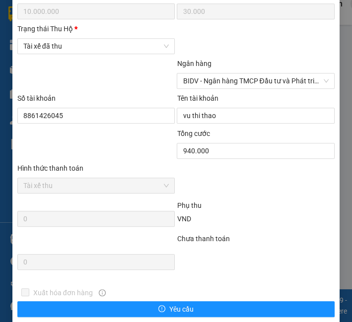
click at [110, 63] on div at bounding box center [96, 75] width 160 height 35
click at [113, 53] on span "Tài xế đã thu" at bounding box center [96, 46] width 146 height 15
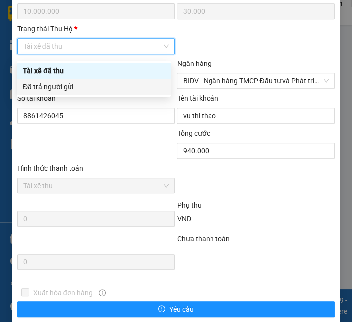
click at [112, 89] on div "Đã trả người gửi" at bounding box center [94, 86] width 142 height 11
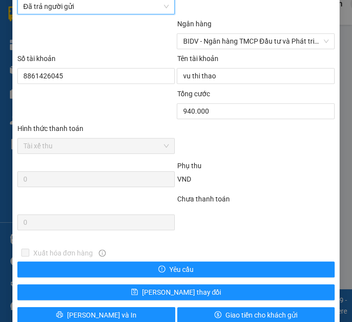
scroll to position [670, 0]
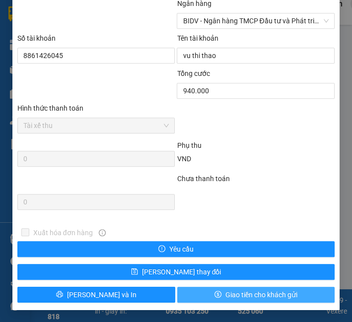
click at [214, 294] on icon "dollar" at bounding box center [217, 294] width 7 height 7
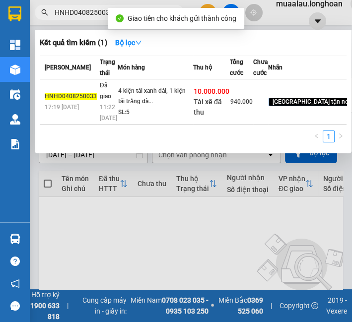
click at [55, 11] on input "HNHD0408250033" at bounding box center [113, 12] width 117 height 11
paste input "TH0408250015"
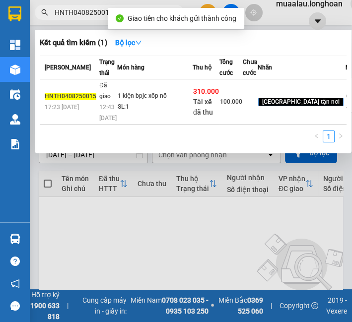
click at [133, 102] on div "1 kiện bpjc xốp nổ" at bounding box center [155, 96] width 74 height 11
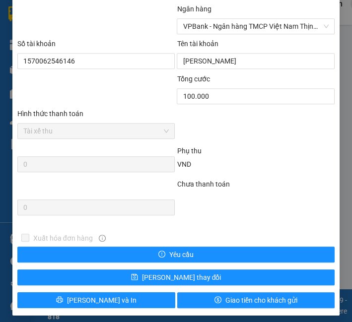
scroll to position [661, 0]
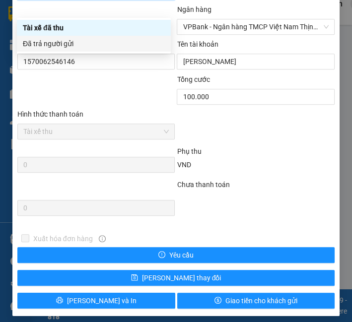
click at [100, 48] on div "Đã trả người gửi" at bounding box center [94, 43] width 142 height 11
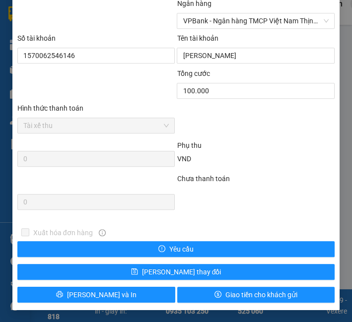
scroll to position [681, 0]
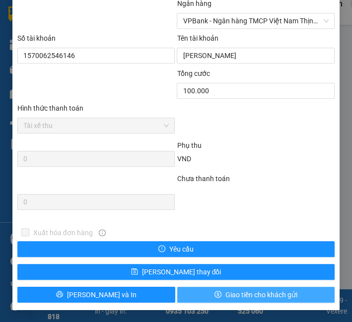
click at [262, 298] on span "Giao tiền cho khách gửi" at bounding box center [261, 294] width 72 height 11
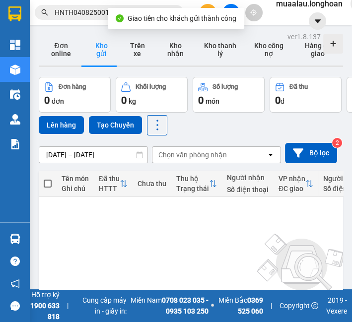
click at [91, 7] on div "Kết quả tìm kiếm ( 1 ) Bộ lọc Mã ĐH Trạng thái Món hàng Thu hộ Tổng cước Chưa c…" at bounding box center [96, 12] width 193 height 17
click at [91, 7] on input "HNTH0408250015" at bounding box center [113, 12] width 117 height 11
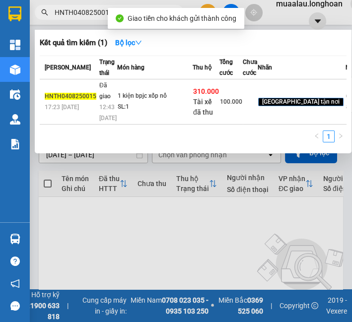
click at [91, 7] on input "HNTH0408250015" at bounding box center [113, 12] width 117 height 11
click at [90, 7] on input "HNTH0408250015" at bounding box center [113, 12] width 117 height 11
paste input "VPMD040825003"
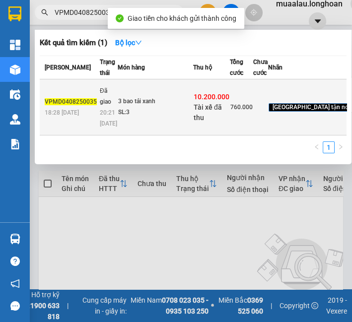
type input "VPMD0408250035"
click at [97, 106] on td "Đã giao 20:21 - 07/08" at bounding box center [107, 107] width 20 height 56
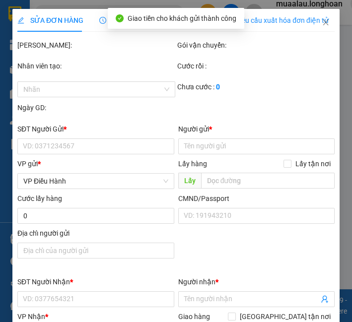
type input "0963494543"
type input "huệ"
type input "0364694840"
type input "huyền"
checkbox input "true"
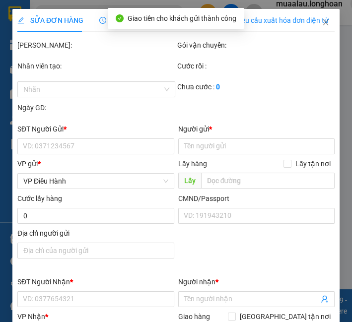
type input "ấp tích khánh khánh thạnh tân mỏ cày bắc bến tre"
checkbox input "true"
type input "10.200.000"
type input "30.000"
type input "760.000"
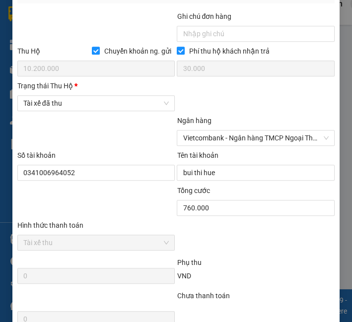
scroll to position [598, 0]
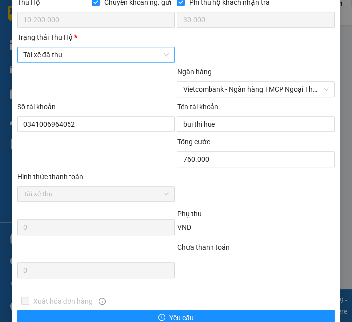
click at [92, 62] on span "Tài xế đã thu" at bounding box center [96, 54] width 146 height 15
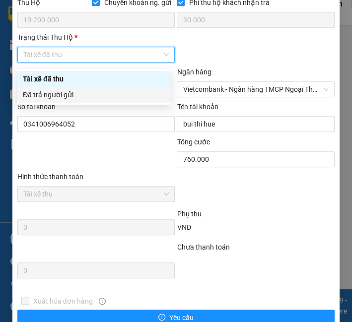
click at [94, 96] on div "Đã trả người gửi" at bounding box center [94, 94] width 142 height 11
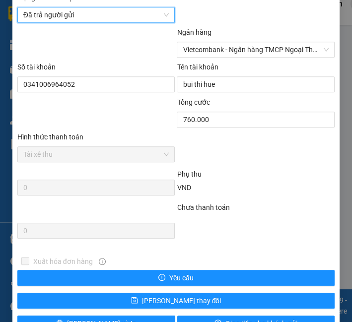
scroll to position [670, 0]
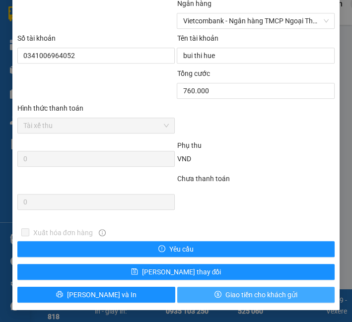
click at [226, 297] on span "Giao tiền cho khách gửi" at bounding box center [261, 294] width 72 height 11
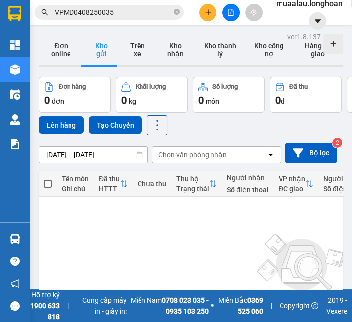
click at [116, 13] on input "VPMD0408250035" at bounding box center [113, 12] width 117 height 11
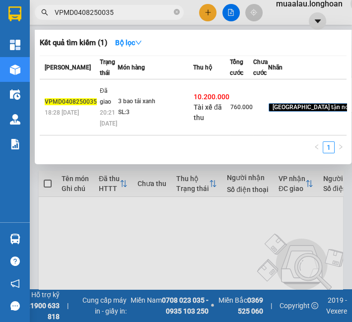
click at [116, 13] on input "VPMD0408250035" at bounding box center [113, 12] width 117 height 11
paste input "HNVD0308250016"
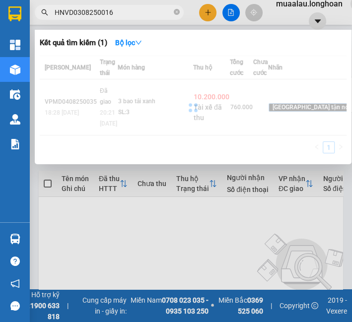
type input "HNVD0308250016"
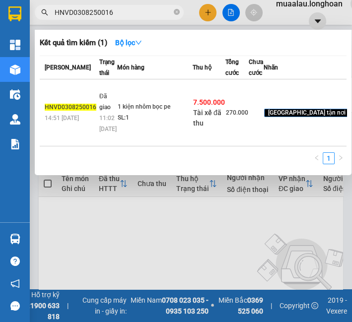
click at [118, 123] on td "1 kiện nhôm bọc pe SL: 1" at bounding box center [154, 112] width 75 height 67
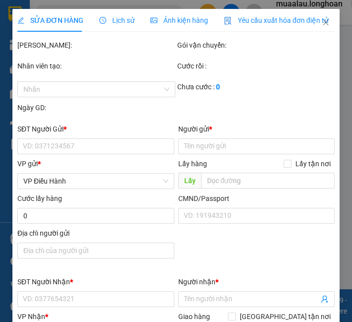
type input "0961283226"
type input "Phương Nam"
type input "0705824818"
type input "tùng"
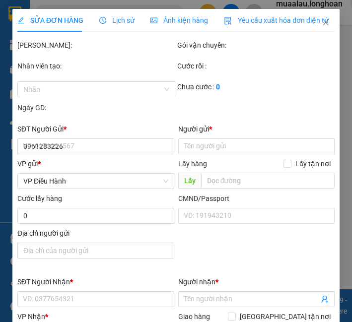
checkbox input "true"
type input "cầu số 2,ấp bến cộ,xã đại phước ,nhơn trạch đồng nai"
type input "hàng giao nguyên kiện, hư vỡ ko đền"
checkbox input "true"
type input "7.500.000"
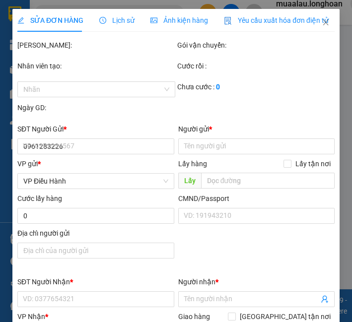
type input "25.000"
type input "270.000"
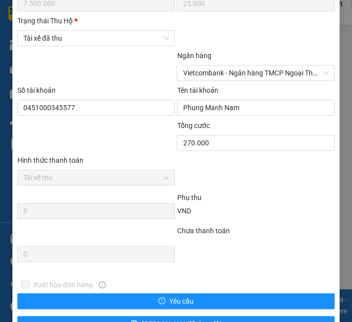
scroll to position [560, 0]
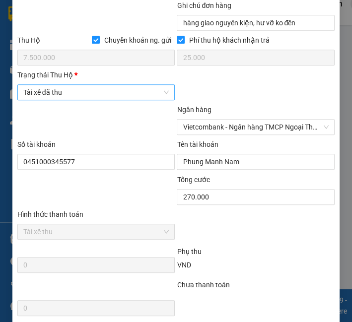
click at [101, 99] on span "Tài xế đã thu" at bounding box center [96, 92] width 146 height 15
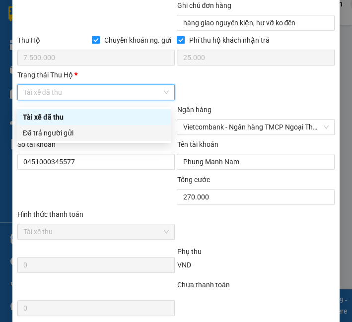
click at [102, 132] on div "Đã trả người gửi" at bounding box center [94, 132] width 142 height 11
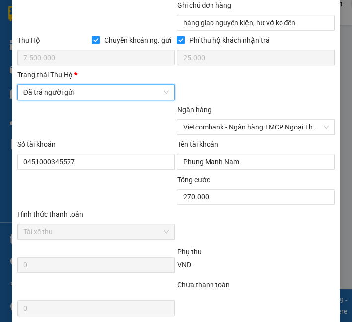
scroll to position [670, 0]
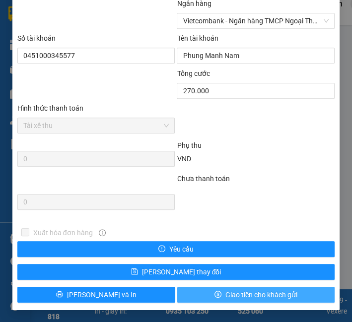
click at [240, 297] on span "Giao tiền cho khách gửi" at bounding box center [261, 294] width 72 height 11
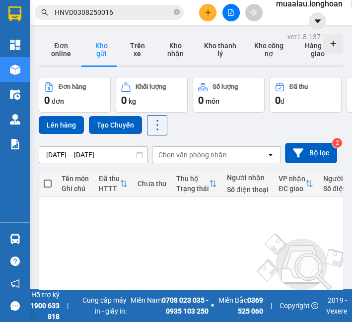
click at [82, 10] on input "HNVD0308250016" at bounding box center [113, 12] width 117 height 11
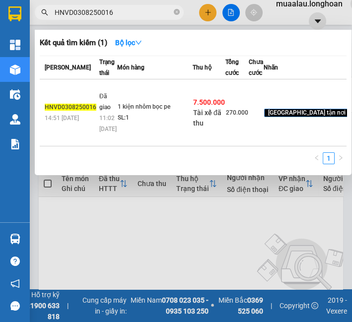
click at [82, 10] on input "HNVD0308250016" at bounding box center [113, 12] width 117 height 11
paste input "HD0208250025"
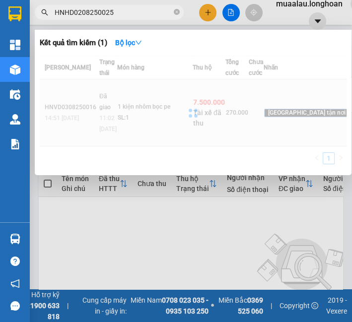
type input "HNHD0208250025"
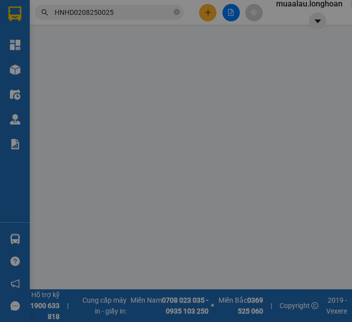
type input "0931586992"
type input "Ánh Nguyệt"
type input "0867107460"
type input "Kim Hoa"
checkbox input "true"
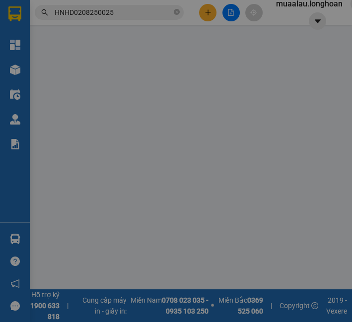
type input "167/48/1 Đào sư Tích Phước kiểng Nhà Bè"
checkbox input "true"
type input "17.700.000"
type input "35.000"
type input "220.000"
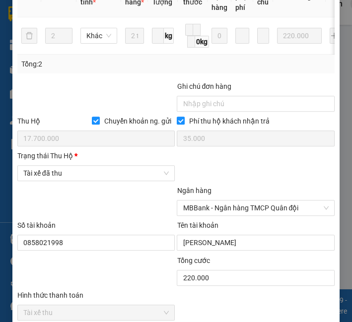
scroll to position [489, 0]
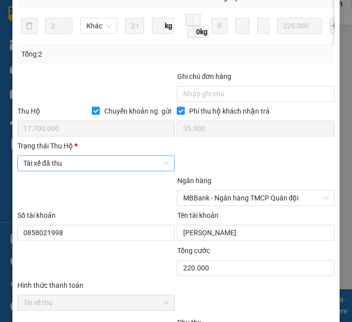
click at [78, 169] on span "Tài xế đã thu" at bounding box center [96, 163] width 146 height 15
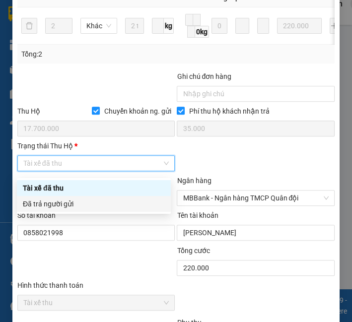
click at [75, 199] on div "Đã trả người gửi" at bounding box center [94, 203] width 142 height 11
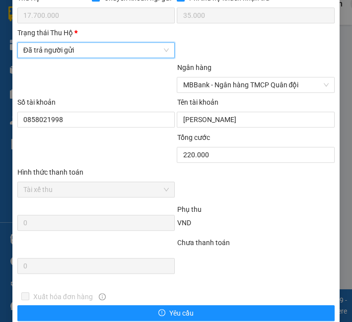
scroll to position [670, 0]
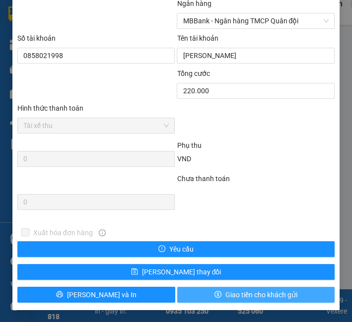
click at [227, 293] on span "Giao tiền cho khách gửi" at bounding box center [261, 294] width 72 height 11
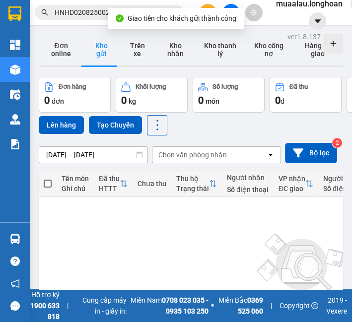
click at [92, 10] on input "HNHD0208250025" at bounding box center [113, 12] width 117 height 11
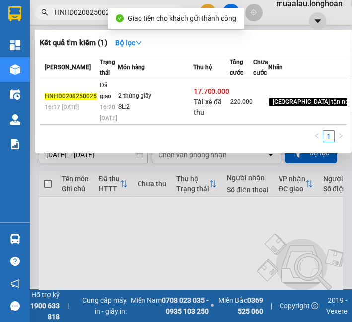
click at [92, 10] on input "HNHD0208250025" at bounding box center [113, 12] width 117 height 11
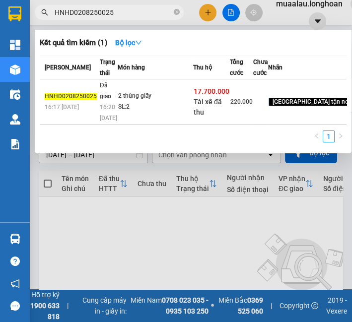
paste input "30825001"
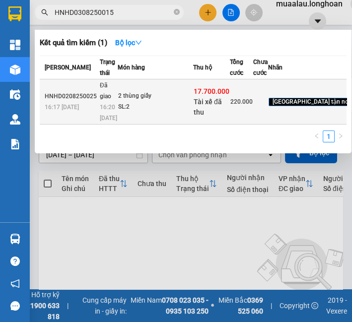
type input "HNHD0308250015"
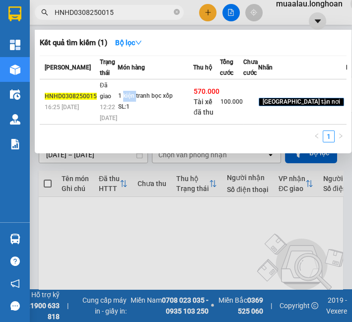
click at [120, 102] on div "1 kiện tranh bọc xốp" at bounding box center [155, 96] width 74 height 11
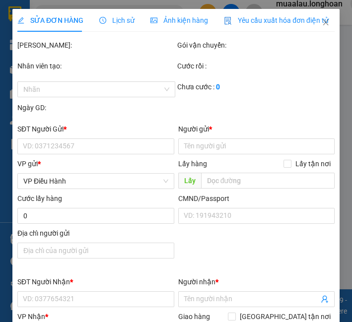
type input "0906007246"
type input "tiến trang"
type input "0983704657"
type input "C Thái Yên 0983704657"
checkbox input "true"
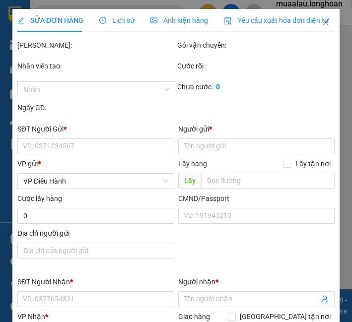
type input "373/224/9A Lý Thường Kiệt, P8, Tân Bình"
type input "Giao nguyên kiện"
checkbox input "true"
type input "570.000"
type input "5.000"
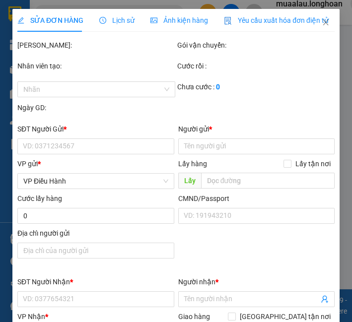
type input "100.000"
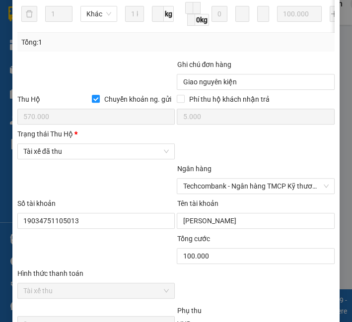
scroll to position [505, 0]
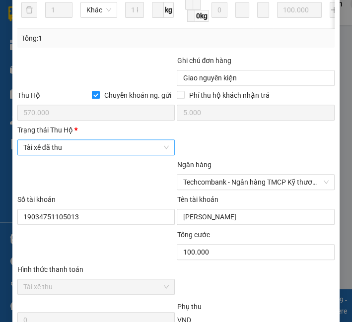
click at [66, 150] on span "Tài xế đã thu" at bounding box center [96, 147] width 146 height 15
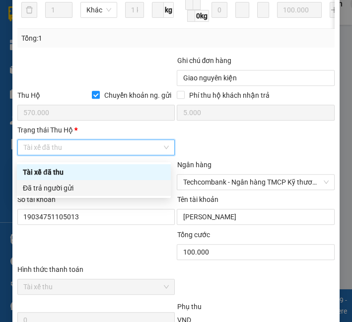
click at [68, 184] on div "Đã trả người gửi" at bounding box center [94, 187] width 142 height 11
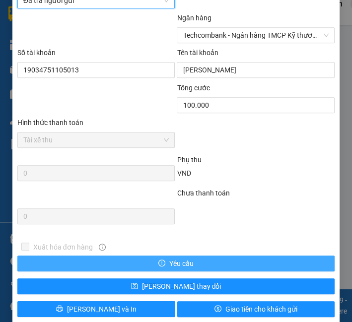
scroll to position [670, 0]
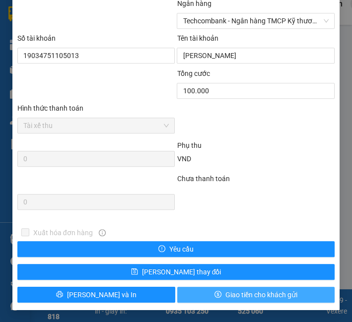
click at [239, 291] on span "Giao tiền cho khách gửi" at bounding box center [261, 294] width 72 height 11
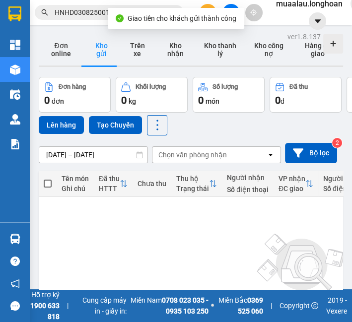
click at [83, 11] on input "HNHD0308250015" at bounding box center [113, 12] width 117 height 11
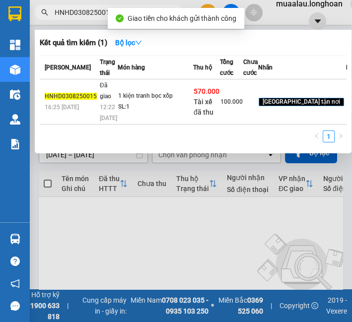
click at [83, 11] on input "HNHD0308250015" at bounding box center [113, 12] width 117 height 11
paste input "QU120608250032"
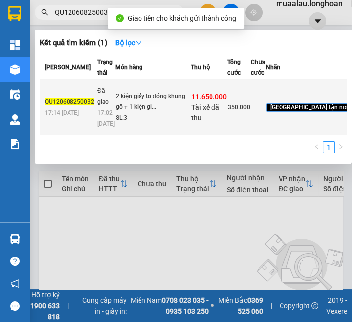
type input "QU120608250032"
click at [120, 104] on td "2 kiện giấy to đóng khung gỗ + 1 kiện gi... SL: 3" at bounding box center [152, 107] width 75 height 56
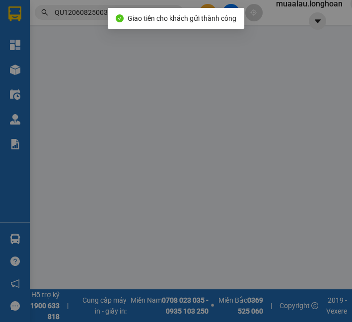
type input "0898829779"
type input "Nội Thất Living home"
type input "0854404102"
type input "Thành sơn"
checkbox input "true"
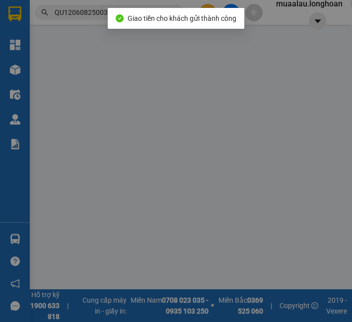
type input "254 Hùng Vương, Đạo Thành, Mỹ Tho, Tiền Giang"
type input "nhận theo kiện - hư hỏng ko chịu trách nhiệm"
checkbox input "true"
type input "11.650.000"
type input "30.000"
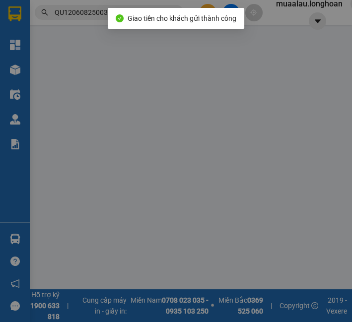
type input "350.000"
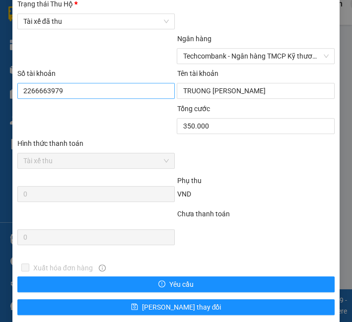
scroll to position [607, 0]
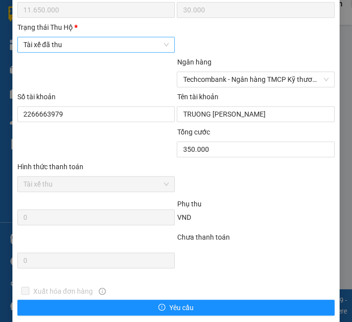
click at [86, 48] on span "Tài xế đã thu" at bounding box center [96, 44] width 146 height 15
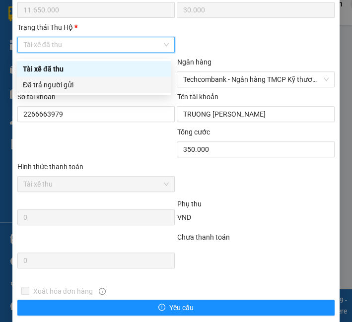
click at [84, 83] on div "Đã trả người gửi" at bounding box center [94, 84] width 142 height 11
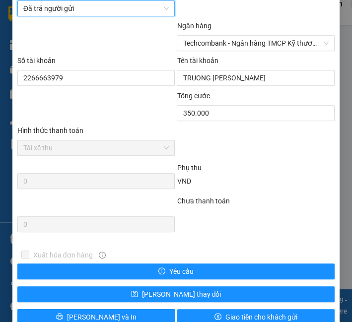
scroll to position [670, 0]
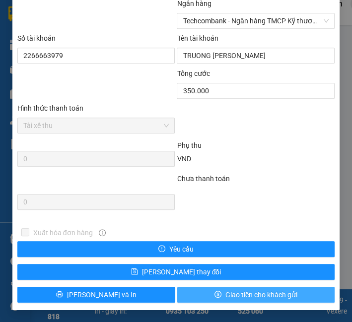
click at [228, 298] on span "Giao tiền cho khách gửi" at bounding box center [261, 294] width 72 height 11
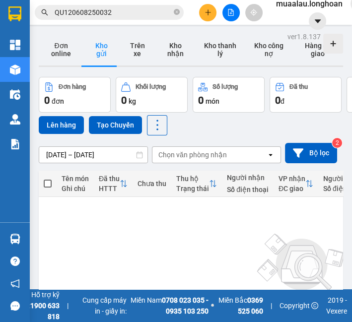
click at [126, 12] on input "QU120608250032" at bounding box center [113, 12] width 117 height 11
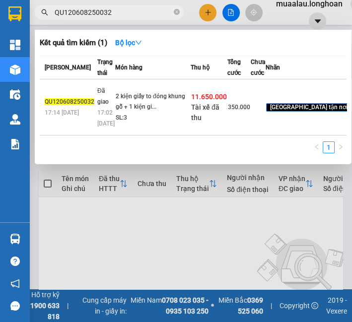
click at [126, 12] on input "QU120608250032" at bounding box center [113, 12] width 117 height 11
paste input "HNHD0408250044"
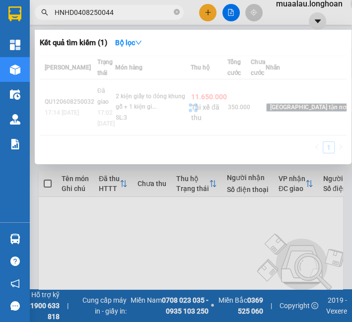
type input "HNHD0408250044"
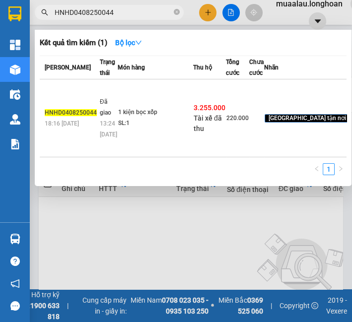
click at [114, 130] on td "Đã giao 13:24 - 07/08" at bounding box center [107, 118] width 20 height 78
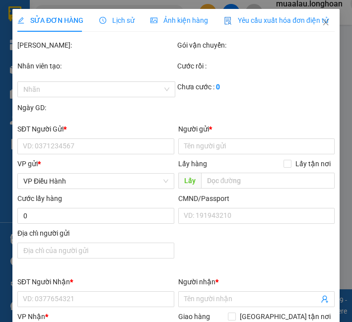
type input "0981856828"
type input "A Hiệu"
type input "0932018734"
type input "Cty Ngô Thiên Tân"
checkbox input "true"
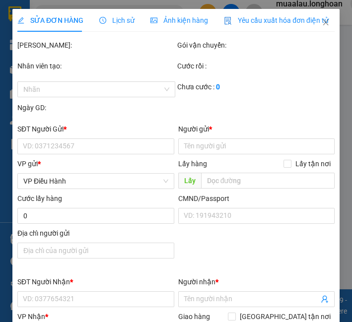
type input "KCn Châu Đức , Tân Thành, BRVT"
type input "HÀNG DỄ VỠ CHÚ Ý BỐC XẾP NHẸ TAY KHÔNG ĐÈ HÀNG ( HƯ VỠ KHÔNG ĐỀN GIÁ TRỊ HÀNG )"
checkbox input "true"
type input "3.255.000"
type input "20.000"
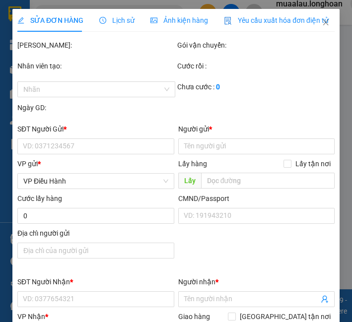
type input "220.000"
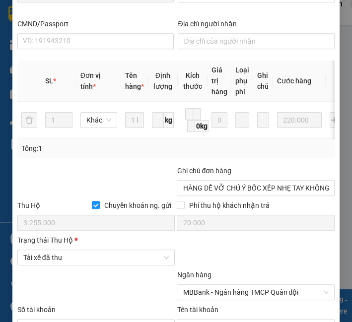
scroll to position [560, 0]
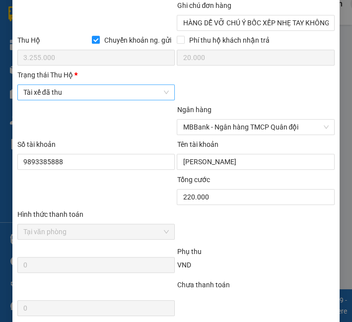
click at [90, 100] on span "Tài xế đã thu" at bounding box center [96, 92] width 146 height 15
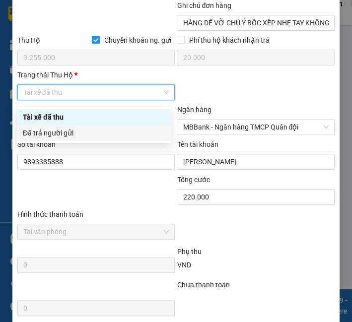
click at [83, 131] on div "Đã trả người gửi" at bounding box center [94, 132] width 142 height 11
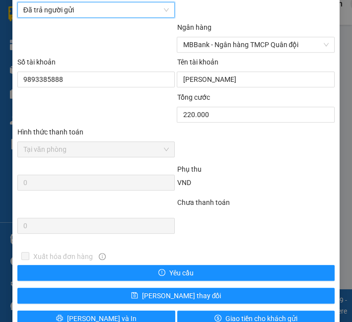
scroll to position [670, 0]
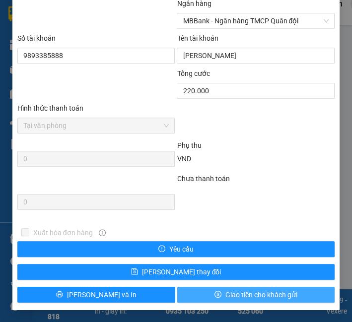
click at [215, 288] on button "Giao tiền cho khách gửi" at bounding box center [256, 295] width 158 height 16
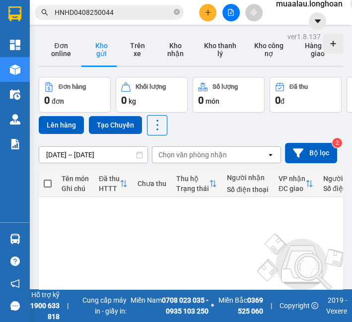
click at [69, 18] on span "HNHD0408250044" at bounding box center [109, 12] width 149 height 15
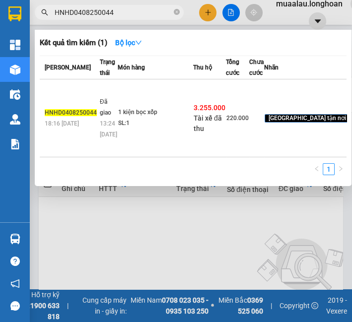
click at [69, 17] on input "HNHD0408250044" at bounding box center [113, 12] width 117 height 11
click at [70, 14] on input "HNHD0408250044" at bounding box center [113, 12] width 117 height 11
click at [69, 14] on input "HNHD0408250044" at bounding box center [113, 12] width 117 height 11
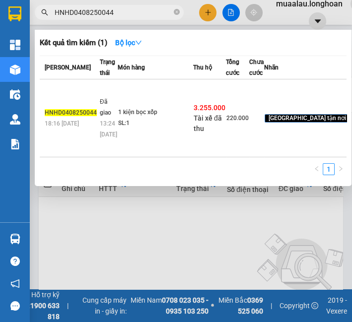
paste input "VD3007250002"
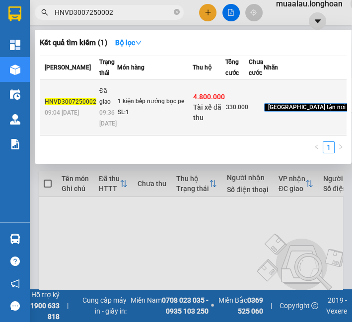
type input "HNVD3007250002"
click at [98, 114] on td "Đã giao 09:36 - 07/08" at bounding box center [107, 107] width 20 height 56
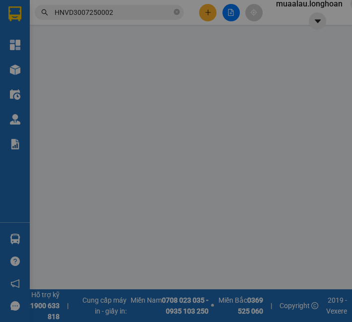
type input "0971421102"
type input "anh Bình"
type input "0931802558"
type input "kiều trinh"
checkbox input "true"
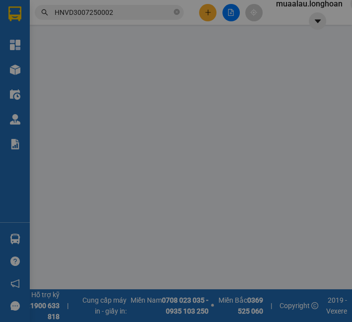
type input "249 lê trọng tấn ,p sơn kỳ ,tân phú ,hcm"
checkbox input "true"
type input "4.800.000"
type input "20.000"
type input "330.000"
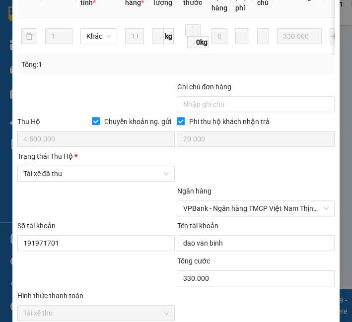
scroll to position [496, 0]
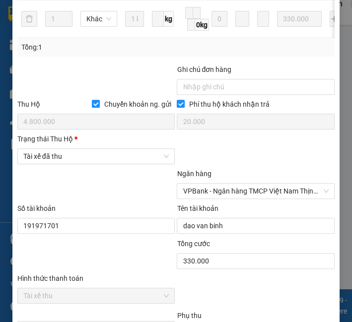
click at [81, 168] on div "Trạng thái Thu Hộ * Tài xế đã thu" at bounding box center [96, 150] width 158 height 35
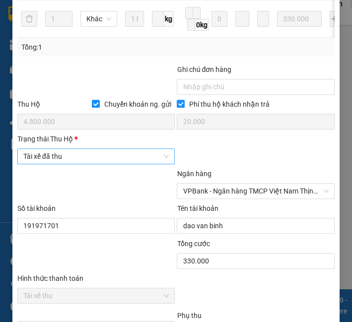
click at [85, 164] on span "Tài xế đã thu" at bounding box center [96, 156] width 146 height 15
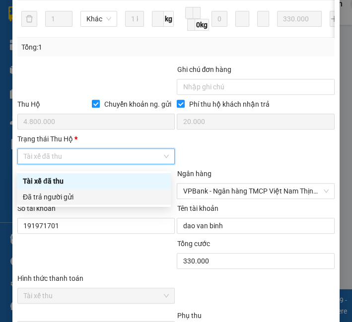
click at [78, 193] on div "Đã trả người gửi" at bounding box center [94, 196] width 142 height 11
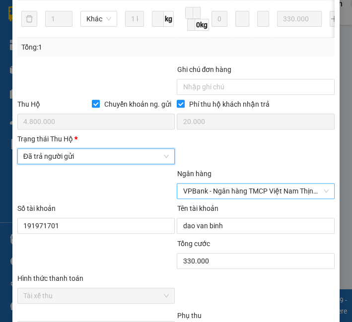
scroll to position [670, 0]
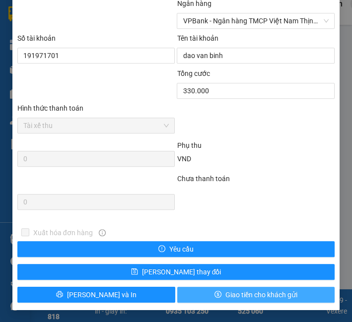
click at [215, 300] on button "Giao tiền cho khách gửi" at bounding box center [256, 295] width 158 height 16
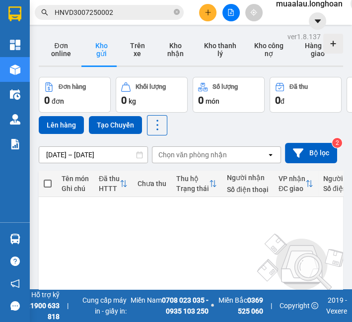
click at [92, 13] on input "HNVD3007250002" at bounding box center [113, 12] width 117 height 11
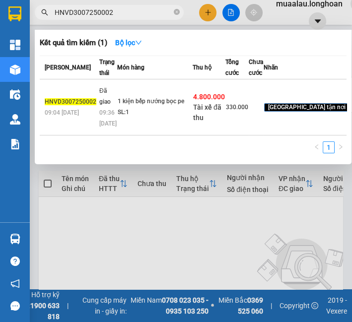
click at [92, 13] on input "HNVD3007250002" at bounding box center [113, 12] width 117 height 11
paste input "VPMD0208250045"
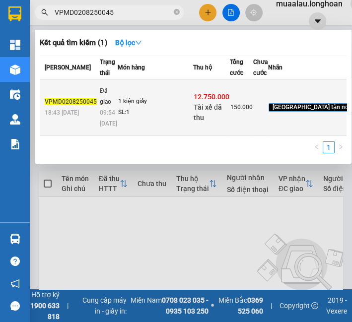
type input "VPMD0208250045"
click at [118, 118] on div "SL: 1" at bounding box center [155, 112] width 74 height 11
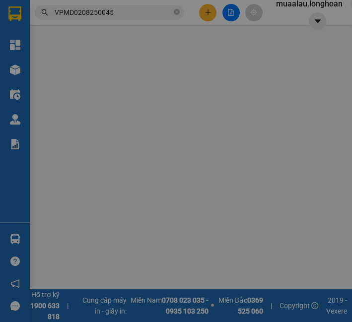
type input "0886180000"
type input "[PERSON_NAME]"
type input "0917552556"
type input "LAN NHI"
checkbox input "true"
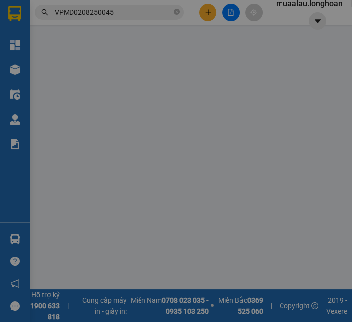
type input "410 ĐỒNG KHỞI, PHU PHỐ 3, PHƯỜNG TÂN HIỆP, BIÊN HÒA, ĐỒNG NAI"
type input "hàng ko đồng kiểm giao nguyên kiện hư vỡ k đền"
checkbox input "true"
type input "12.750.000"
type input "30.000"
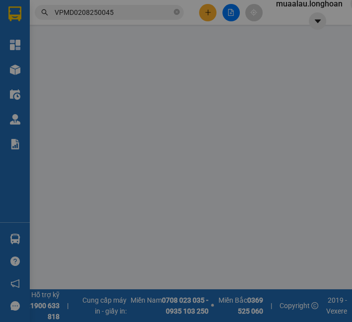
type input "150.000"
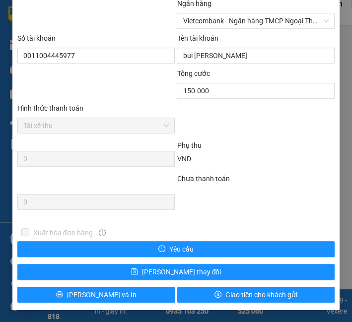
scroll to position [560, 0]
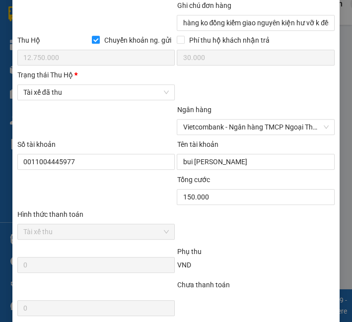
click at [104, 109] on div at bounding box center [96, 121] width 160 height 35
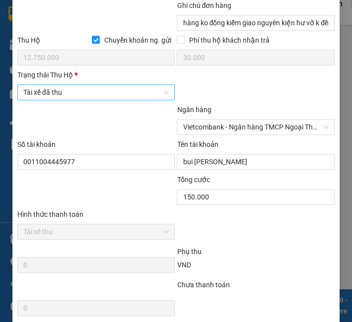
click at [109, 100] on span "Tài xế đã thu" at bounding box center [96, 92] width 146 height 15
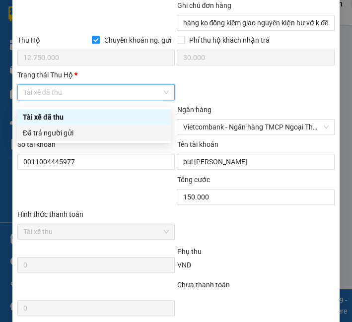
click at [94, 131] on div "Đã trả người gửi" at bounding box center [94, 132] width 142 height 11
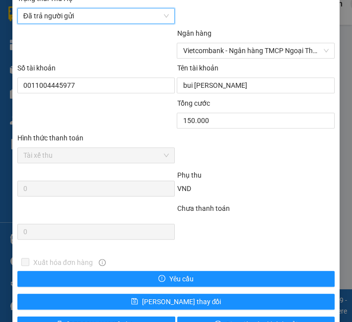
scroll to position [670, 0]
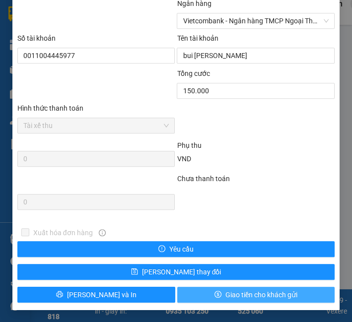
click at [206, 290] on button "Giao tiền cho khách gửi" at bounding box center [256, 295] width 158 height 16
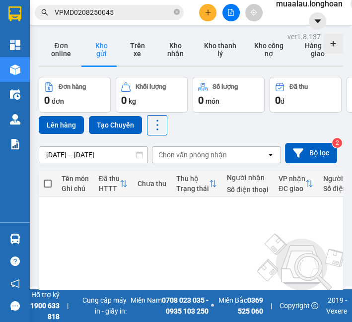
click at [102, 15] on input "VPMD0208250045" at bounding box center [113, 12] width 117 height 11
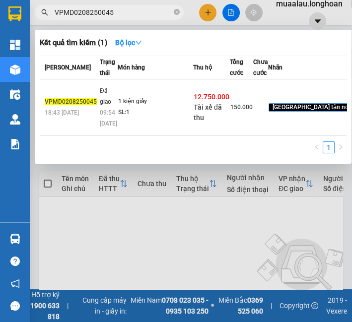
click at [102, 15] on input "VPMD0208250045" at bounding box center [113, 12] width 117 height 11
paste input "HBT030825000"
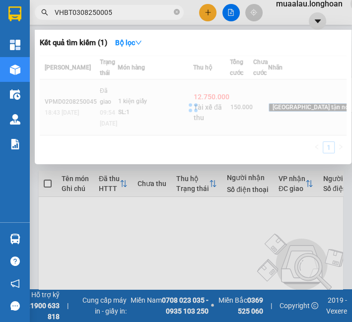
type input "VHBT0308250005"
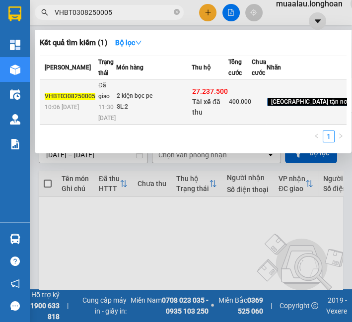
click at [107, 121] on span "11:30 - 07/08" at bounding box center [106, 113] width 17 height 18
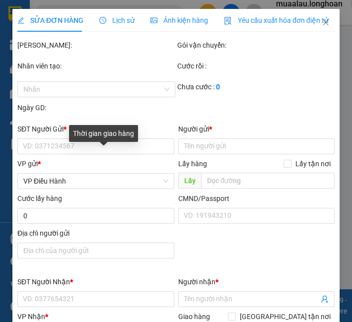
type input "0978307988"
type input "sơn lam"
type input "0936728694"
type input "Quân"
checkbox input "true"
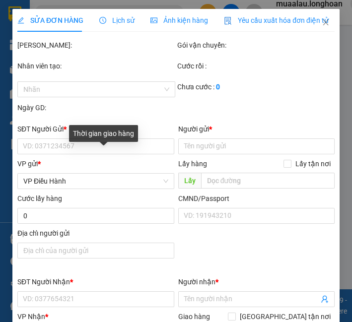
type input "công ty thiết kế xây dựng an thơ home, trong khu dân cư cát tường phú sinh, ấp …"
checkbox input "true"
type input "27.237.500"
type input "60.000"
type input "400.000"
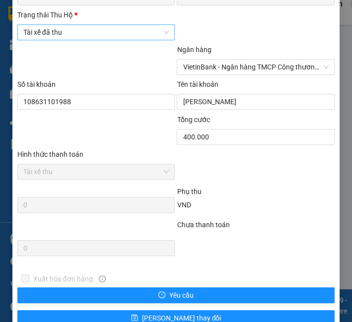
scroll to position [606, 0]
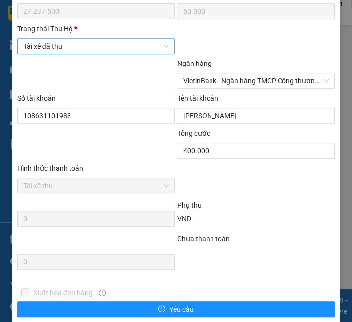
click at [87, 51] on span "Tài xế đã thu" at bounding box center [96, 46] width 146 height 15
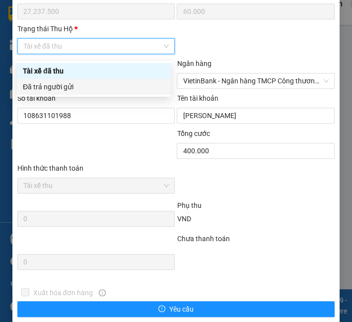
click at [99, 84] on div "Đã trả người gửi" at bounding box center [94, 86] width 142 height 11
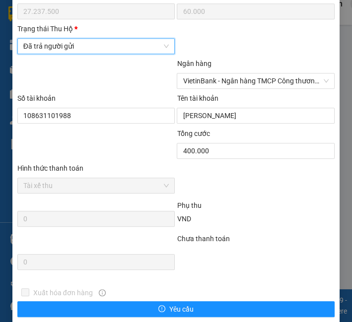
scroll to position [670, 0]
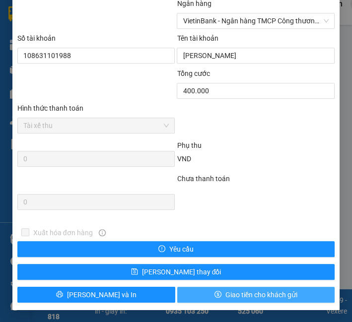
click at [225, 293] on span "Giao tiền cho khách gửi" at bounding box center [261, 294] width 72 height 11
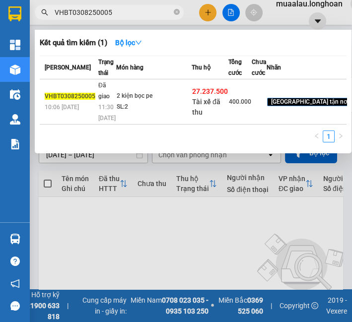
click at [87, 10] on input "VHBT0308250005" at bounding box center [113, 12] width 117 height 11
paste input "HNVD0108250007"
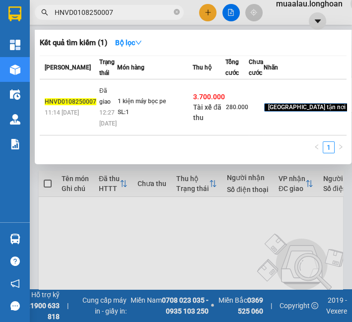
type input "HNVD0108250007"
click at [132, 119] on td "1 kiện máy bọc pe SL: 1" at bounding box center [154, 107] width 75 height 56
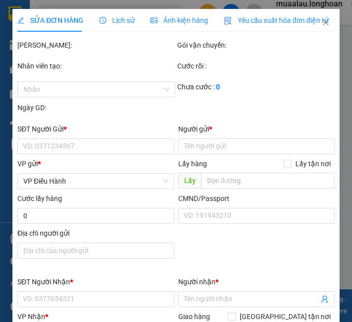
type input "0971421102"
type input "anh Bình"
type input "0772082110"
type input "Linh"
checkbox input "true"
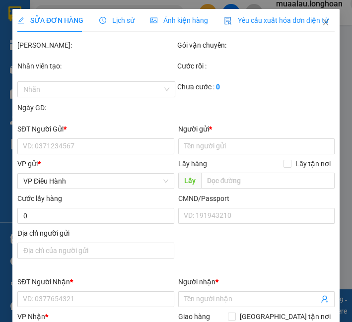
type input "23 huỳnh thị hai p tân chánh hiệp quận 12 hcm"
type input "HÀNG DỄ MÓP MÉO CHÚ Ý BỐC XẾP CẨN THẬN KHÔNG ĐÈ HÀNG ( HƯ VỠ KHÔNG ĐỀN GIÁ TRỊ …"
checkbox input "true"
type input "3.700.000"
type input "20.000"
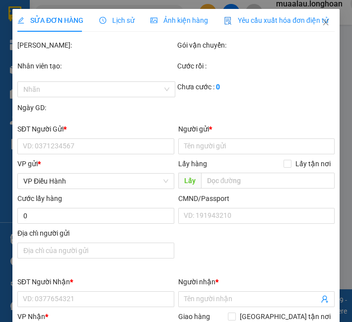
type input "280.000"
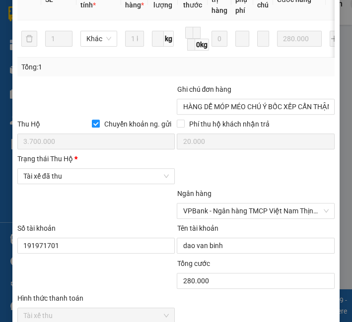
scroll to position [450, 0]
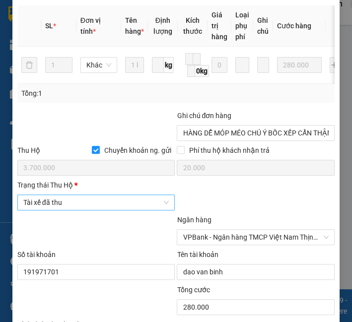
click at [93, 210] on span "Tài xế đã thu" at bounding box center [96, 202] width 146 height 15
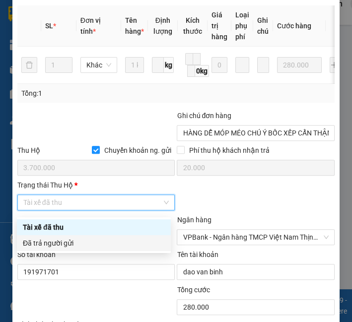
click at [76, 243] on div "Đã trả người gửi" at bounding box center [94, 243] width 142 height 11
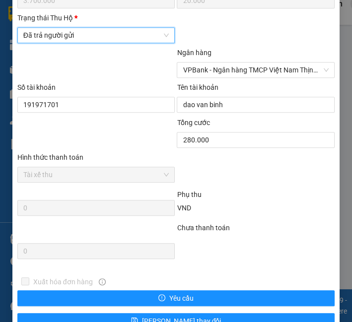
scroll to position [670, 0]
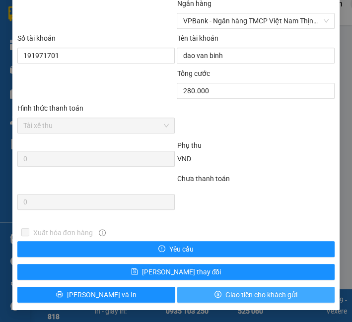
click at [202, 295] on button "Giao tiền cho khách gửi" at bounding box center [256, 295] width 158 height 16
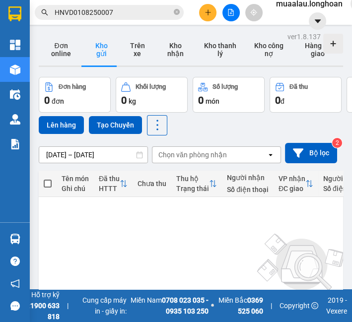
click at [85, 12] on input "HNVD0108250007" at bounding box center [113, 12] width 117 height 11
click at [84, 12] on input "HNVD0108250007" at bounding box center [113, 12] width 117 height 11
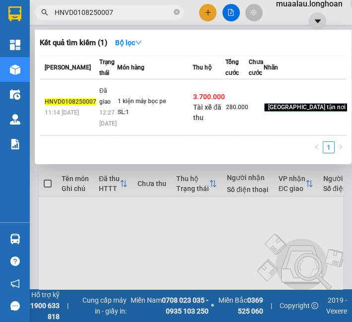
paste input "VPMD0308250013"
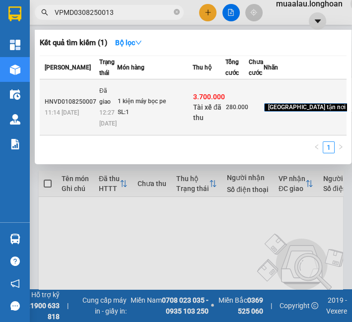
type input "VPMD0308250013"
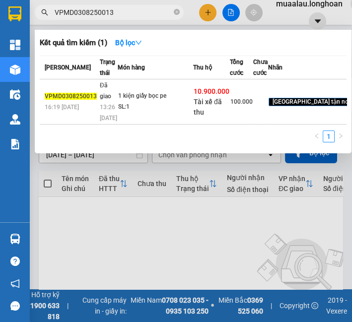
click at [147, 124] on td "1 kiện giấy bọc pe SL: 1" at bounding box center [155, 101] width 75 height 45
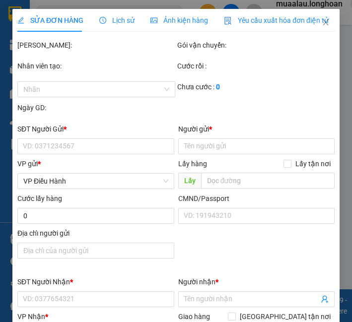
type input "0972888949"
type input "[PERSON_NAME]"
type input "0908859795"
type input "A Tiến"
checkbox input "true"
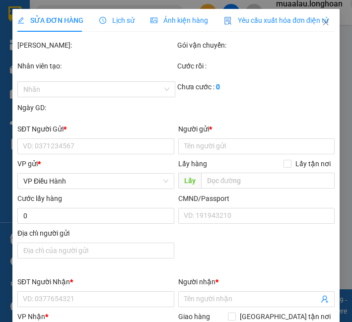
type input "103 bùi thị xuân bến thành q1"
checkbox input "true"
type input "10.900.000"
type input "30.000"
type input "100.000"
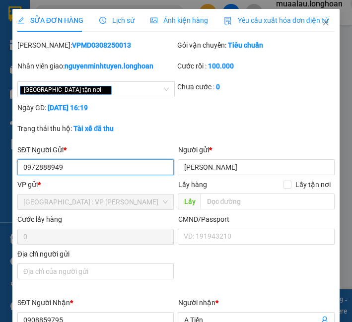
scroll to position [440, 0]
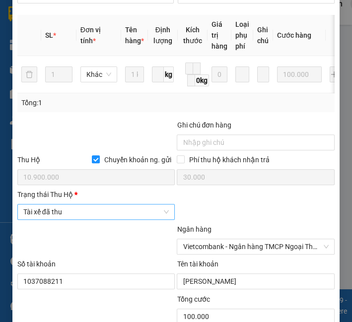
click at [114, 218] on span "Tài xế đã thu" at bounding box center [96, 211] width 146 height 15
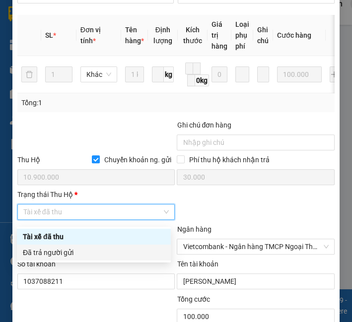
click at [97, 253] on div "Đã trả người gửi" at bounding box center [94, 252] width 142 height 11
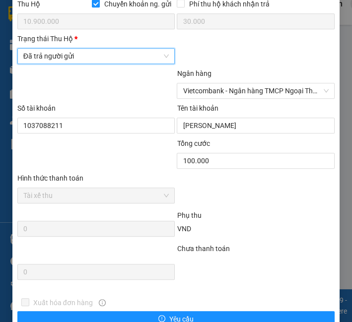
scroll to position [670, 0]
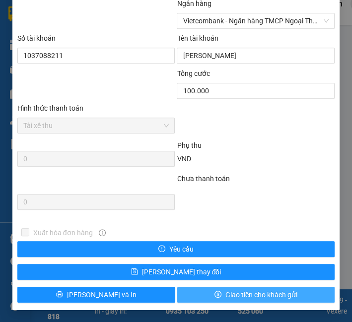
click at [231, 298] on span "Giao tiền cho khách gửi" at bounding box center [261, 294] width 72 height 11
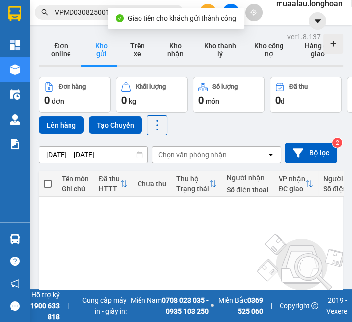
click at [79, 13] on input "VPMD0308250013" at bounding box center [113, 12] width 117 height 11
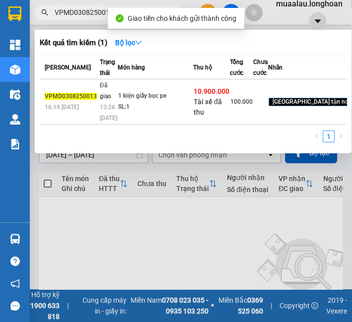
click at [79, 13] on input "VPMD0308250013" at bounding box center [113, 12] width 117 height 11
paste input "LB3107250002"
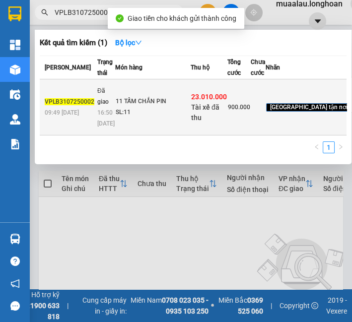
type input "VPLB3107250002"
click at [95, 135] on td "Đã giao 16:50 - 07/08" at bounding box center [105, 107] width 20 height 56
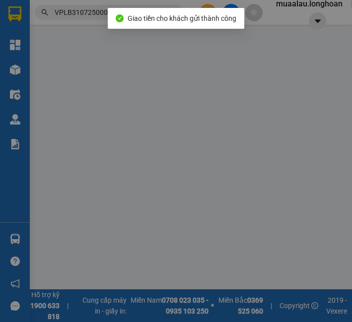
type input "0937271368"
type input "ANH DƯƠNG"
type input "0919806360"
type input "ANH LỘC"
checkbox input "true"
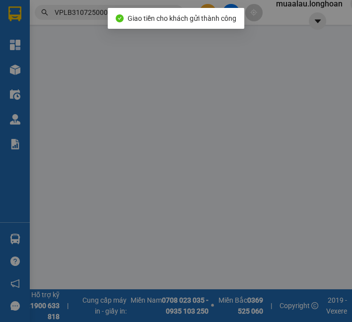
type input "63.Trương Định , Hiệp Thành ,Thủ Dầu Một , Bình Dương"
checkbox input "true"
type input "23.010.000"
type input "50.000"
type input "900.000"
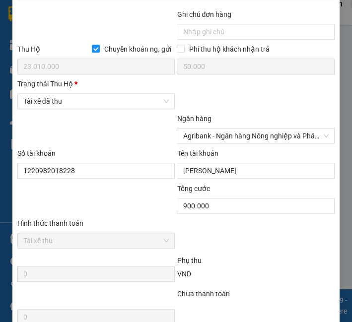
scroll to position [572, 0]
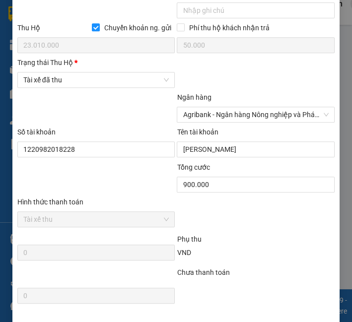
click at [83, 72] on div "Trạng thái Thu Hộ *" at bounding box center [96, 64] width 158 height 15
click at [83, 87] on span "Tài xế đã thu" at bounding box center [96, 79] width 146 height 15
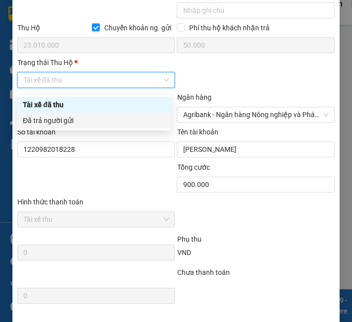
click at [73, 123] on div "Đã trả người gửi" at bounding box center [94, 120] width 142 height 11
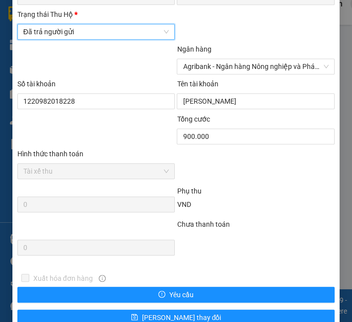
scroll to position [670, 0]
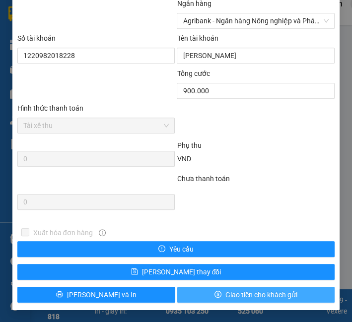
click at [216, 301] on button "Giao tiền cho khách gửi" at bounding box center [256, 295] width 158 height 16
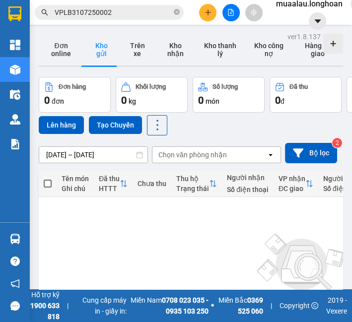
click at [107, 11] on input "VPLB3107250002" at bounding box center [113, 12] width 117 height 11
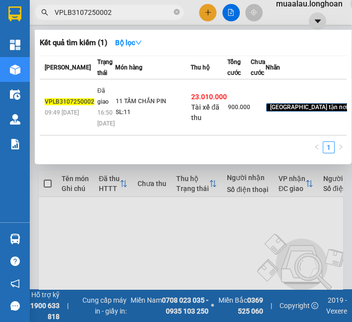
click at [107, 11] on input "VPLB3107250002" at bounding box center [113, 12] width 117 height 11
paste input "HNVD0408250023"
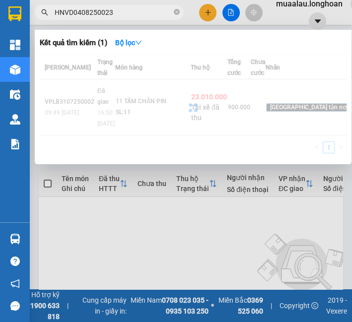
type input "HNVD0408250023"
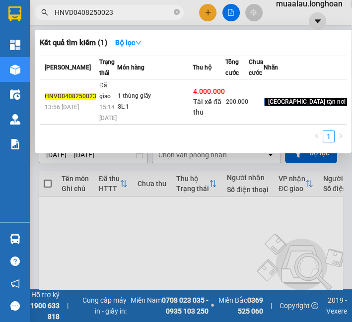
click at [135, 107] on td "1 thùng giấy SL: 1" at bounding box center [154, 101] width 75 height 45
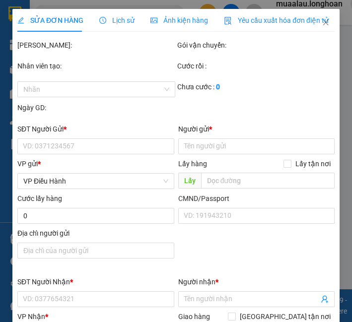
type input "0983338933"
type input "Trung Dũng"
type input "0967833766"
type input "A ĐỊNH"
checkbox input "true"
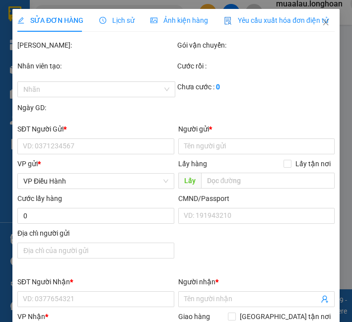
type input "59/1 đường 28 khu phố 4 , hiệp bình chánh , thủ đức , tp hcm"
checkbox input "true"
type input "4.000.000"
type input "20.000"
type input "200.000"
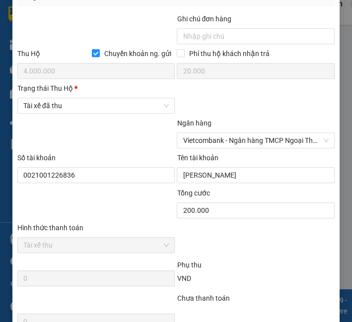
scroll to position [550, 0]
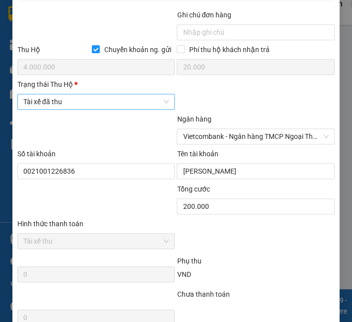
click at [129, 109] on span "Tài xế đã thu" at bounding box center [96, 101] width 146 height 15
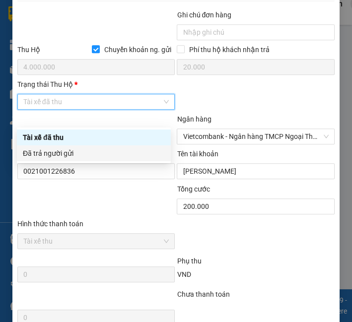
click at [108, 155] on div "Đã trả người gửi" at bounding box center [94, 153] width 142 height 11
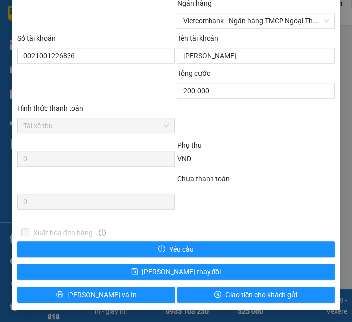
scroll to position [681, 0]
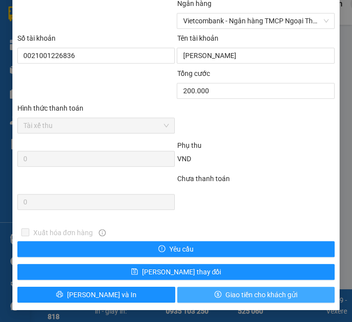
click at [205, 294] on button "Giao tiền cho khách gửi" at bounding box center [256, 295] width 158 height 16
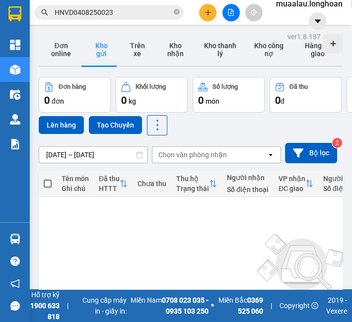
click at [87, 14] on input "HNVD0408250023" at bounding box center [113, 12] width 117 height 11
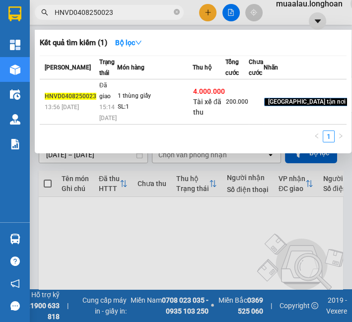
click at [87, 14] on input "HNVD0408250023" at bounding box center [113, 12] width 117 height 11
paste input "5"
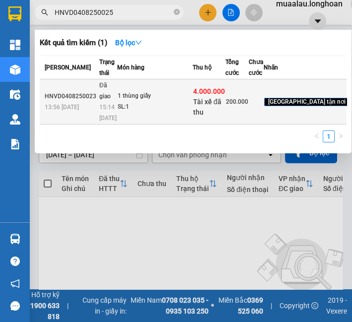
type input "HNVD0408250025"
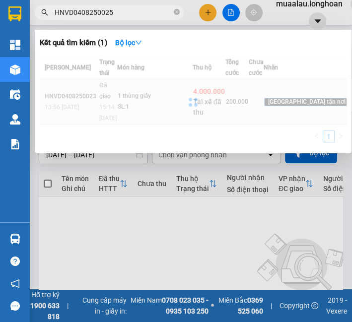
click at [144, 133] on div at bounding box center [193, 102] width 306 height 93
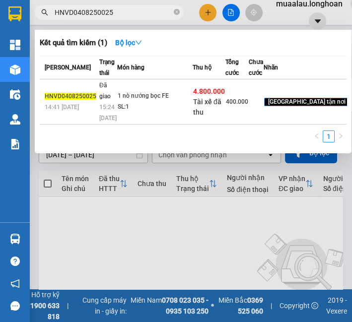
click at [144, 113] on div "SL: 1" at bounding box center [155, 107] width 74 height 11
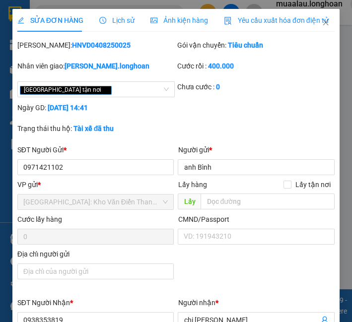
type input "0971421102"
type input "anh Bình"
type input "0938353819"
type input "chị nhi"
checkbox input "true"
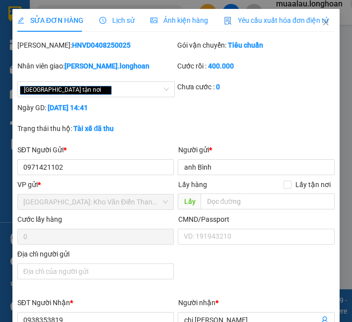
type input "21 đường 105D, trịnh quang nghị, phường bình đông, HCM"
checkbox input "true"
type input "4.800.000"
type input "20.000"
type input "400.000"
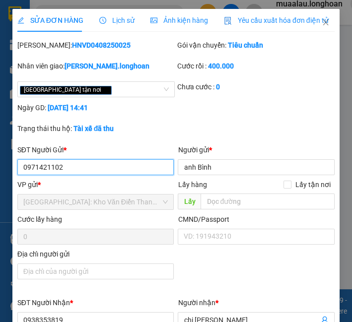
scroll to position [496, 0]
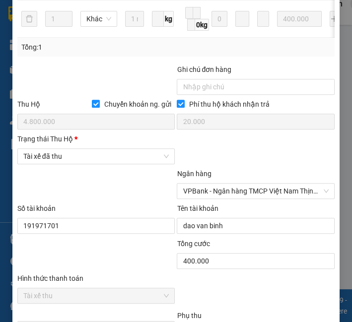
click at [141, 148] on div "Trạng thái Thu Hộ *" at bounding box center [96, 140] width 158 height 15
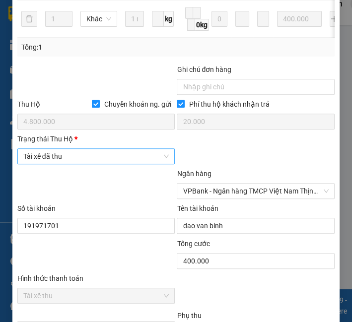
click at [141, 161] on span "Tài xế đã thu" at bounding box center [96, 156] width 146 height 15
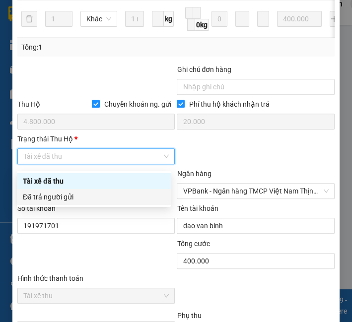
click at [136, 200] on div "Đã trả người gửi" at bounding box center [94, 196] width 142 height 11
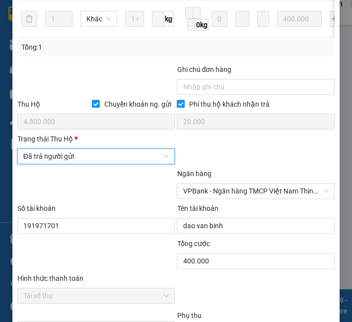
scroll to position [670, 0]
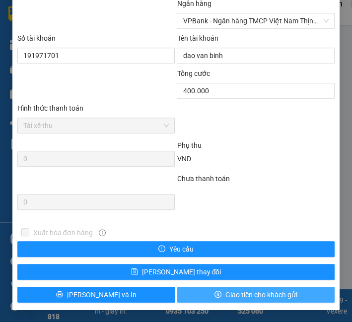
click at [229, 298] on span "Giao tiền cho khách gửi" at bounding box center [261, 294] width 72 height 11
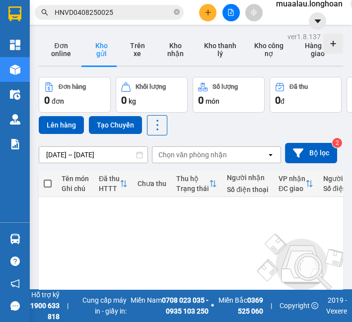
click at [92, 8] on input "HNVD0408250025" at bounding box center [113, 12] width 117 height 11
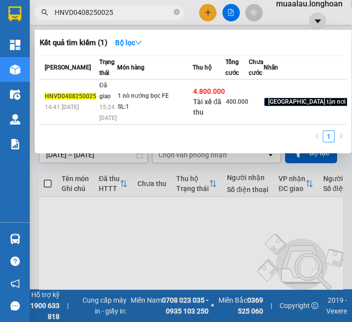
paste input "TH0408250016"
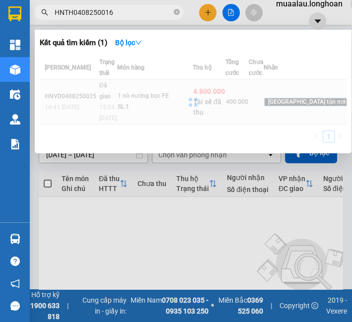
type input "HNTH0408250016"
click at [115, 132] on div at bounding box center [193, 102] width 306 height 93
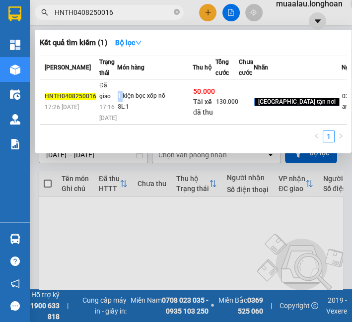
click at [117, 124] on td "1 kiện bọc xốp nổ SL: 1" at bounding box center [154, 101] width 75 height 45
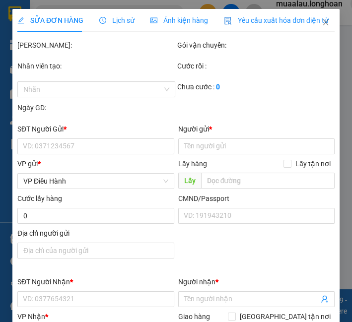
type input "0363330608"
type input "anh long"
type input "0965567762"
type input "lê hải"
checkbox input "true"
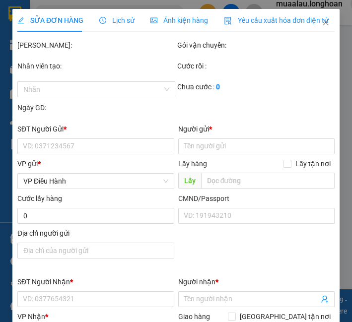
type input "1/8D thái sanh thạnh p2 mỹ tiền giang"
checkbox input "true"
type input "50.000"
type input "10.000"
type input "130.000"
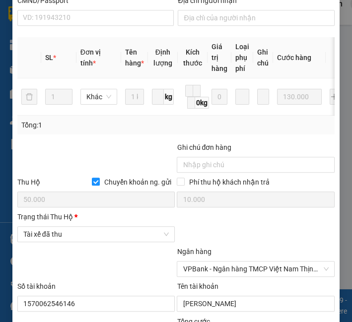
scroll to position [612, 0]
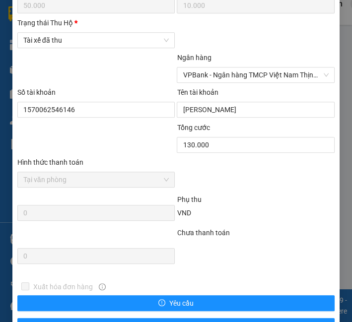
click at [94, 32] on div "Trạng thái Thu Hộ *" at bounding box center [96, 24] width 158 height 15
click at [95, 48] on span "Tài xế đã thu" at bounding box center [96, 40] width 146 height 15
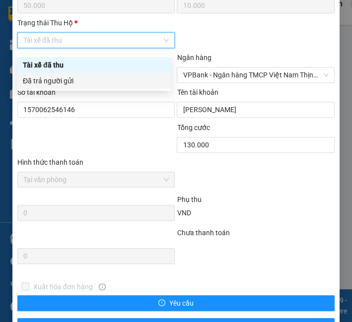
click at [93, 87] on div "Đã trả người gửi" at bounding box center [94, 81] width 154 height 16
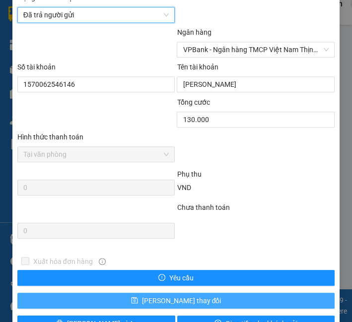
scroll to position [670, 0]
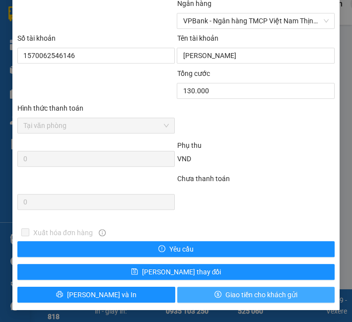
click at [226, 297] on span "Giao tiền cho khách gửi" at bounding box center [261, 294] width 72 height 11
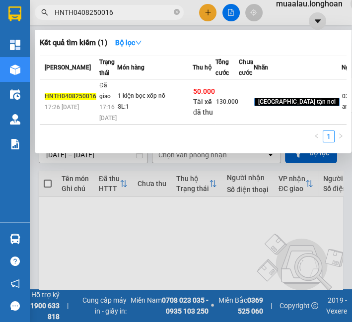
click at [102, 16] on input "HNTH0408250016" at bounding box center [113, 12] width 117 height 11
paste input "HD0408250021"
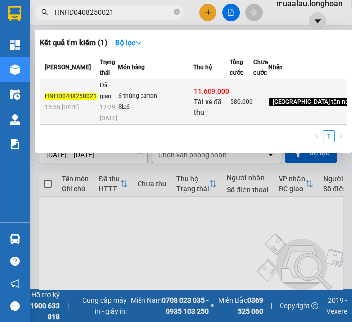
type input "HNHD0408250021"
click at [118, 124] on td "6 thùng carton SL: 6" at bounding box center [155, 101] width 75 height 45
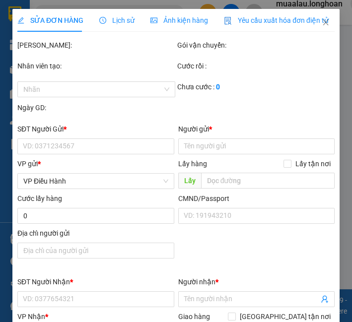
type input "0977903388"
type input "Hưng"
type input "0961682439"
type input "Lê Trân,"
checkbox input "true"
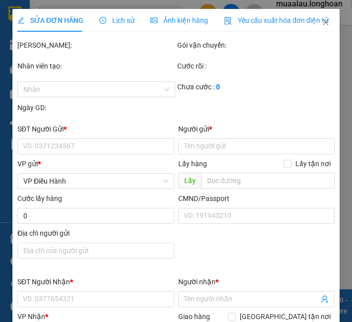
type input "293/51/19 NGuyễn Văn Trỗi, Phú Lợi, TD1, Bình Dương"
checkbox input "true"
type input "11.609.000"
type input "30.000"
type input "580.000"
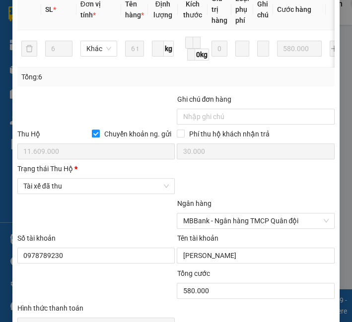
scroll to position [496, 0]
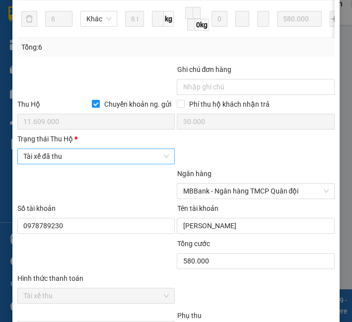
click at [130, 161] on span "Tài xế đã thu" at bounding box center [96, 156] width 146 height 15
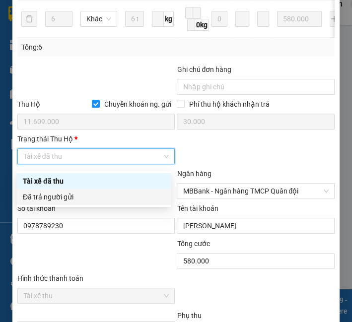
click at [117, 199] on div "Đã trả người gửi" at bounding box center [94, 196] width 142 height 11
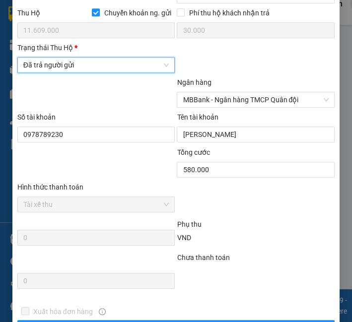
scroll to position [670, 0]
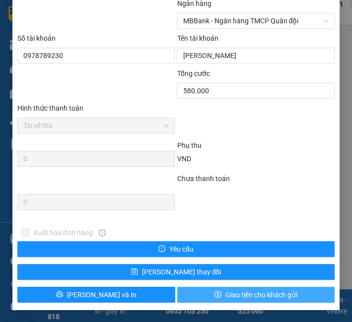
click at [214, 297] on icon "dollar" at bounding box center [217, 294] width 7 height 7
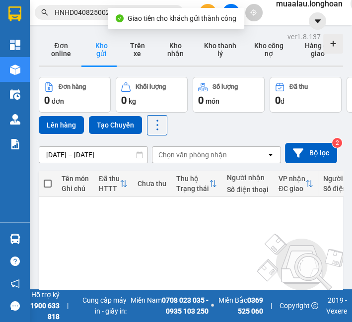
click at [60, 7] on input "HNHD0408250021" at bounding box center [113, 12] width 117 height 11
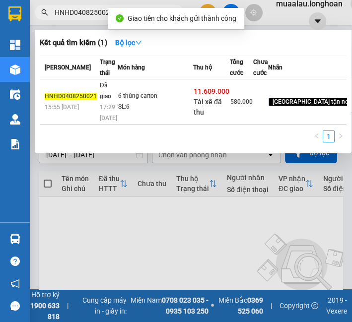
click at [62, 7] on input "HNHD0408250021" at bounding box center [113, 12] width 117 height 11
click at [60, 8] on input "HNHD0408250021" at bounding box center [113, 12] width 117 height 11
paste input "VPTX0408250007"
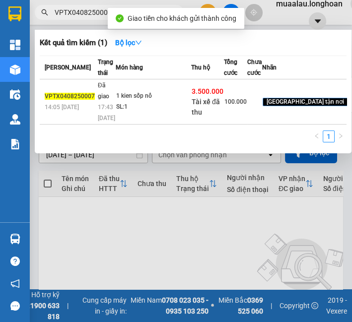
type input "VPTX0408250007"
click at [110, 123] on div "17:43 - 07/08" at bounding box center [106, 113] width 17 height 22
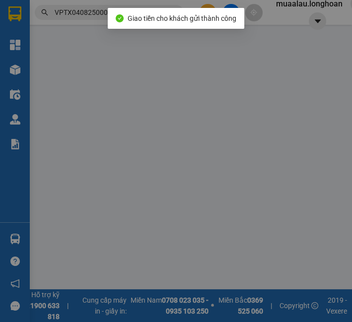
type input "0833888797"
type input "đồ nội địa"
type input "0984272223"
type input "hùng"
checkbox input "true"
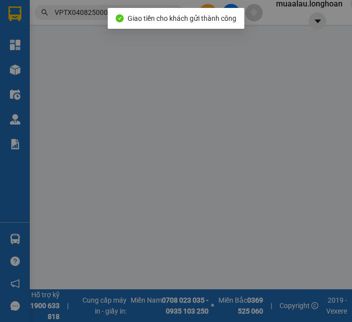
type input "nha 780/37/40 bình dã,p11,tp vũng tàu"
checkbox input "true"
type input "3.500.000"
type input "20.000"
type input "100.000"
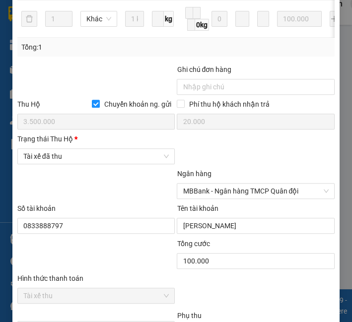
scroll to position [551, 0]
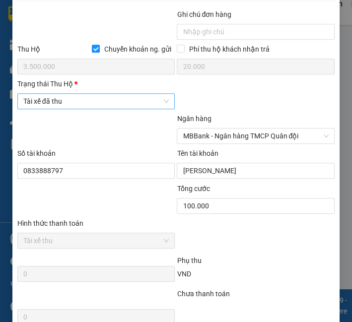
click at [111, 109] on span "Tài xế đã thu" at bounding box center [96, 101] width 146 height 15
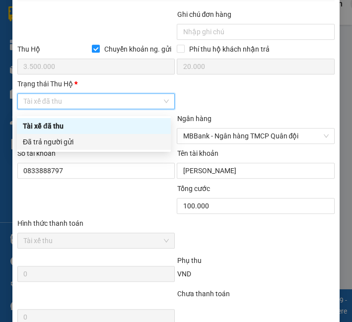
click at [100, 146] on div "Đã trả người gửi" at bounding box center [94, 141] width 142 height 11
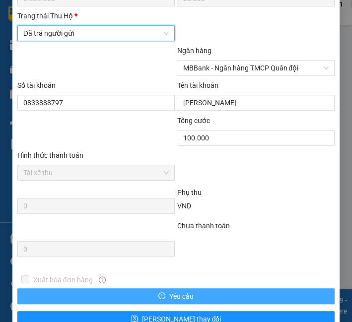
scroll to position [670, 0]
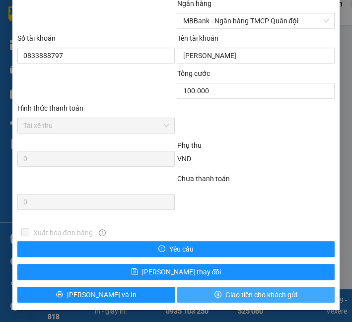
click at [233, 290] on span "Giao tiền cho khách gửi" at bounding box center [261, 294] width 72 height 11
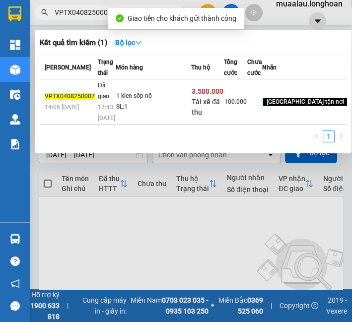
click at [52, 7] on span "VPTX0408250007" at bounding box center [109, 12] width 149 height 15
click at [58, 9] on input "VPTX0408250007" at bounding box center [113, 12] width 117 height 11
paste input "HNVD0208250041"
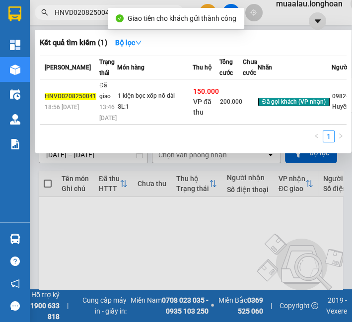
type input "HNVD0208250041"
click at [151, 113] on div "SL: 1" at bounding box center [155, 107] width 74 height 11
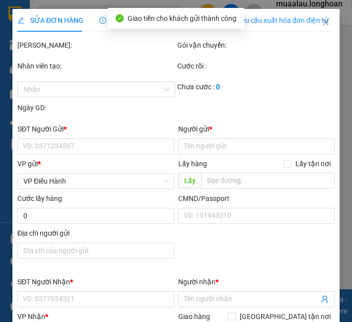
type input "0982423233"
type input "Huyền"
type input "0909131286"
type input "Đại"
checkbox input "true"
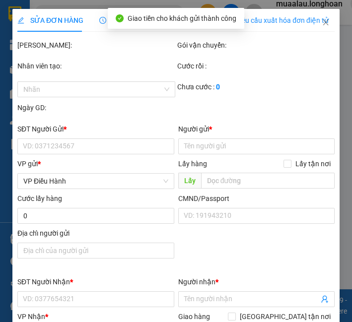
type input "150.000"
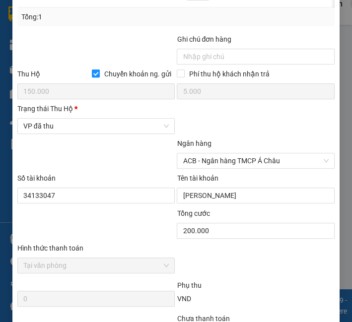
scroll to position [493, 0]
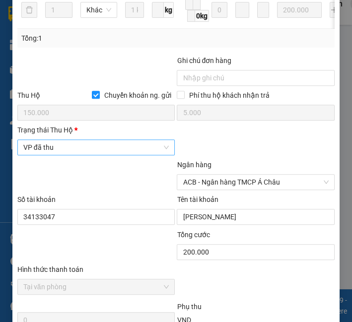
click at [88, 155] on span "VP đã thu" at bounding box center [96, 147] width 146 height 15
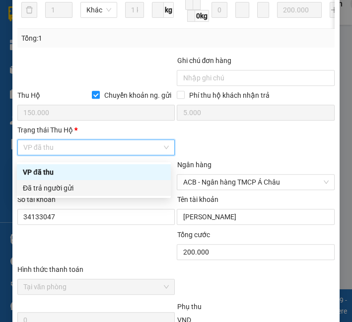
click at [79, 188] on div "Đã trả người gửi" at bounding box center [94, 187] width 142 height 11
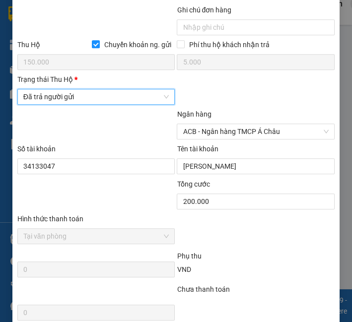
scroll to position [658, 0]
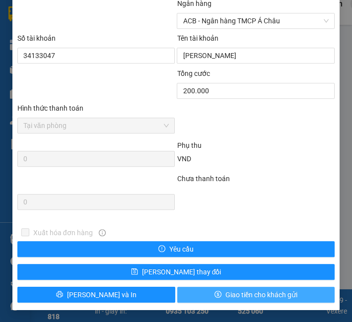
click at [201, 296] on button "Giao tiền cho khách gửi" at bounding box center [256, 295] width 158 height 16
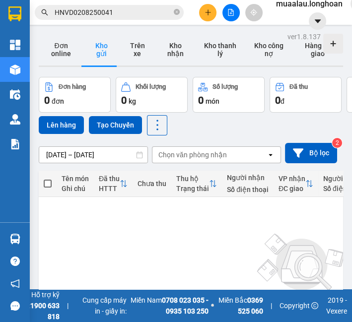
click at [108, 13] on input "HNVD0208250041" at bounding box center [113, 12] width 117 height 11
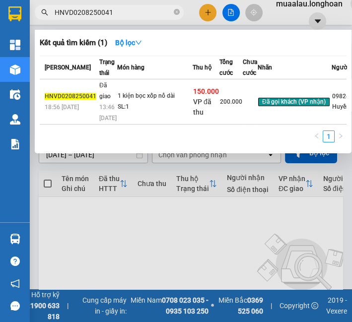
click at [108, 13] on input "HNVD0208250041" at bounding box center [113, 12] width 117 height 11
paste input "CTNK0408250003"
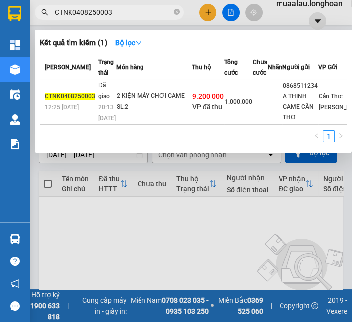
click at [138, 110] on td "2 KIỆN MÁY CHƠI GAME SL: 2" at bounding box center [153, 101] width 75 height 45
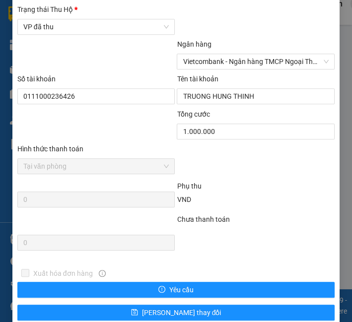
scroll to position [603, 0]
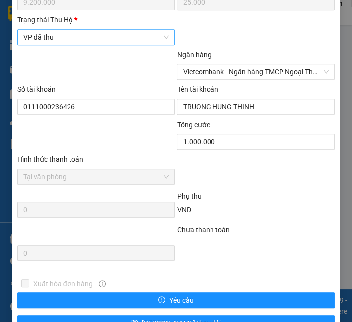
click at [124, 42] on span "VP đã thu" at bounding box center [96, 37] width 146 height 15
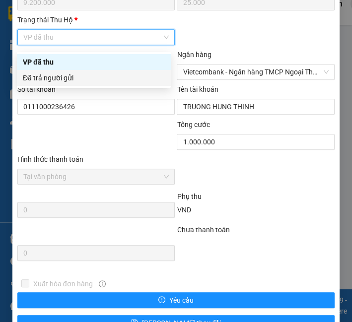
click at [118, 80] on div "Đã trả người gửi" at bounding box center [94, 77] width 142 height 11
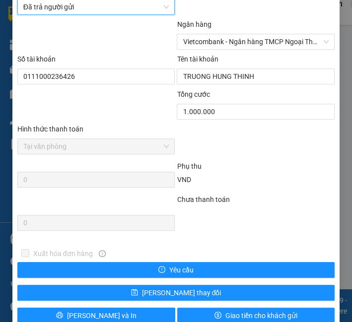
scroll to position [658, 0]
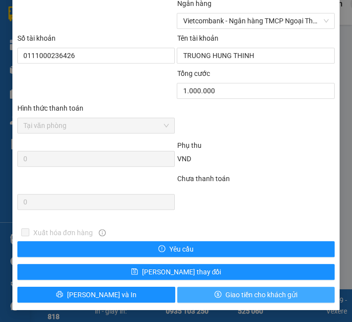
click at [225, 290] on span "Giao tiền cho khách gửi" at bounding box center [261, 294] width 72 height 11
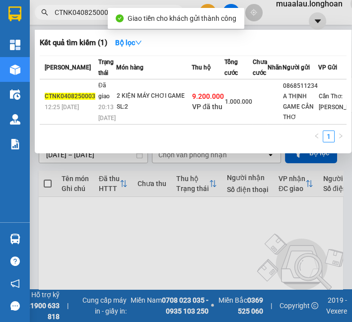
click at [70, 15] on input "CTNK0408250003" at bounding box center [113, 12] width 117 height 11
paste input "QU120508250017"
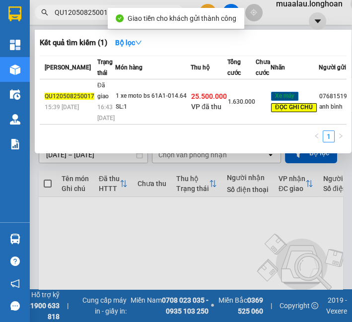
click at [156, 95] on td "1 xe moto bs 61A1-014.64 SL: 1" at bounding box center [152, 101] width 75 height 45
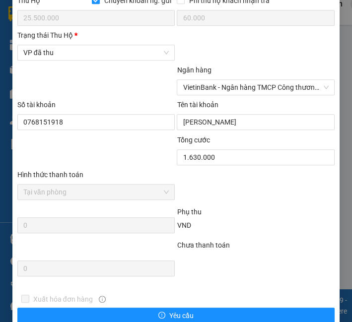
scroll to position [606, 0]
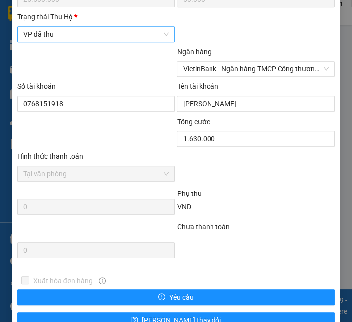
click at [97, 42] on span "VP đã thu" at bounding box center [96, 34] width 146 height 15
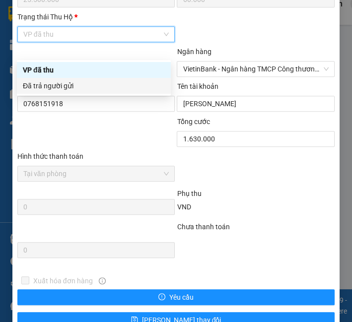
click at [97, 81] on div "Đã trả người gửi" at bounding box center [94, 85] width 142 height 11
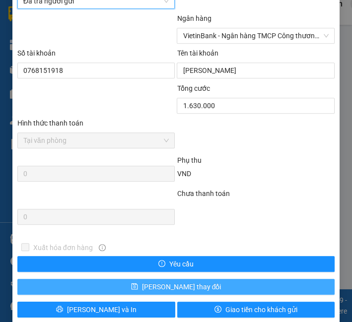
scroll to position [669, 0]
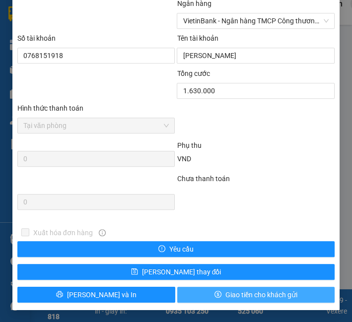
click at [249, 295] on span "Giao tiền cho khách gửi" at bounding box center [261, 294] width 72 height 11
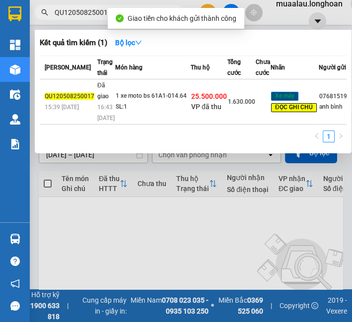
click at [76, 8] on input "QU120508250017" at bounding box center [113, 12] width 117 height 11
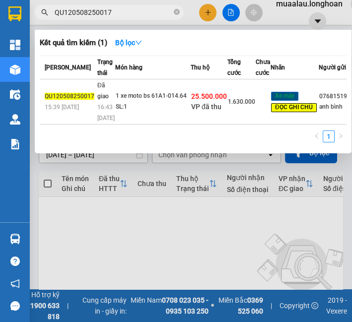
paste input "BXMT0508250026"
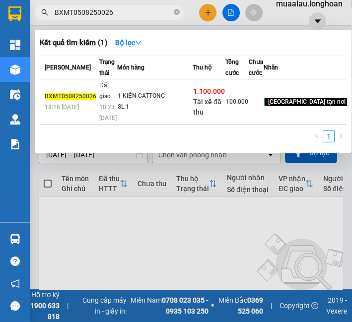
click at [147, 101] on td "1 KIỆN CATTONG SL: 1" at bounding box center [154, 101] width 75 height 45
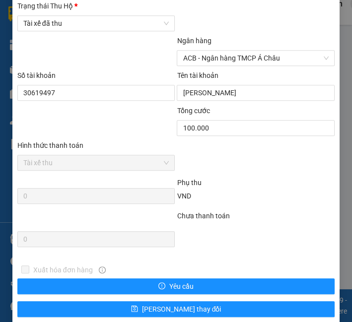
scroll to position [606, 0]
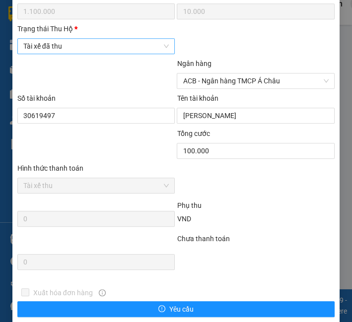
click at [108, 50] on span "Tài xế đã thu" at bounding box center [96, 46] width 146 height 15
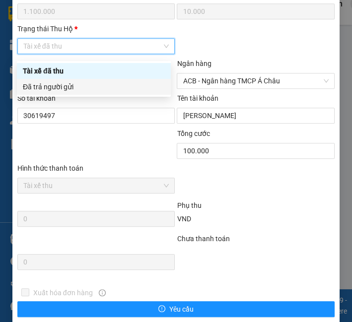
click at [105, 88] on div "Đã trả người gửi" at bounding box center [94, 86] width 142 height 11
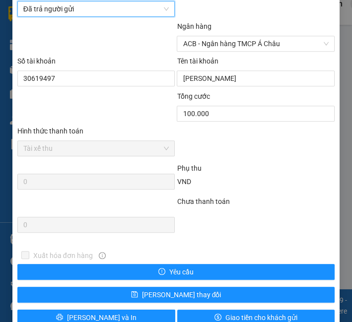
scroll to position [670, 0]
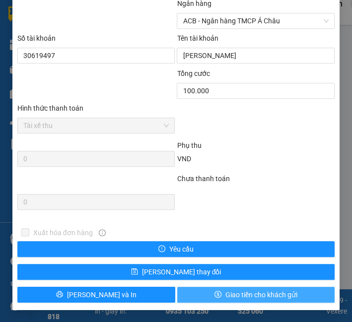
click at [257, 294] on span "Giao tiền cho khách gửi" at bounding box center [261, 294] width 72 height 11
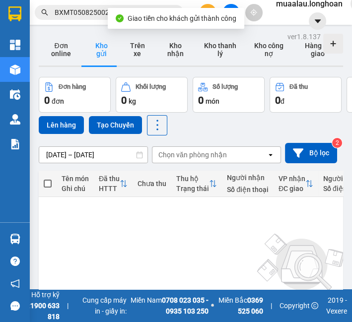
click at [101, 13] on input "BXMT0508250026" at bounding box center [113, 12] width 117 height 11
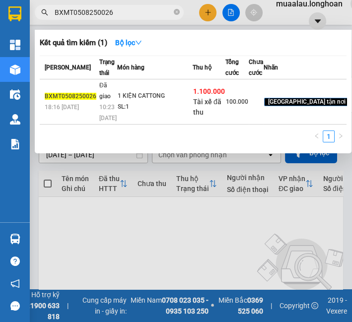
paste input "HNVD0508250037"
click at [139, 113] on td "1 kiện nilon đen SL: 1" at bounding box center [154, 101] width 75 height 45
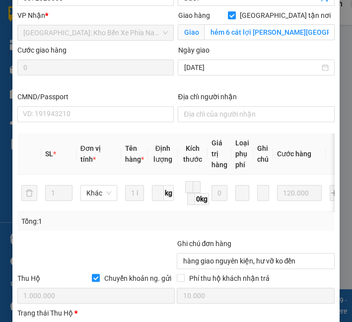
scroll to position [480, 0]
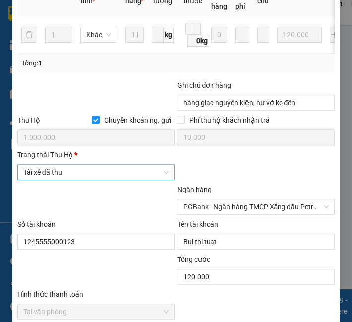
click at [108, 180] on span "Tài xế đã thu" at bounding box center [96, 172] width 146 height 15
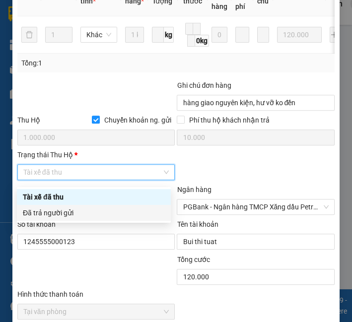
click at [94, 210] on div "Đã trả người gửi" at bounding box center [94, 212] width 142 height 11
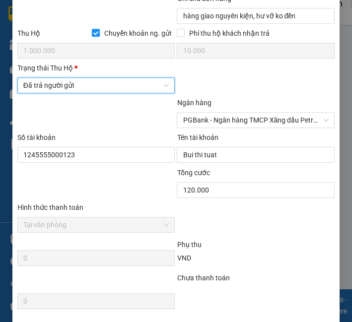
scroll to position [670, 0]
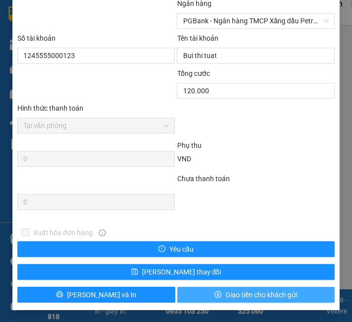
click at [234, 292] on span "Giao tiền cho khách gửi" at bounding box center [261, 294] width 72 height 11
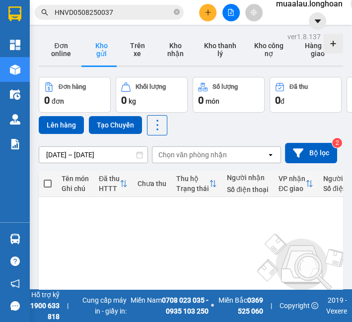
click at [87, 9] on input "HNVD0508250037" at bounding box center [113, 12] width 117 height 11
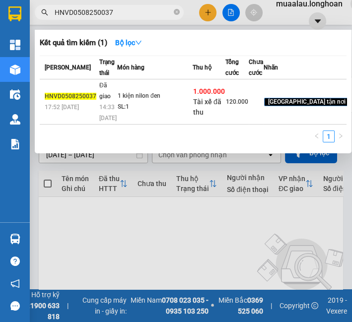
click at [87, 9] on input "HNVD0508250037" at bounding box center [113, 12] width 117 height 11
paste input "BXMT0508250005"
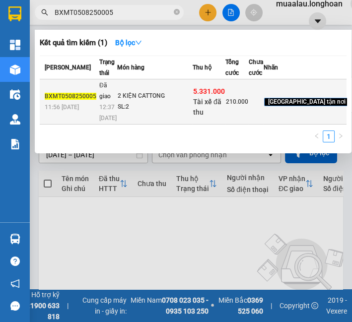
click at [145, 115] on td "2 KIỆN CATTONG SL: 2" at bounding box center [154, 101] width 75 height 45
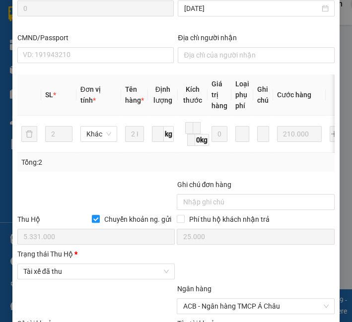
scroll to position [446, 0]
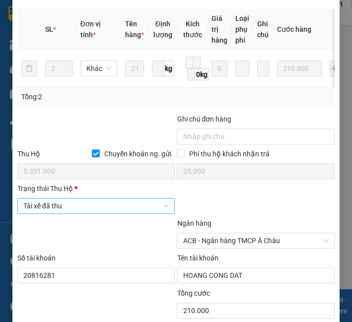
click at [79, 204] on span "Tài xế đã thu" at bounding box center [96, 205] width 146 height 15
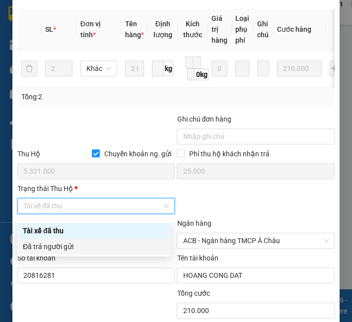
click at [72, 244] on div "Đã trả người gửi" at bounding box center [94, 246] width 142 height 11
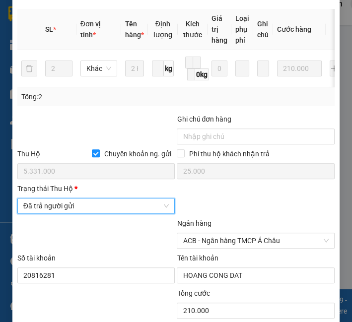
scroll to position [670, 0]
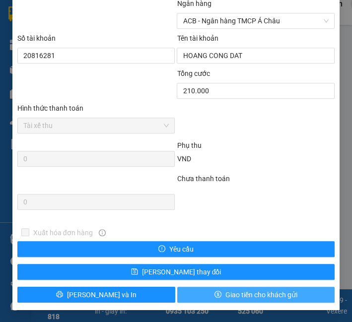
click at [272, 300] on button "Giao tiền cho khách gửi" at bounding box center [256, 295] width 158 height 16
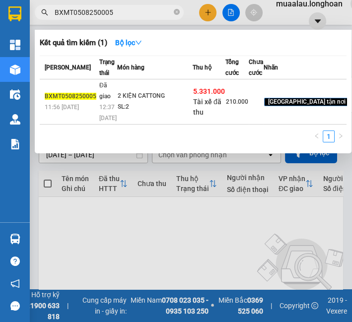
click at [86, 13] on input "BXMT0508250005" at bounding box center [113, 12] width 117 height 11
paste input "HCM90508250009"
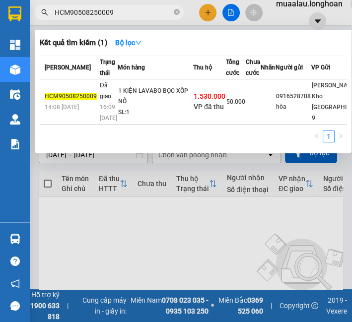
click at [163, 107] on div "1 KIỆN LAVABO BỌC XỐP NỔ" at bounding box center [155, 96] width 74 height 21
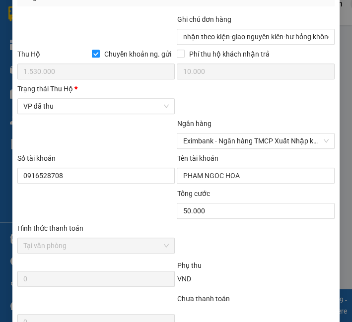
scroll to position [606, 0]
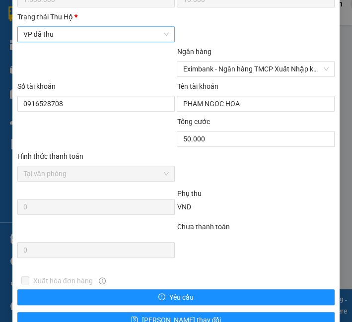
click at [124, 42] on span "VP đã thu" at bounding box center [96, 34] width 146 height 15
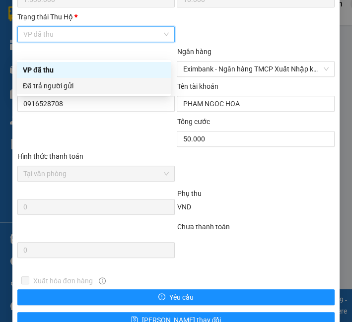
click at [115, 92] on div "Đã trả người gửi" at bounding box center [94, 86] width 154 height 16
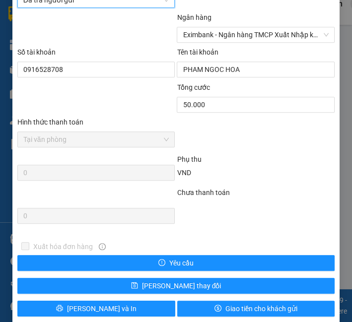
scroll to position [669, 0]
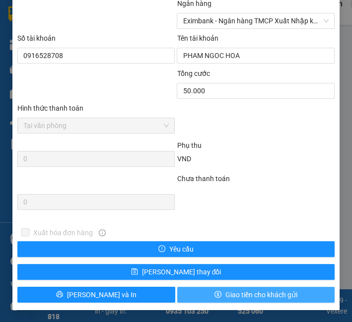
click at [214, 295] on icon "dollar" at bounding box center [217, 294] width 7 height 7
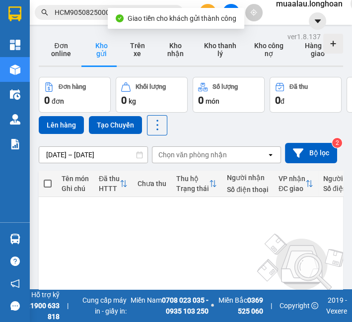
click at [81, 10] on input "HCM90508250009" at bounding box center [113, 12] width 117 height 11
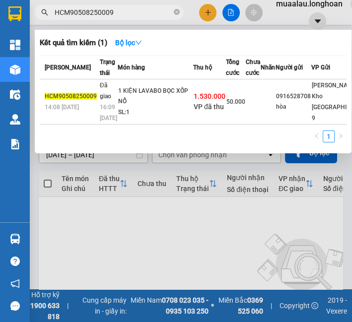
click at [81, 10] on input "HCM90508250009" at bounding box center [113, 12] width 117 height 11
paste input "BXMT0508250007"
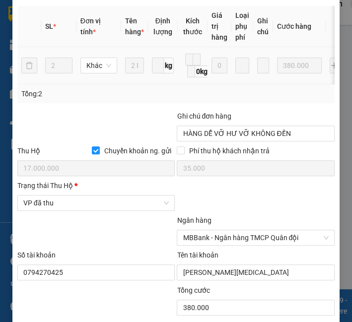
scroll to position [496, 0]
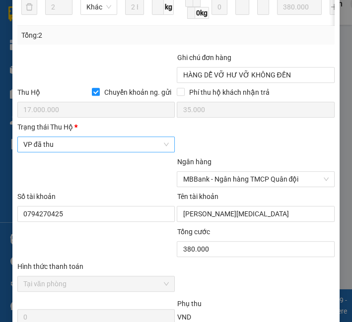
click at [95, 152] on span "VP đã thu" at bounding box center [96, 144] width 146 height 15
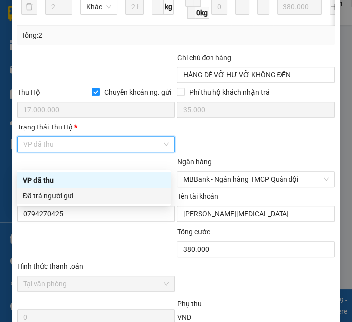
click at [89, 190] on div "Đã trả người gửi" at bounding box center [94, 195] width 142 height 11
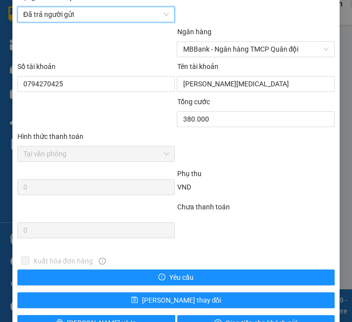
scroll to position [669, 0]
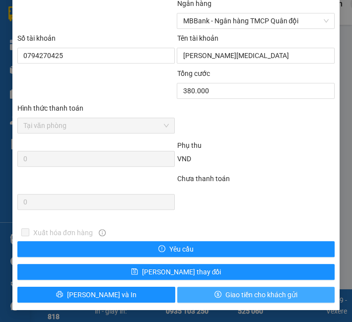
click at [234, 297] on span "Giao tiền cho khách gửi" at bounding box center [261, 294] width 72 height 11
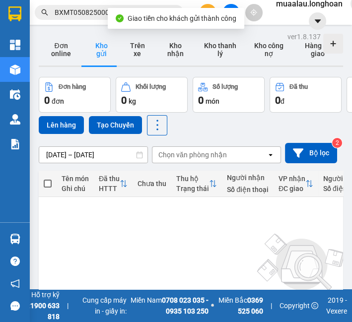
click at [91, 12] on input "BXMT0508250007" at bounding box center [113, 12] width 117 height 11
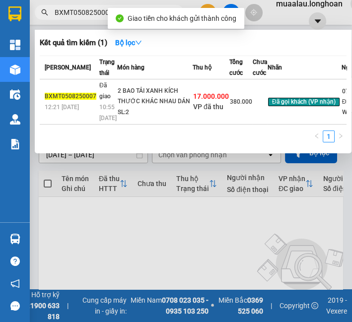
click at [91, 12] on input "BXMT0508250007" at bounding box center [113, 12] width 117 height 11
paste input "HNHD0408250043"
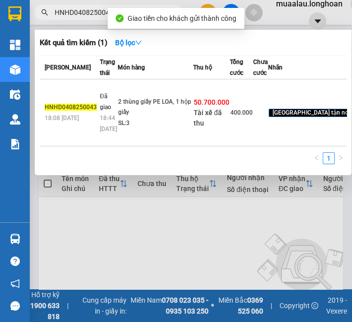
click at [177, 126] on td "2 thùng giấy PE LOA, 1 hộp giấy SL: 3" at bounding box center [155, 112] width 75 height 67
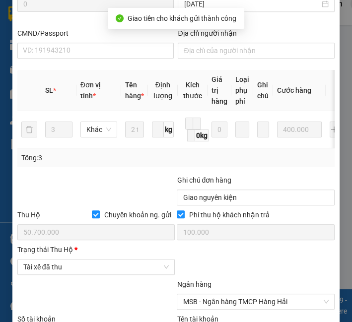
scroll to position [551, 0]
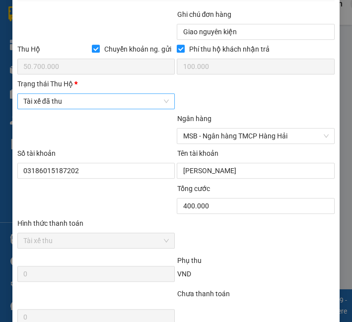
click at [108, 108] on span "Tài xế đã thu" at bounding box center [96, 101] width 146 height 15
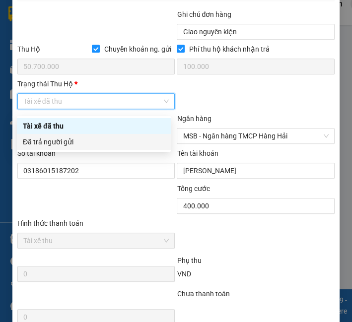
click at [98, 143] on div "Đã trả người gửi" at bounding box center [94, 141] width 142 height 11
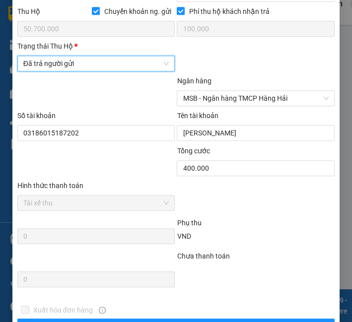
scroll to position [670, 0]
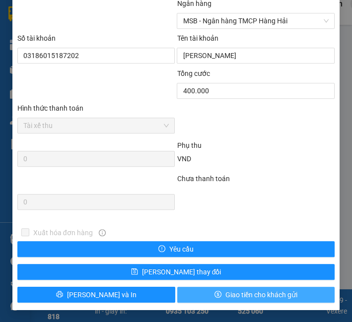
click at [235, 299] on span "Giao tiền cho khách gửi" at bounding box center [261, 294] width 72 height 11
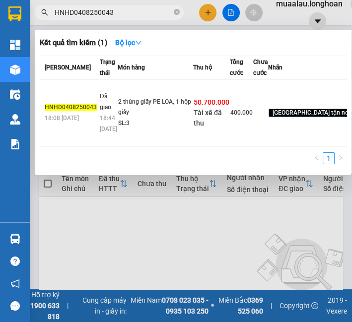
click at [98, 13] on input "HNHD0408250043" at bounding box center [113, 12] width 117 height 11
paste input "508250006"
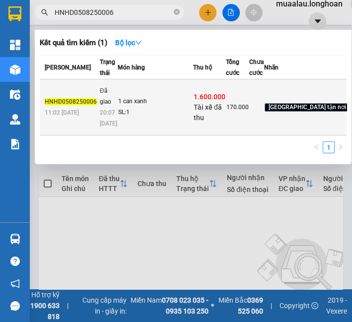
click at [137, 119] on td "1 can xanh SL: 1" at bounding box center [155, 107] width 75 height 56
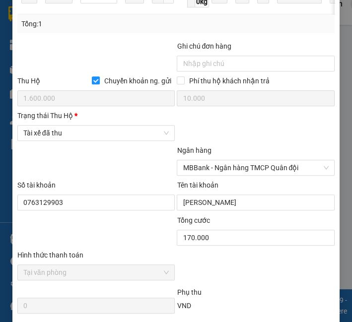
scroll to position [505, 0]
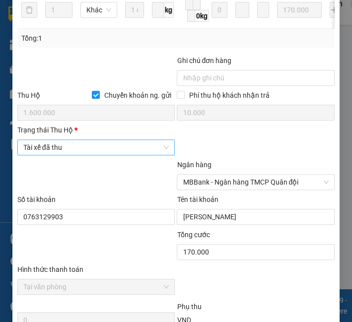
click at [79, 151] on span "Tài xế đã thu" at bounding box center [96, 147] width 146 height 15
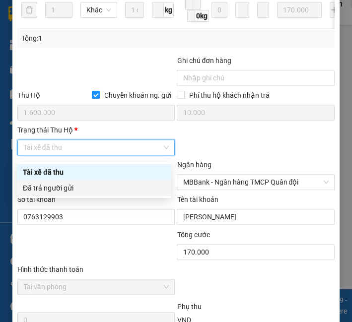
click at [63, 183] on div "Đã trả người gửi" at bounding box center [94, 187] width 142 height 11
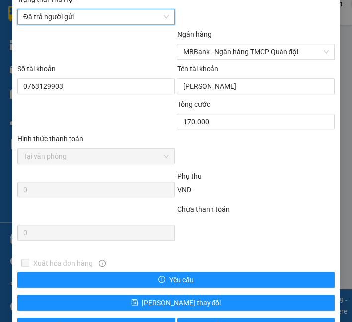
scroll to position [670, 0]
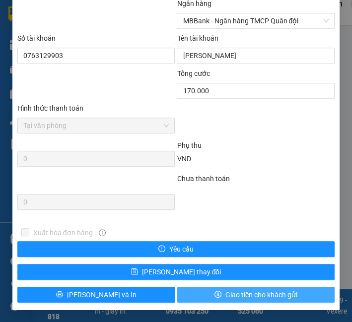
click at [265, 293] on span "Giao tiền cho khách gửi" at bounding box center [261, 294] width 72 height 11
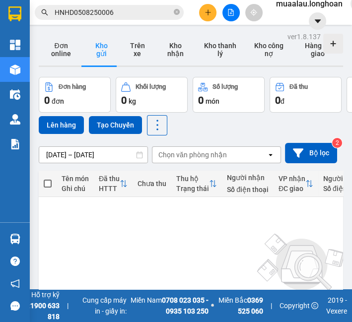
click at [89, 14] on input "HNHD0508250006" at bounding box center [113, 12] width 117 height 11
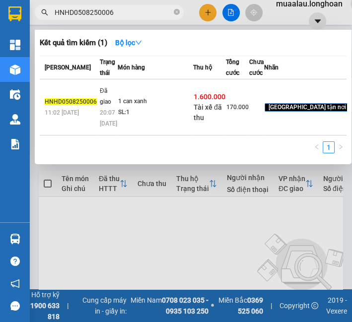
click at [89, 14] on input "HNHD0508250006" at bounding box center [113, 12] width 117 height 11
paste input "408250015"
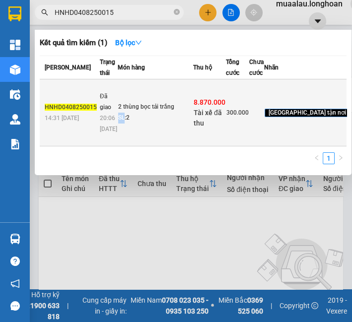
click at [119, 146] on td "2 thùng bọc tải trắng SL: 2" at bounding box center [155, 112] width 75 height 67
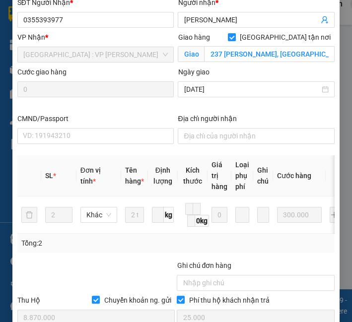
scroll to position [576, 0]
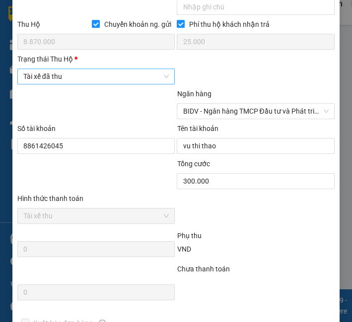
click at [94, 84] on span "Tài xế đã thu" at bounding box center [96, 76] width 146 height 15
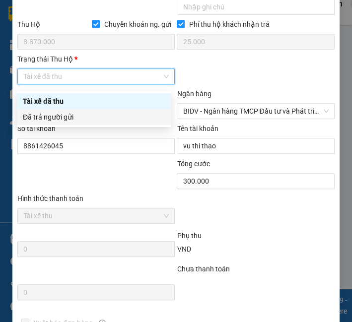
click at [82, 120] on div "Đã trả người gửi" at bounding box center [94, 117] width 142 height 11
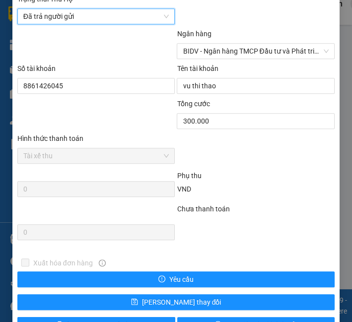
scroll to position [670, 0]
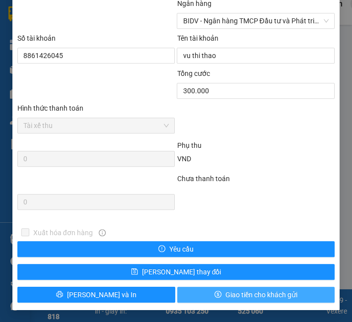
click at [233, 287] on button "Giao tiền cho khách gửi" at bounding box center [256, 295] width 158 height 16
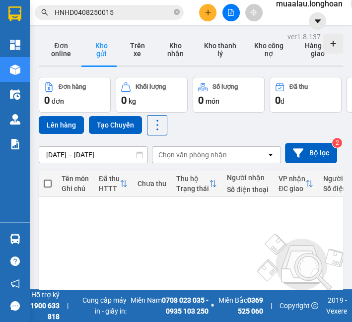
click at [88, 11] on input "HNHD0408250015" at bounding box center [113, 12] width 117 height 11
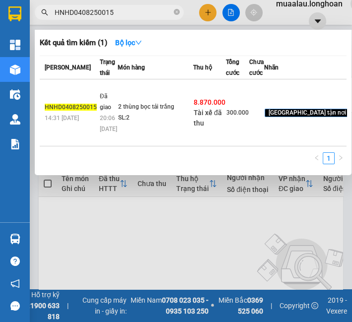
click at [88, 11] on input "HNHD0408250015" at bounding box center [113, 12] width 117 height 11
paste input "VPMD0408250037"
click at [141, 113] on div "1 bó xốp nổ dài" at bounding box center [155, 107] width 74 height 11
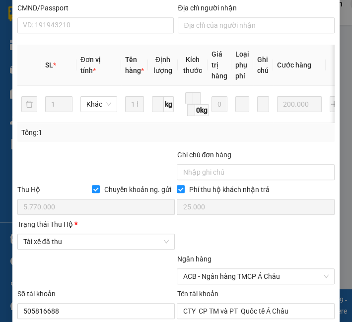
scroll to position [414, 0]
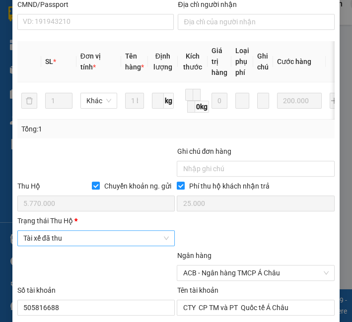
click at [100, 244] on span "Tài xế đã thu" at bounding box center [96, 238] width 146 height 15
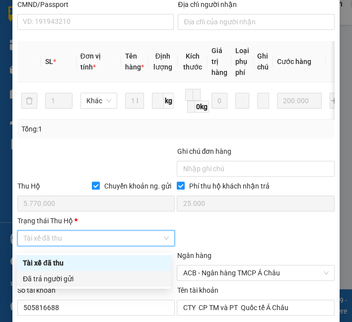
click at [93, 283] on div "Đã trả người gửi" at bounding box center [94, 278] width 142 height 11
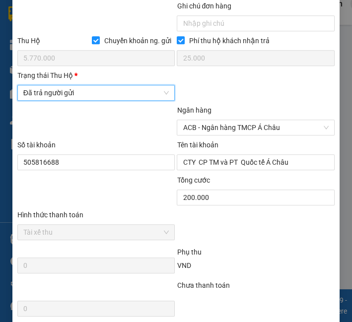
scroll to position [670, 0]
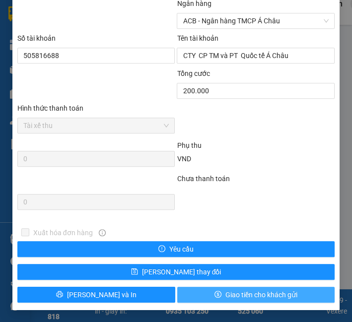
click at [236, 296] on span "Giao tiền cho khách gửi" at bounding box center [261, 294] width 72 height 11
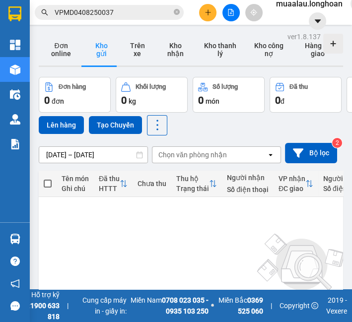
click at [133, 17] on input "VPMD0408250037" at bounding box center [113, 12] width 117 height 11
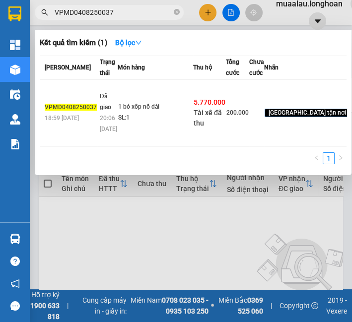
click at [133, 17] on input "VPMD0408250037" at bounding box center [113, 12] width 117 height 11
paste input "HNHD0408250039"
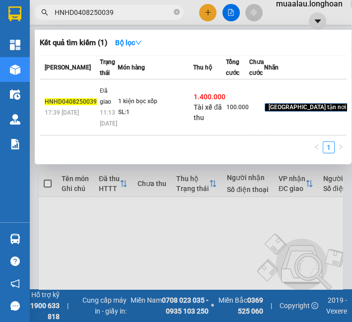
click at [125, 122] on td "1 kiện bọc xốp SL: 1" at bounding box center [155, 107] width 75 height 56
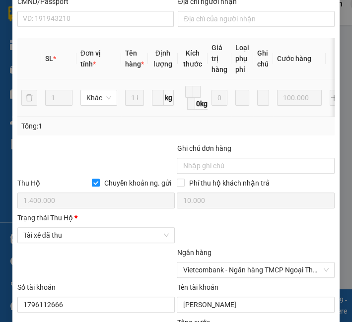
scroll to position [440, 0]
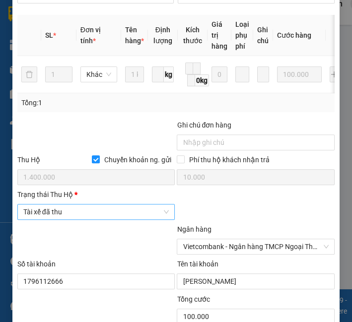
click at [132, 213] on span "Tài xế đã thu" at bounding box center [96, 211] width 146 height 15
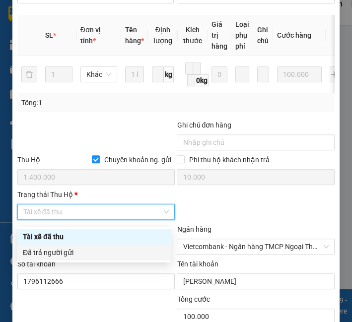
click at [116, 254] on div "Đã trả người gửi" at bounding box center [94, 252] width 142 height 11
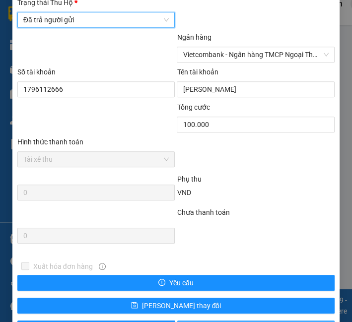
scroll to position [670, 0]
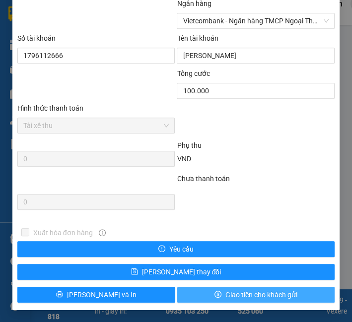
click at [243, 300] on button "Giao tiền cho khách gửi" at bounding box center [256, 295] width 158 height 16
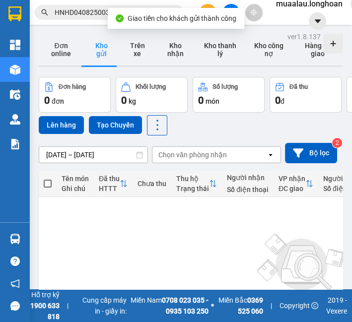
click at [83, 4] on div "Kết quả tìm kiếm ( 1 ) Bộ lọc Mã ĐH Trạng thái Món hàng Thu hộ Tổng cước Chưa c…" at bounding box center [96, 12] width 193 height 17
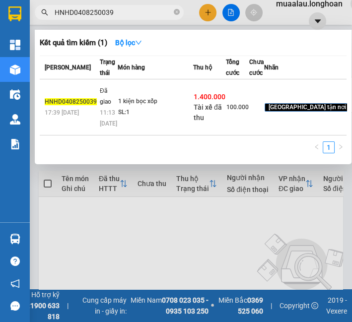
click at [83, 15] on input "HNHD0408250039" at bounding box center [113, 12] width 117 height 11
paste input "VHBT0408250024"
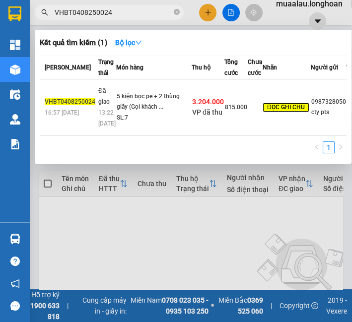
click at [167, 113] on div "5 kiện bọc pe + 2 thùng giấy (Gọi khách ..." at bounding box center [154, 101] width 74 height 21
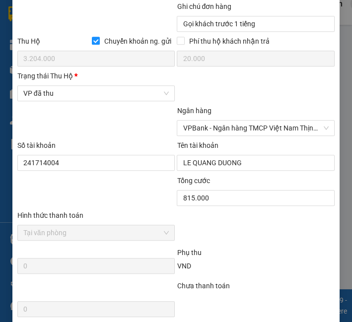
scroll to position [606, 0]
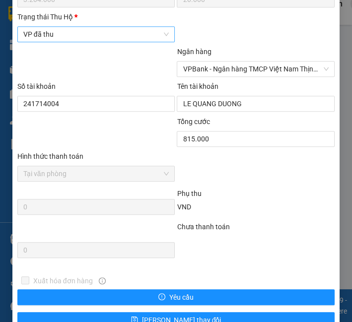
click at [123, 35] on span "VP đã thu" at bounding box center [96, 34] width 146 height 15
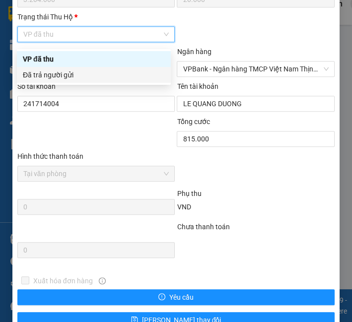
click at [103, 79] on div "Đã trả người gửi" at bounding box center [94, 74] width 142 height 11
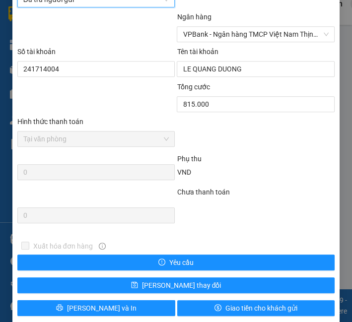
scroll to position [658, 0]
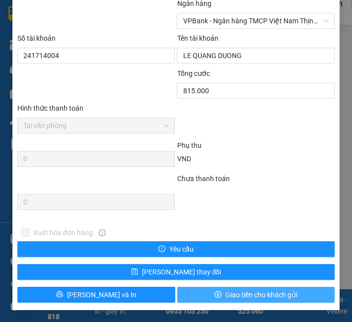
click at [229, 292] on span "Giao tiền cho khách gửi" at bounding box center [261, 294] width 72 height 11
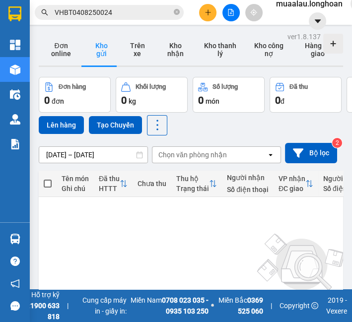
click at [66, 11] on input "VHBT0408250024" at bounding box center [113, 12] width 117 height 11
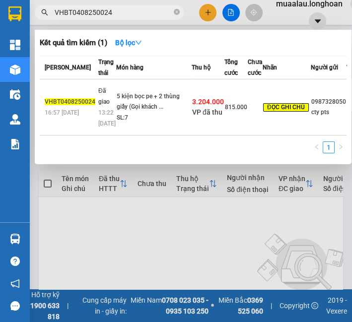
click at [66, 11] on input "VHBT0408250024" at bounding box center [113, 12] width 117 height 11
paste input "3"
click at [154, 113] on div "1 bó thanh sắt bọc pe + 1 cuộn dây đồng ..." at bounding box center [154, 101] width 74 height 21
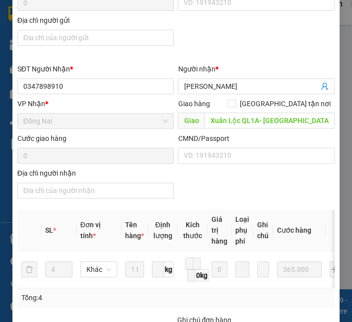
scroll to position [509, 0]
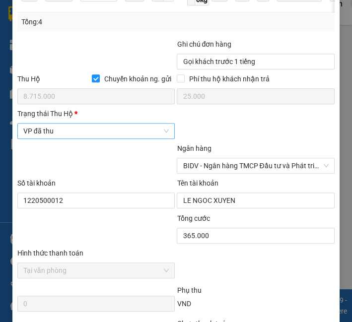
click at [85, 133] on span "VP đã thu" at bounding box center [96, 130] width 146 height 15
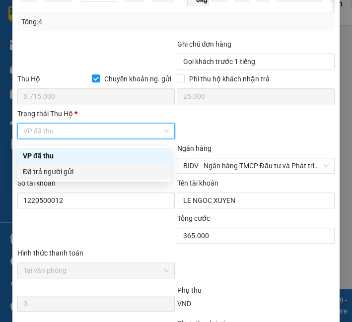
click at [73, 173] on div "Đã trả người gửi" at bounding box center [94, 171] width 142 height 11
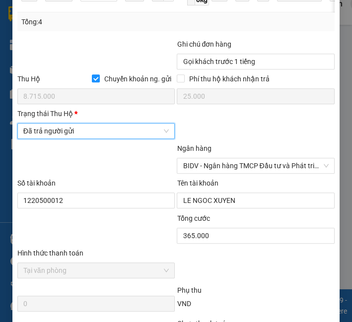
scroll to position [658, 0]
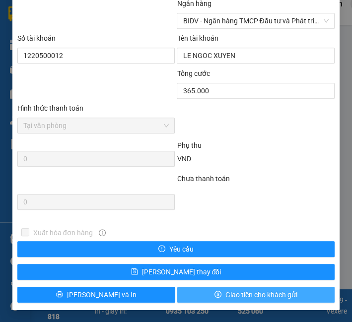
click at [233, 299] on span "Giao tiền cho khách gửi" at bounding box center [261, 294] width 72 height 11
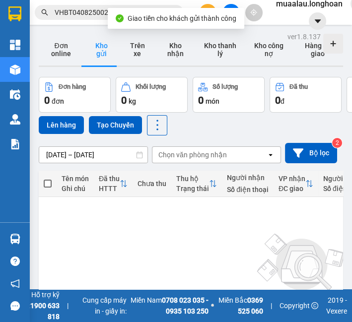
click at [92, 11] on input "VHBT0408250023" at bounding box center [113, 12] width 117 height 11
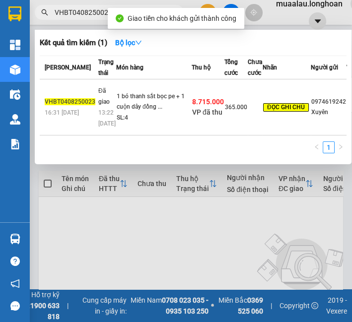
click at [92, 11] on input "VHBT0408250023" at bounding box center [113, 12] width 117 height 11
paste input "PMD0508250011"
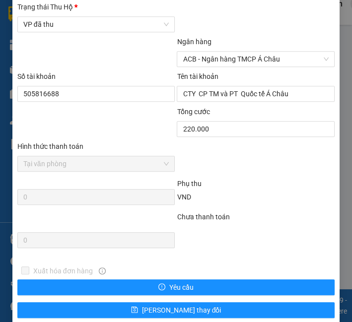
scroll to position [548, 0]
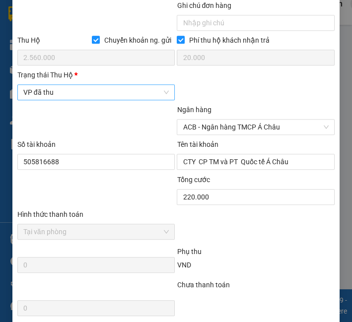
click at [90, 93] on span "VP đã thu" at bounding box center [96, 92] width 146 height 15
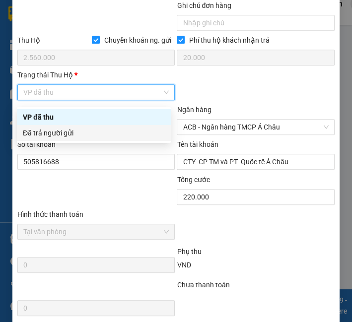
click at [80, 139] on div "Đã trả người gửi" at bounding box center [94, 133] width 154 height 16
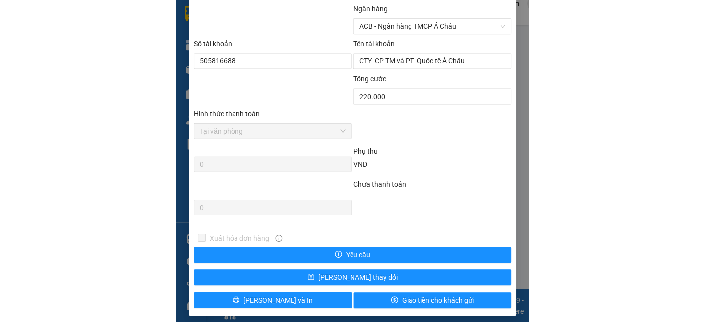
scroll to position [658, 0]
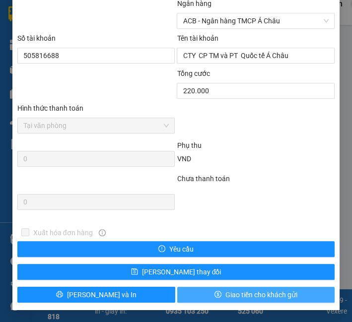
click at [205, 297] on button "Giao tiền cho khách gửi" at bounding box center [256, 295] width 158 height 16
